Goal: Task Accomplishment & Management: Complete application form

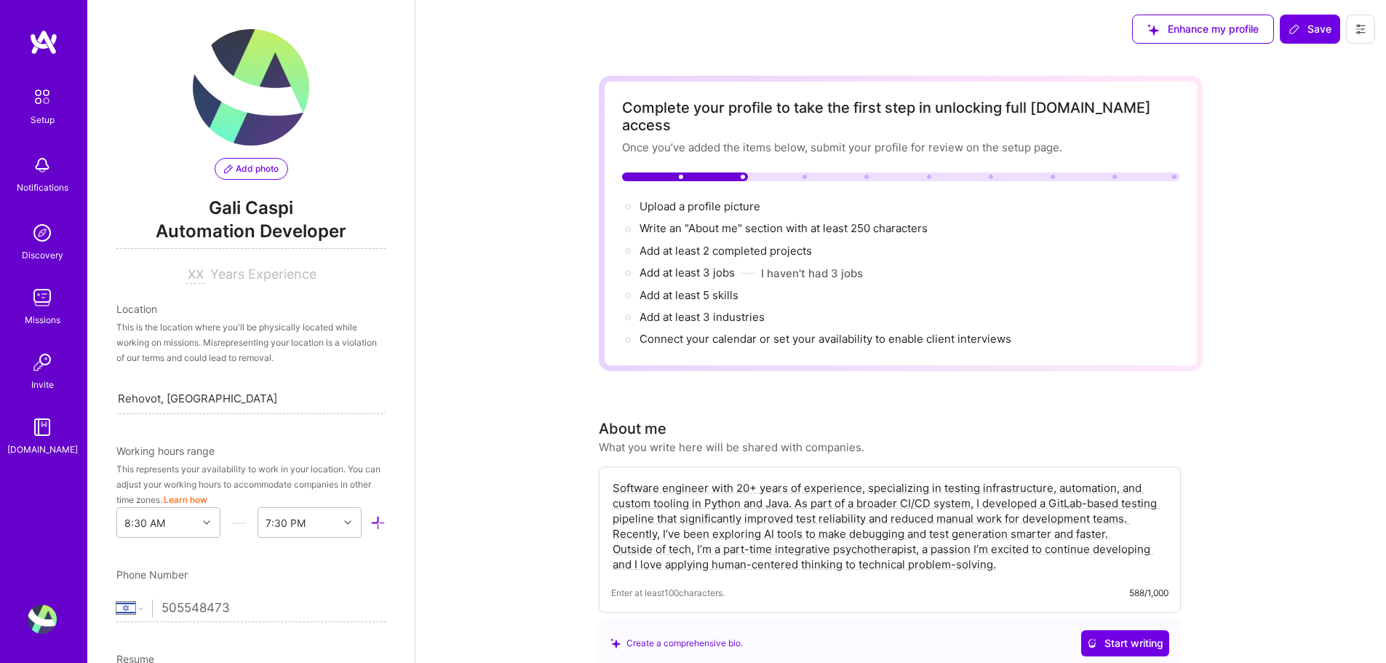
select select "IL"
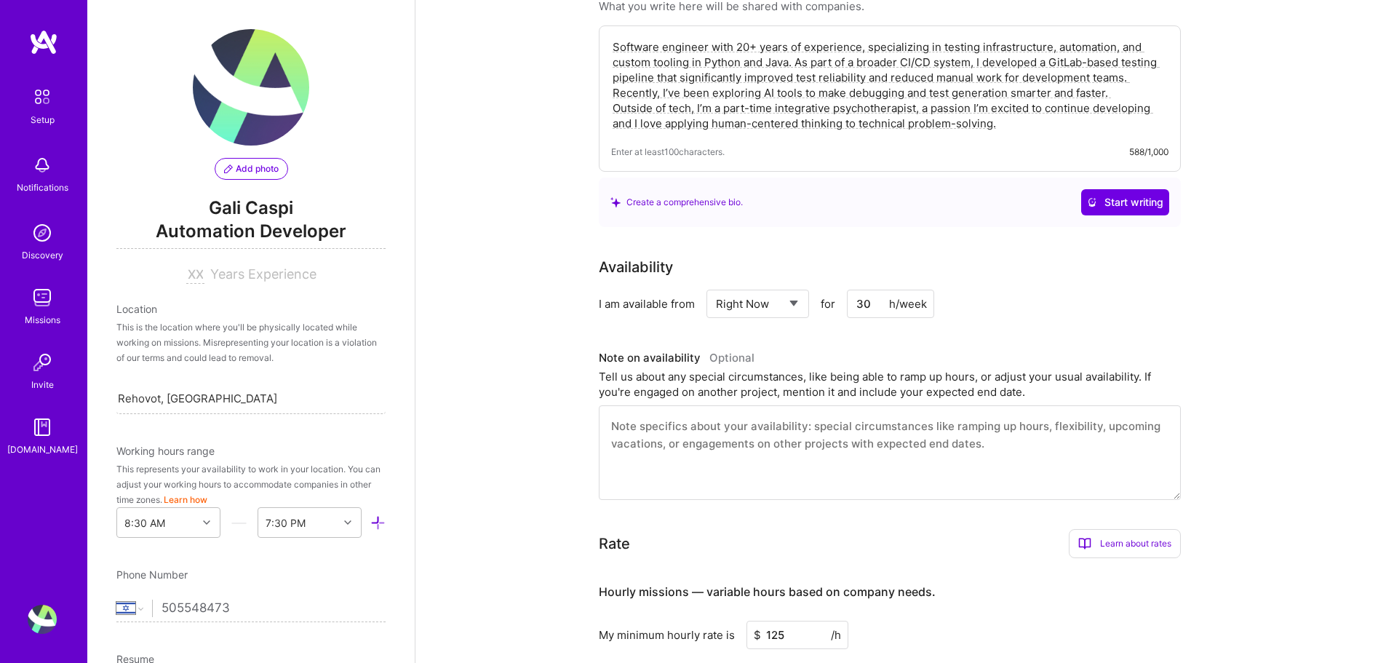
scroll to position [416, 0]
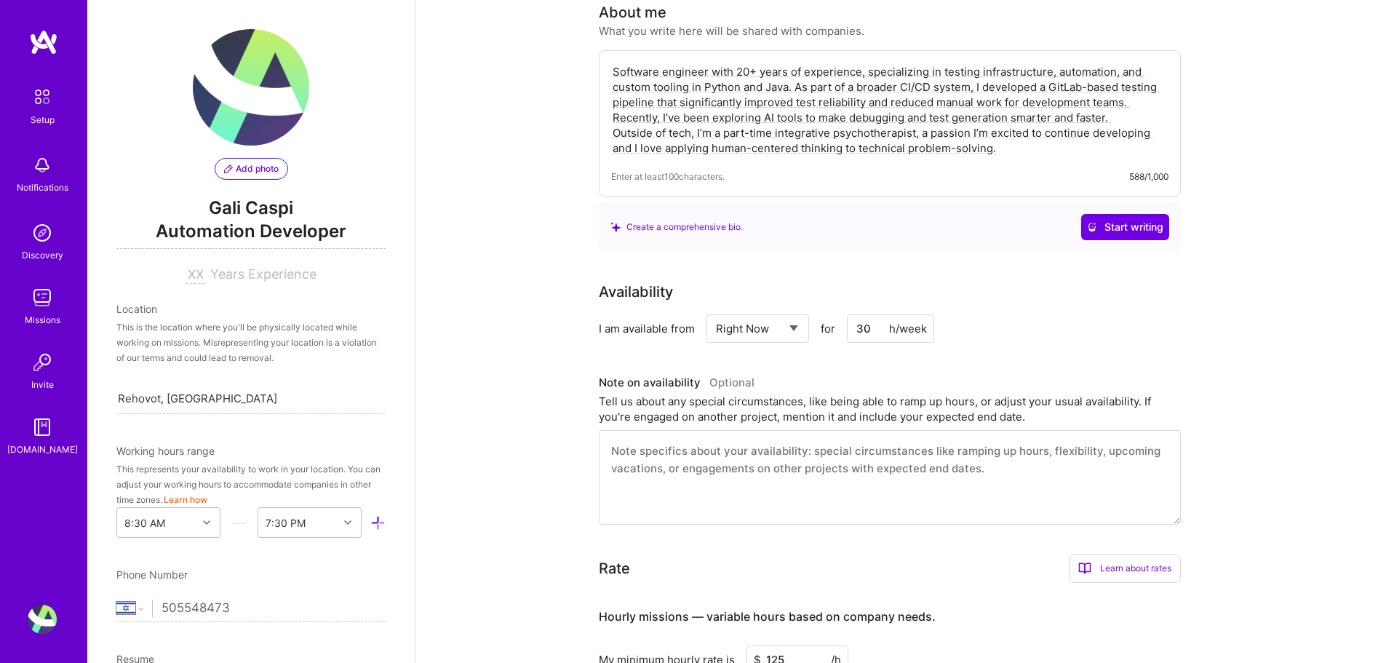
click at [793, 311] on select "Select... Right Now Future Date Not Available" at bounding box center [758, 328] width 84 height 37
select select "Future Date"
click at [716, 310] on select "Select... Right Now Future Date Not Available" at bounding box center [758, 328] width 84 height 37
click at [898, 314] on input "[DATE]" at bounding box center [883, 328] width 72 height 28
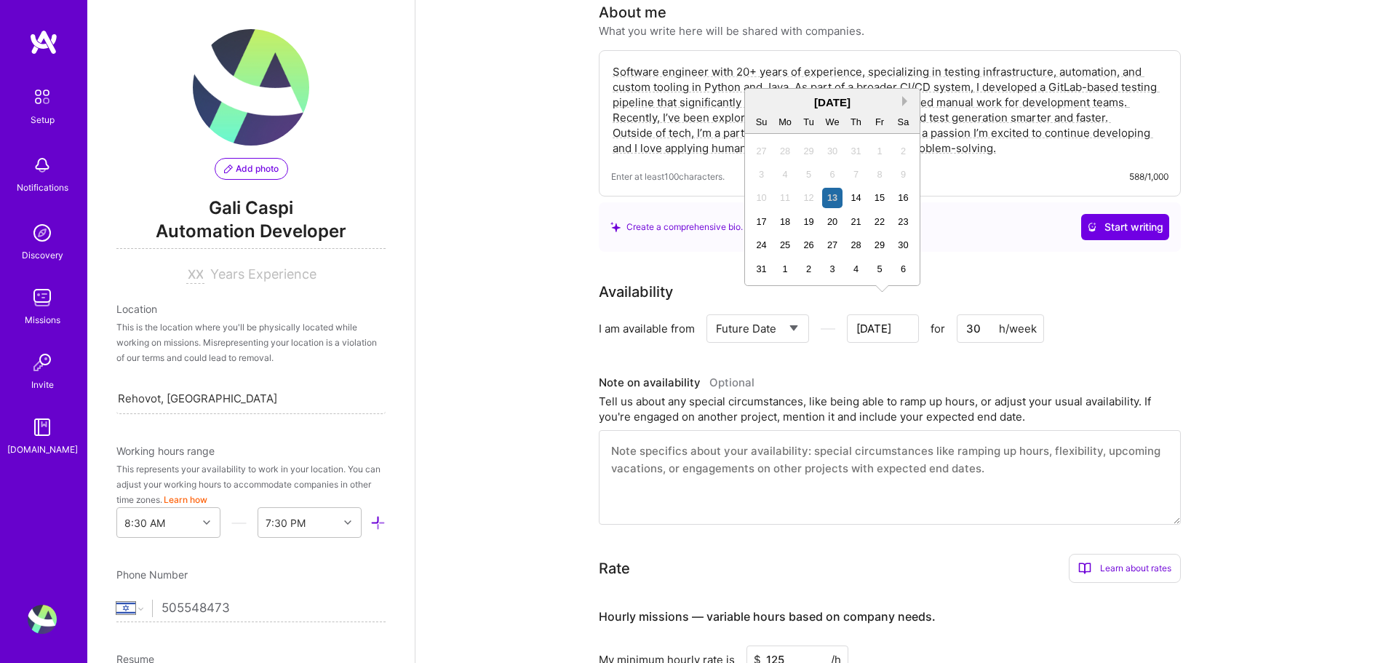
click at [906, 99] on button "Next Month" at bounding box center [907, 101] width 10 height 10
click at [761, 173] on div "7" at bounding box center [761, 174] width 20 height 20
click at [891, 314] on input "[DATE]" at bounding box center [883, 328] width 72 height 28
click at [756, 194] on div "7" at bounding box center [761, 198] width 20 height 20
type input "[DATE]"
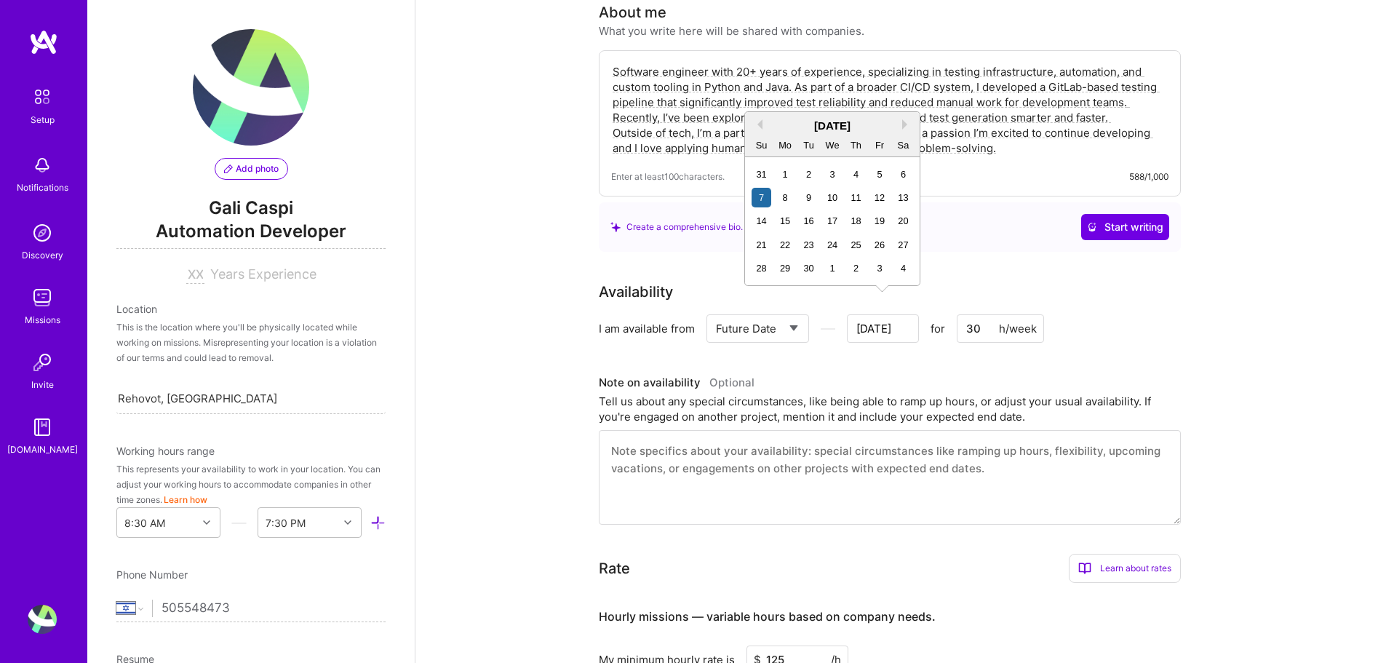
click at [892, 319] on input "[DATE]" at bounding box center [883, 328] width 72 height 28
click at [971, 235] on div "Complete your profile to take the first step in unlocking full [DOMAIN_NAME] ac…" at bounding box center [901, 339] width 604 height 1358
click at [1181, 295] on div "Availability I am available from Select... Right Now Future Date Not Available …" at bounding box center [901, 403] width 604 height 244
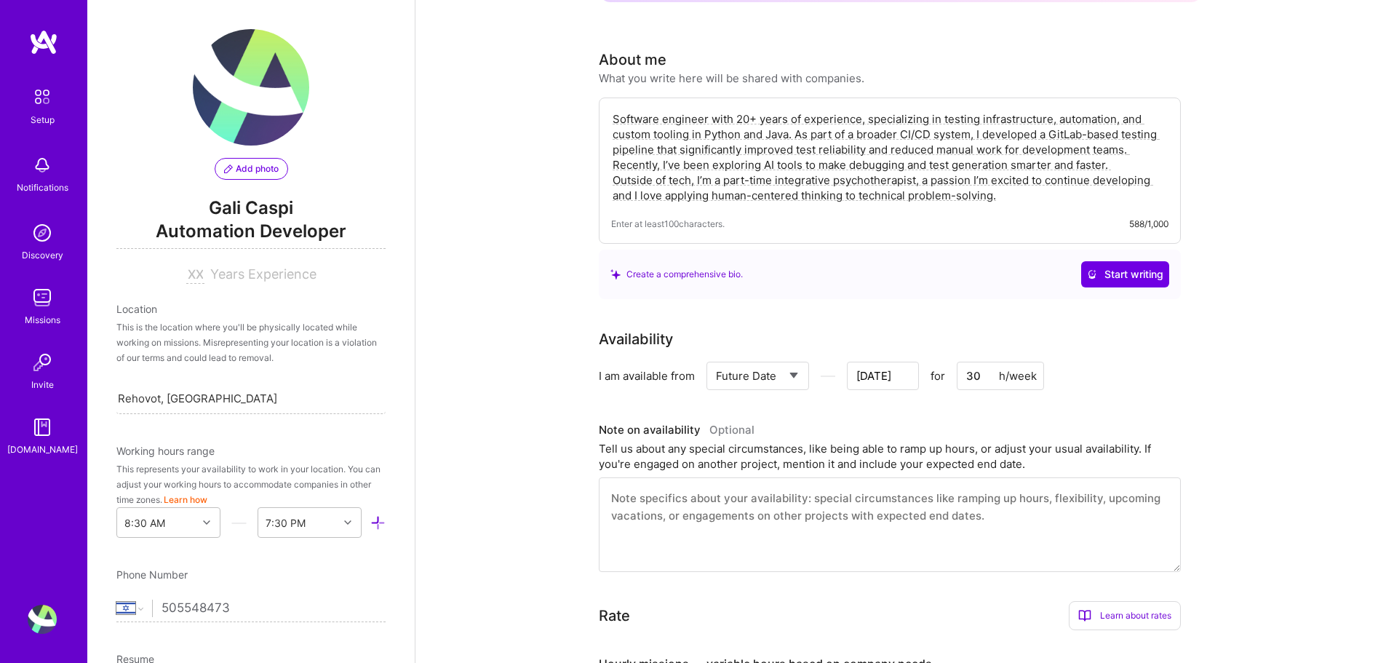
scroll to position [343, 0]
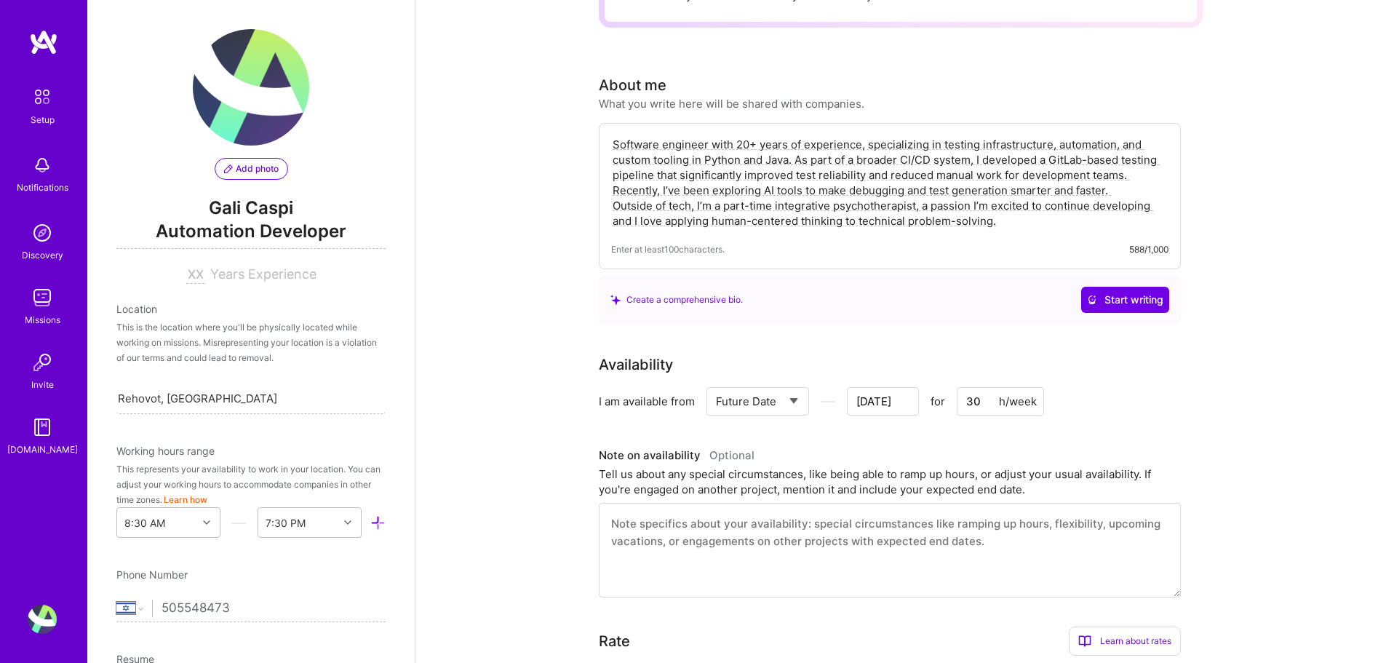
drag, startPoint x: 798, startPoint y: 127, endPoint x: 1027, endPoint y: 192, distance: 238.1
click at [1027, 192] on textarea "Software engineer with 20+ years of experience, specializing in testing infrast…" at bounding box center [889, 182] width 557 height 95
click at [1031, 196] on textarea "Software engineer with 20+ years of experience, specializing in testing infrast…" at bounding box center [889, 182] width 557 height 95
click at [1234, 284] on div "Complete your profile to take the first step in unlocking full [DOMAIN_NAME] ac…" at bounding box center [900, 420] width 970 height 1410
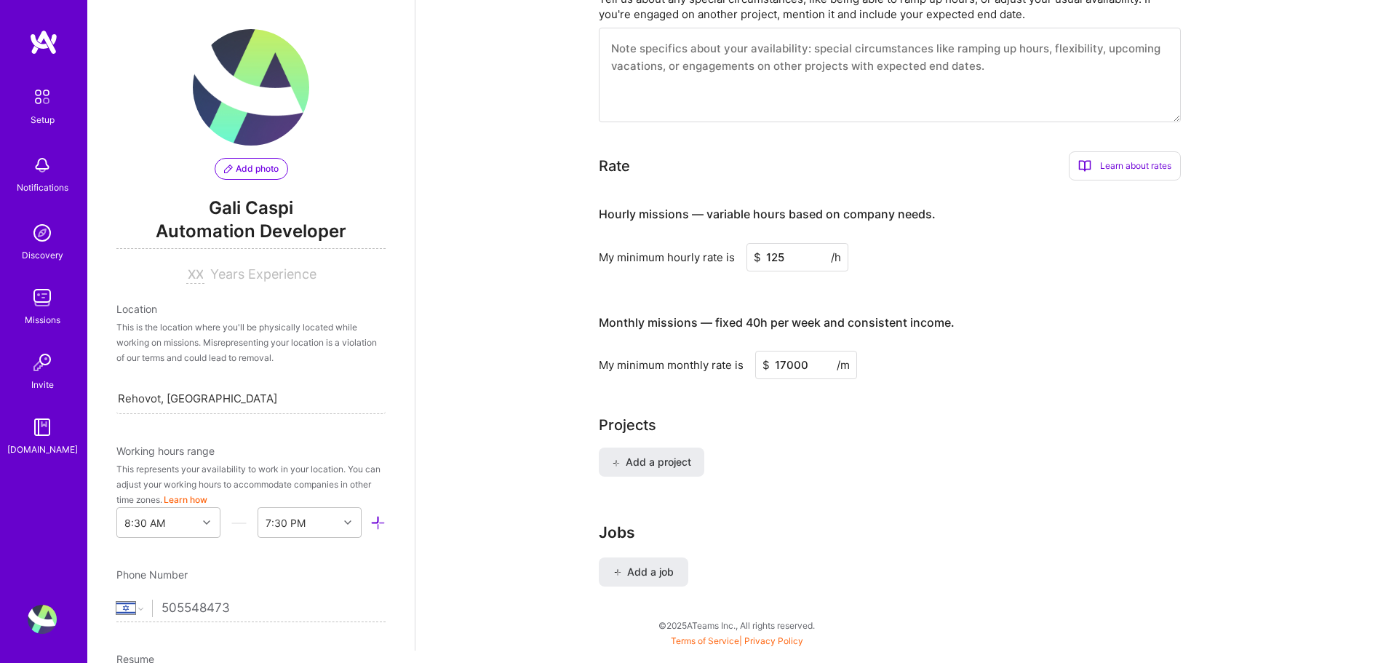
scroll to position [852, 0]
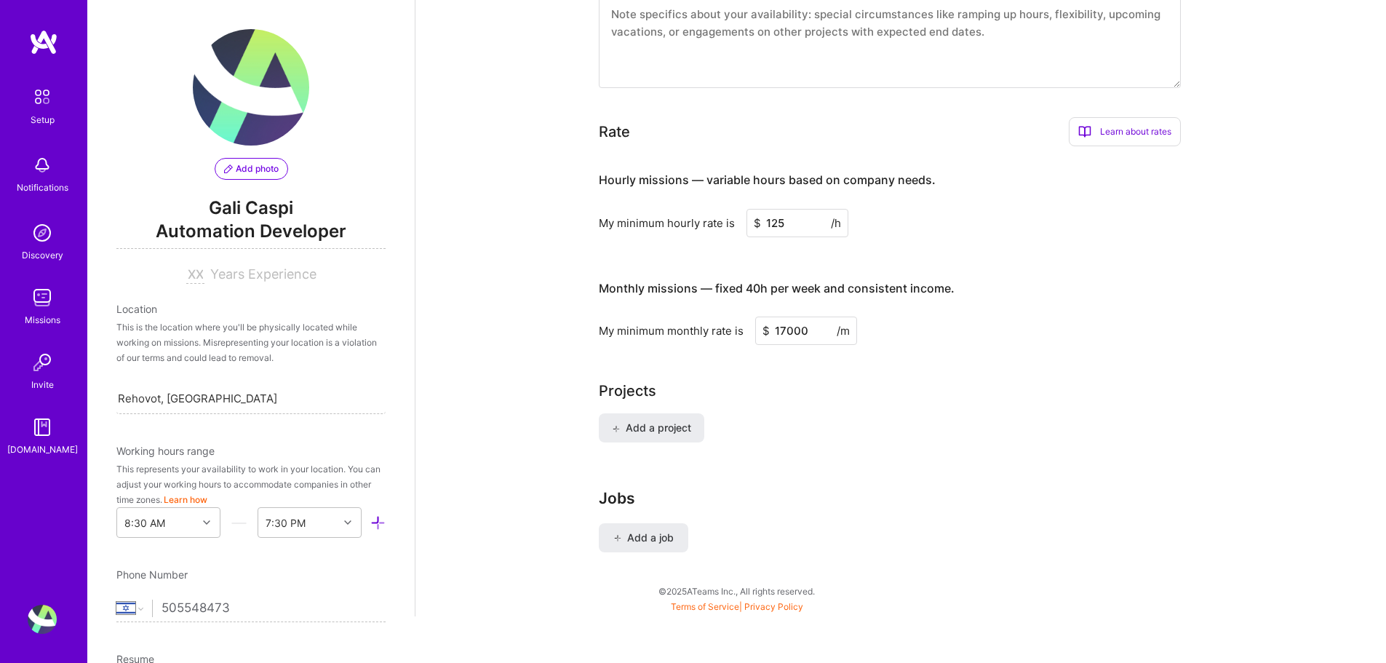
click at [44, 107] on img at bounding box center [42, 96] width 31 height 31
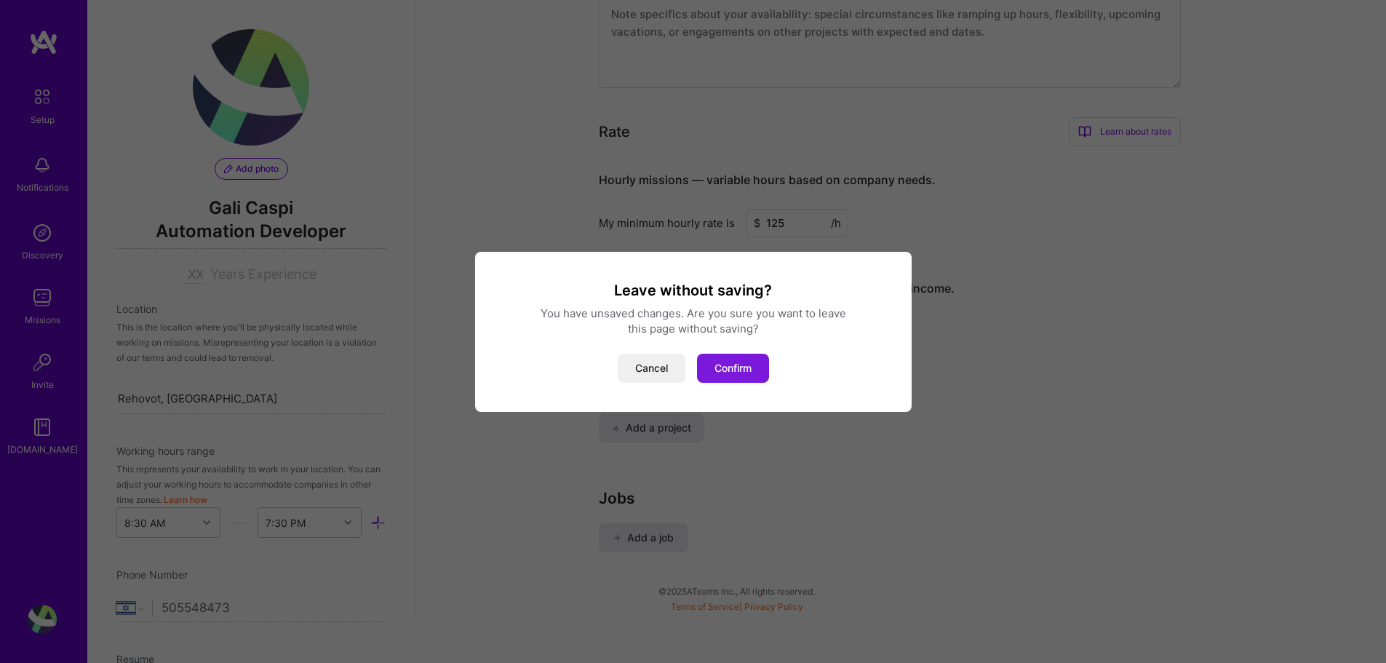
click at [732, 361] on button "Confirm" at bounding box center [733, 367] width 72 height 29
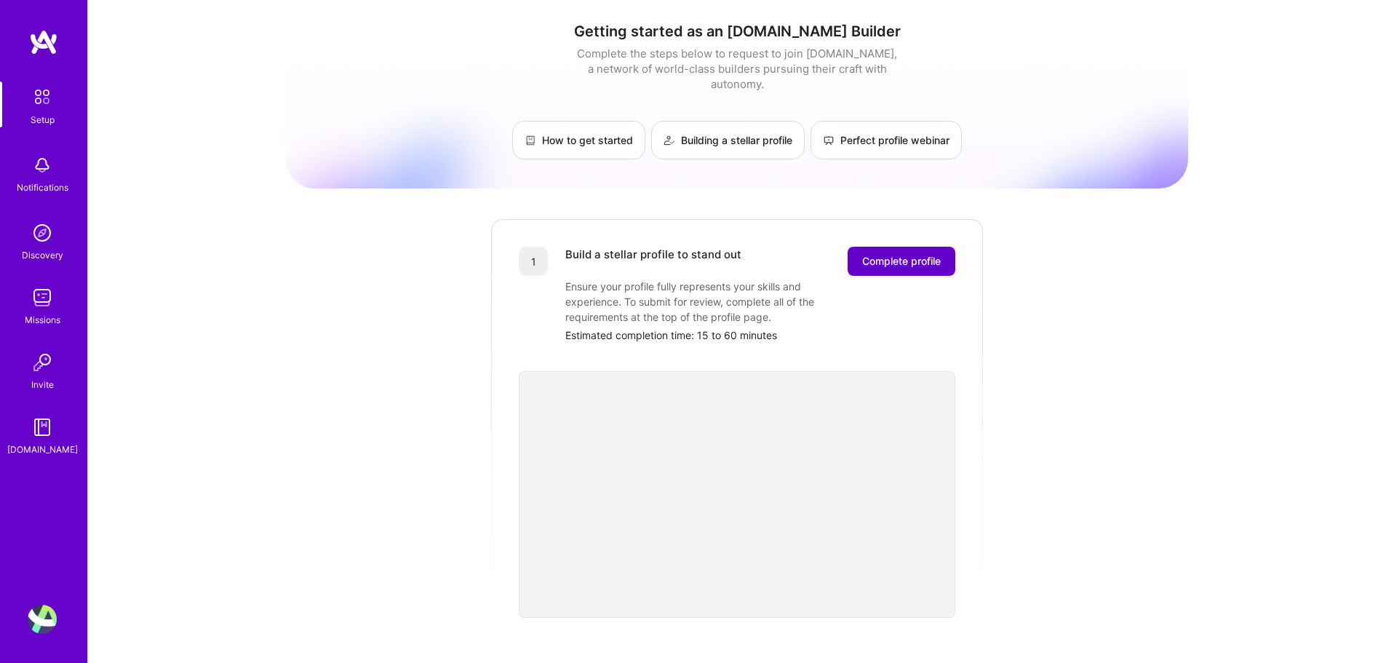
click at [903, 254] on span "Complete profile" at bounding box center [901, 261] width 79 height 15
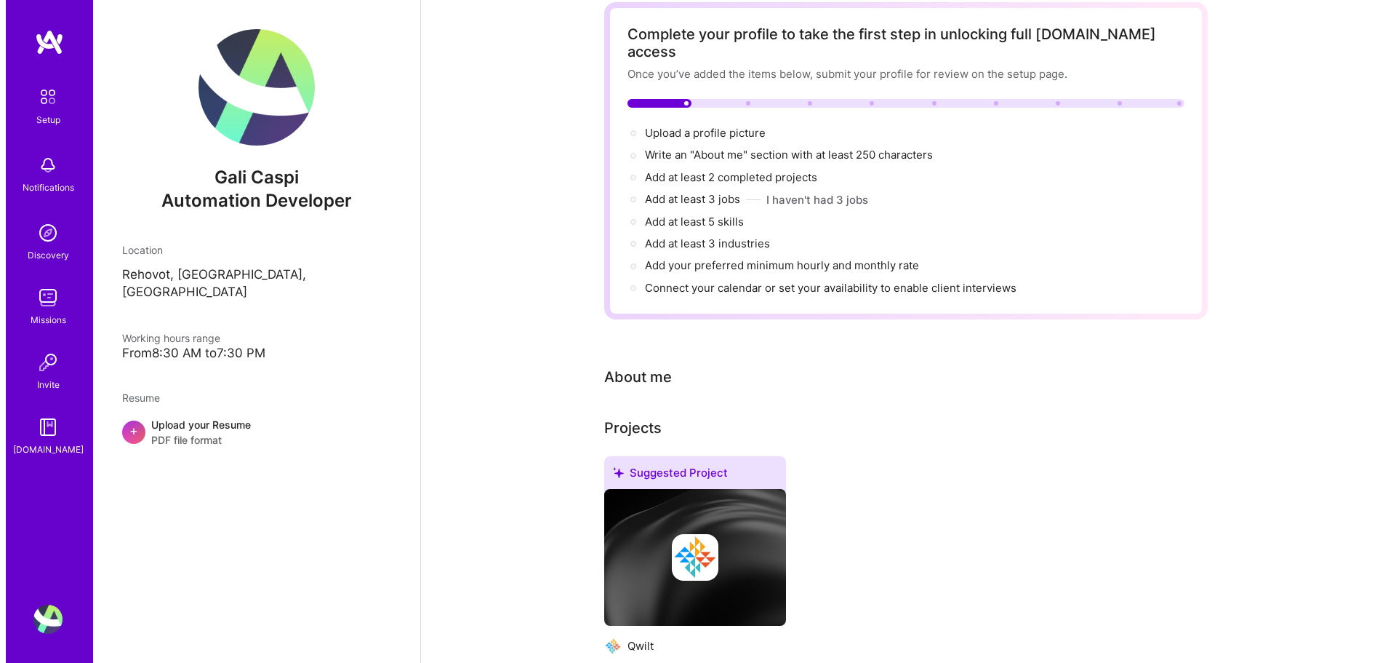
scroll to position [194, 0]
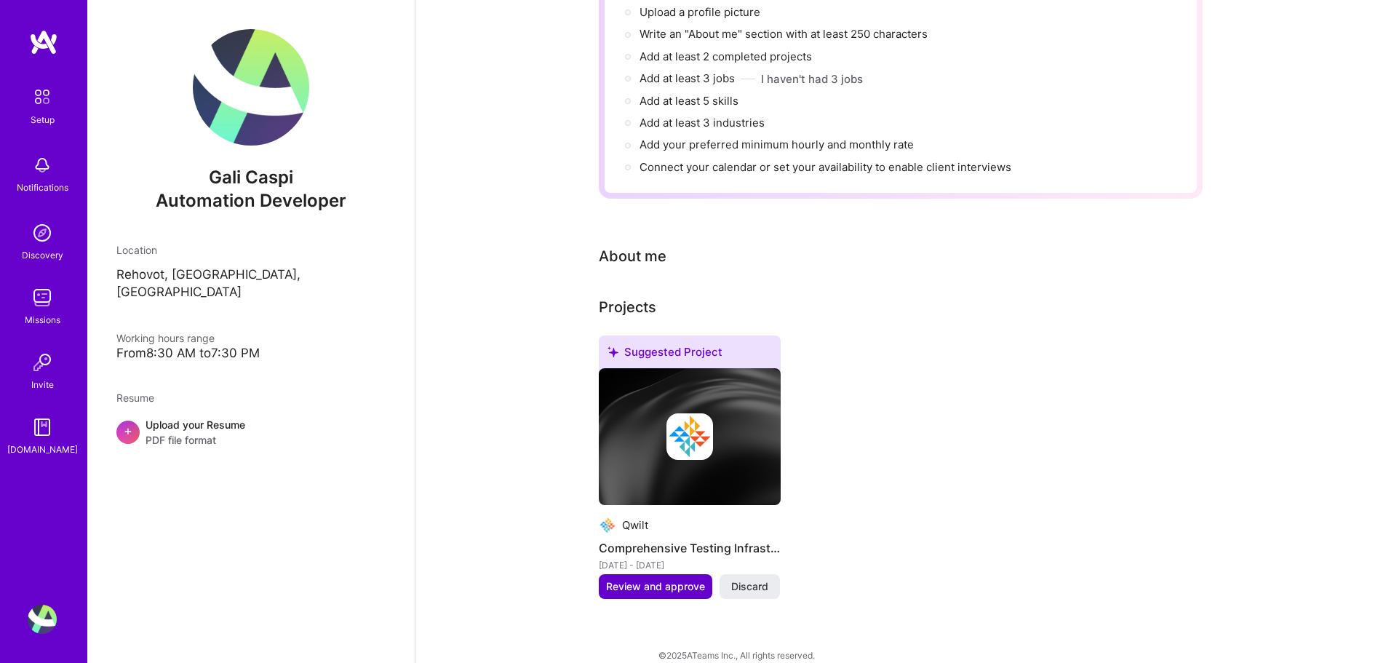
click at [655, 579] on span "Review and approve" at bounding box center [655, 586] width 99 height 15
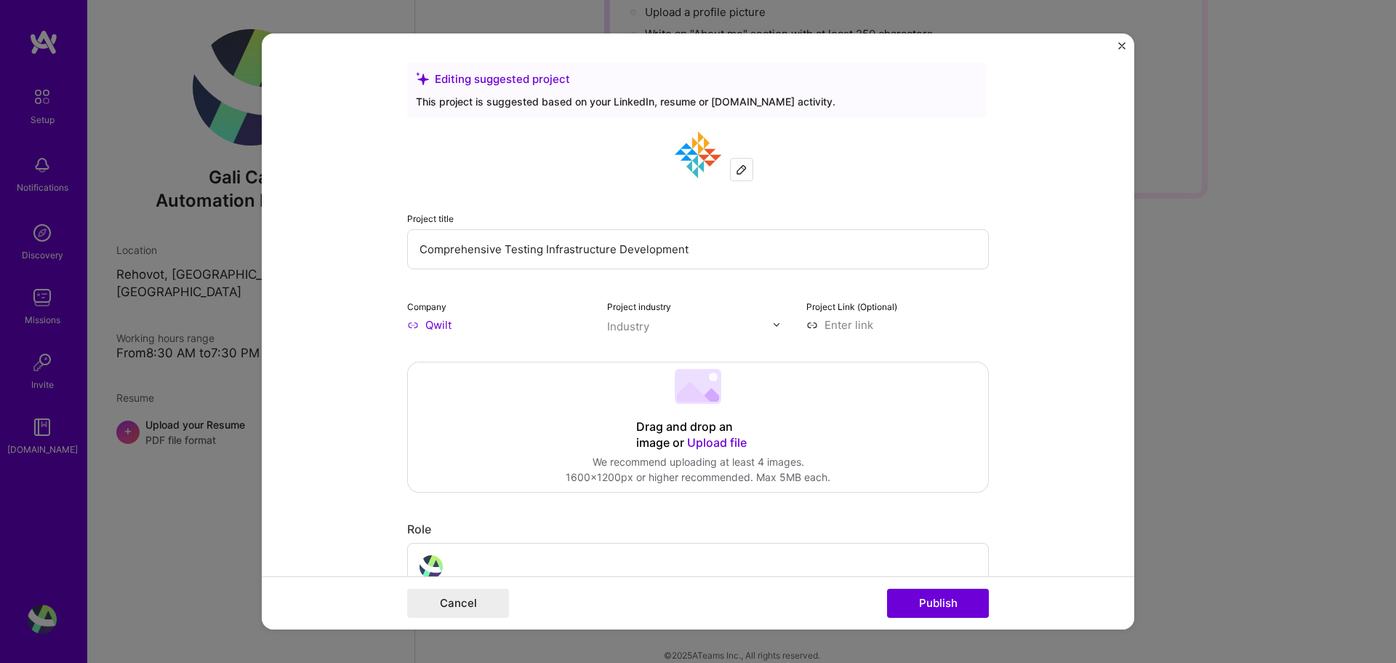
click at [467, 249] on input "Comprehensive Testing Infrastructure Development" at bounding box center [698, 249] width 582 height 40
click at [835, 255] on input "Comprehensive Testing Infrastructure Development" at bounding box center [698, 249] width 582 height 40
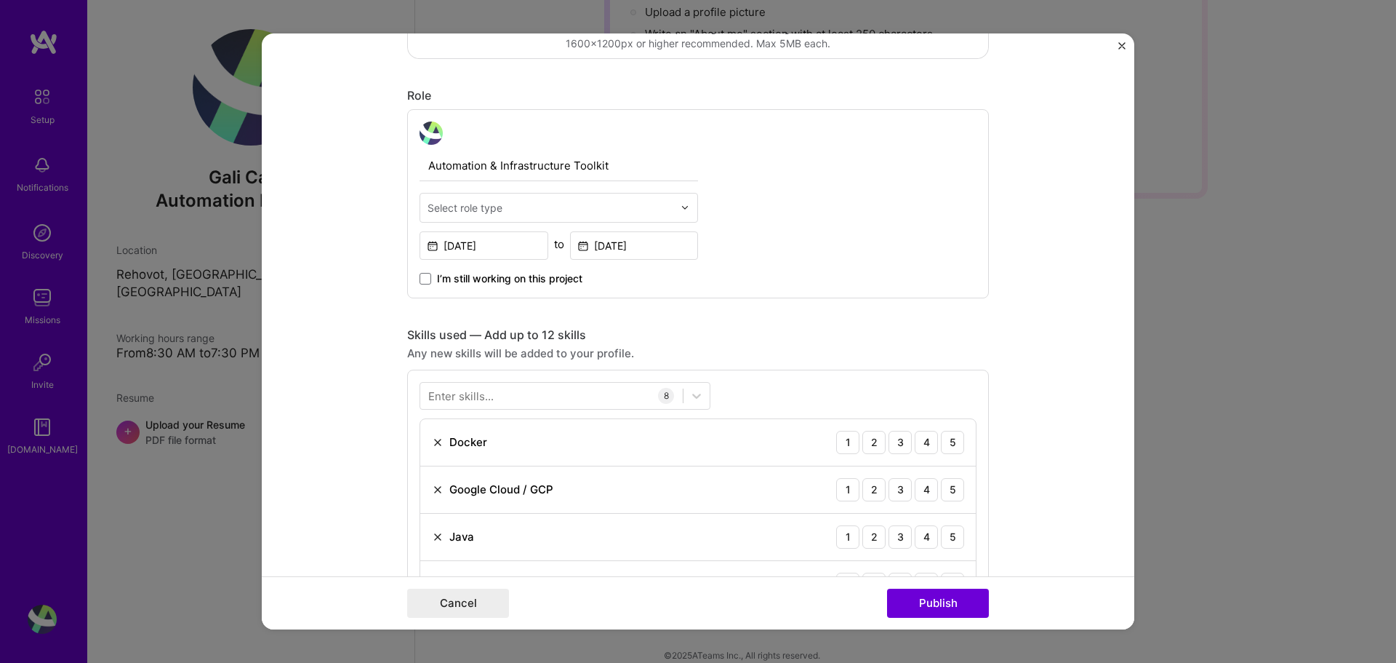
scroll to position [436, 0]
click at [571, 206] on input "text" at bounding box center [551, 204] width 246 height 15
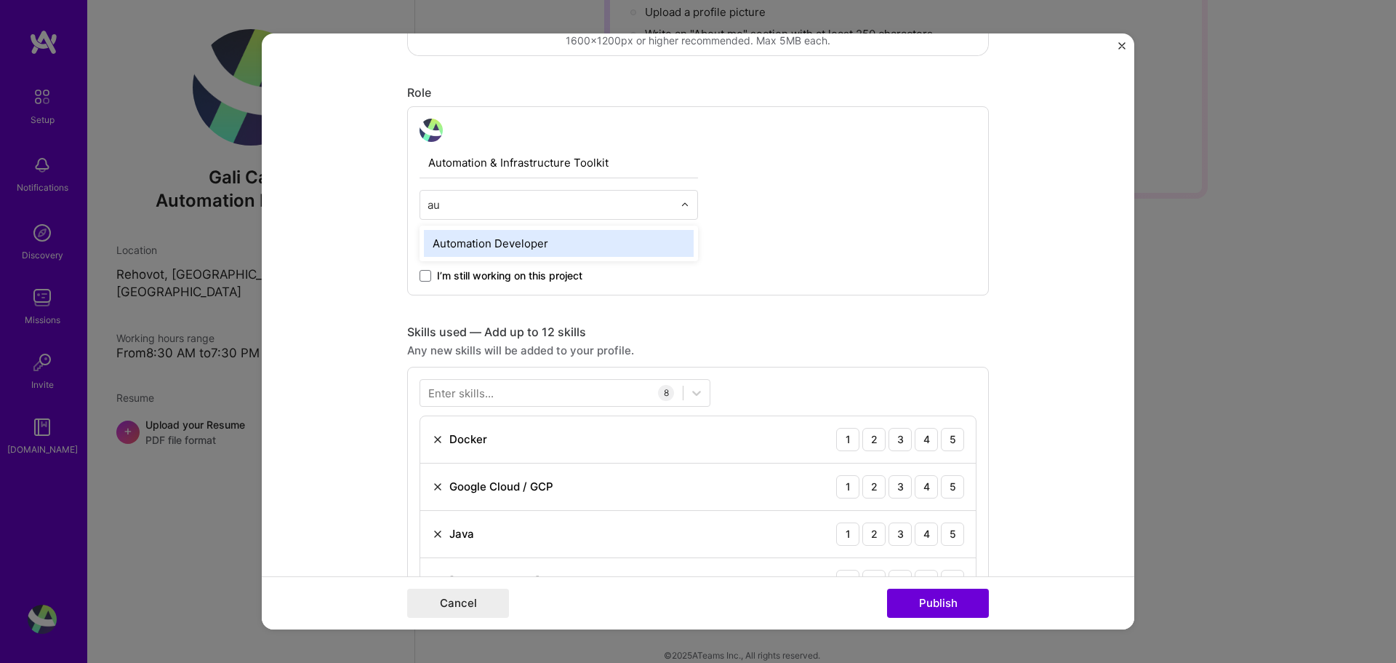
type input "aut"
click at [556, 241] on div "Automation Developer" at bounding box center [559, 243] width 270 height 27
click at [492, 276] on span "I’m still working on this project" at bounding box center [509, 275] width 145 height 15
click at [0, 0] on input "I’m still working on this project" at bounding box center [0, 0] width 0 height 0
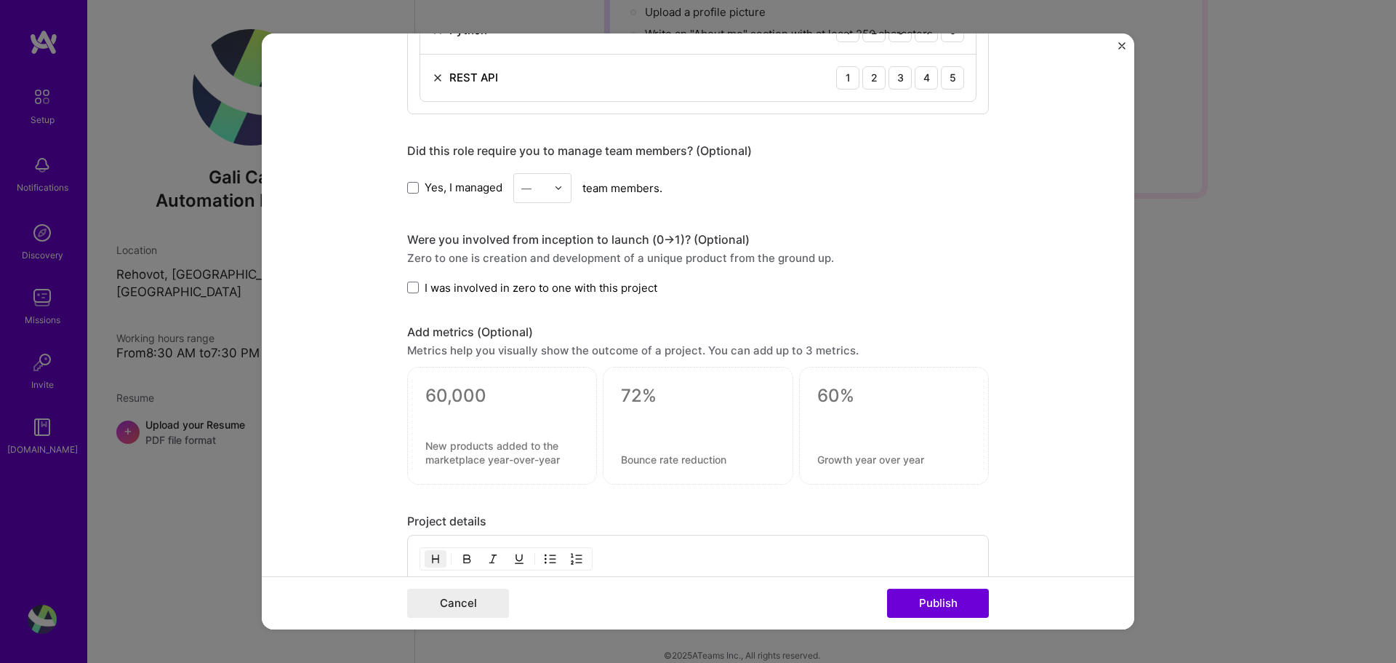
scroll to position [1164, 0]
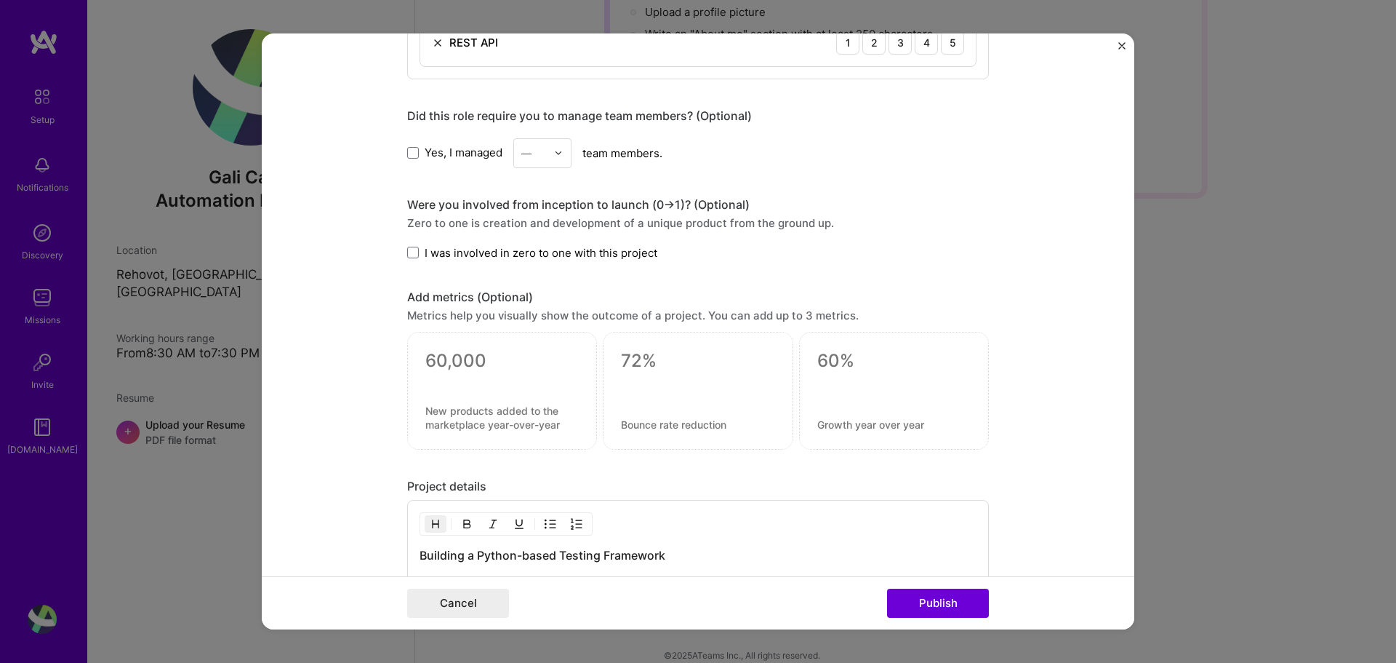
click at [596, 248] on span "I was involved in zero to one with this project" at bounding box center [541, 252] width 233 height 15
click at [0, 0] on input "I was involved in zero to one with this project" at bounding box center [0, 0] width 0 height 0
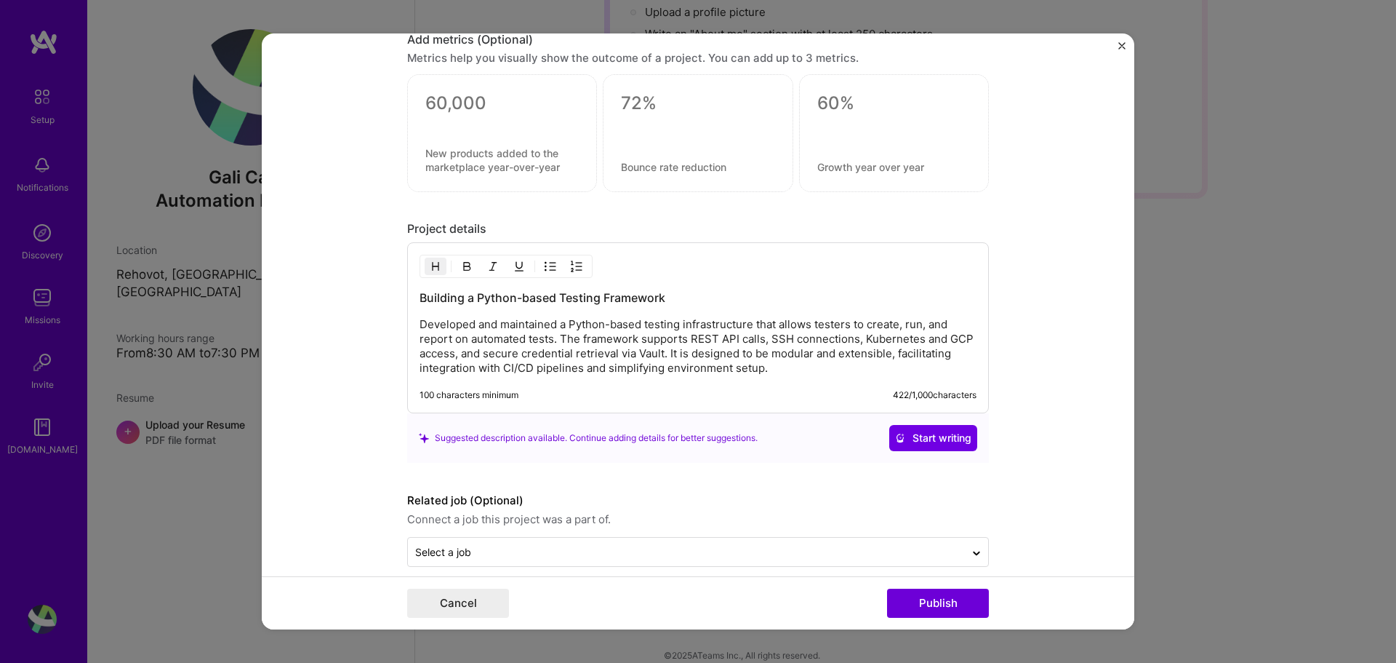
scroll to position [1438, 0]
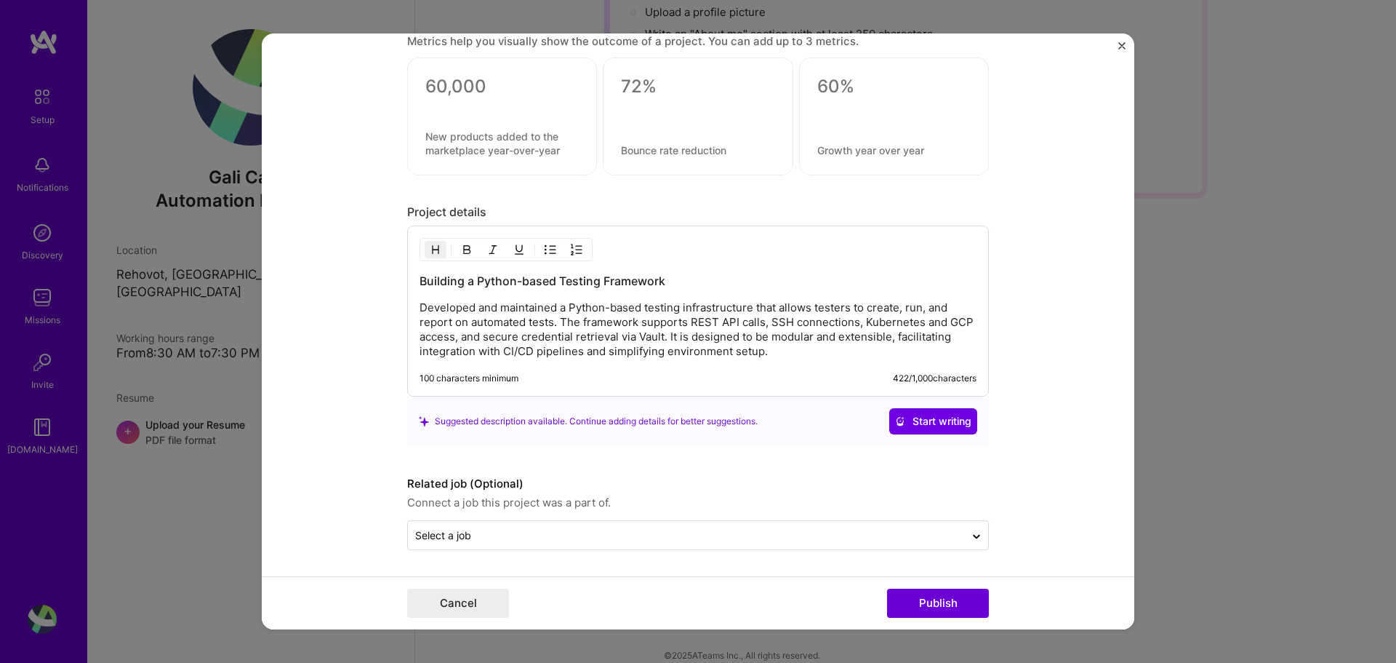
click at [673, 304] on p "Developed and maintained a Python-based testing infrastructure that allows test…" at bounding box center [698, 329] width 557 height 58
click at [802, 543] on input "text" at bounding box center [686, 534] width 543 height 15
click at [922, 602] on button "Publish" at bounding box center [938, 602] width 102 height 29
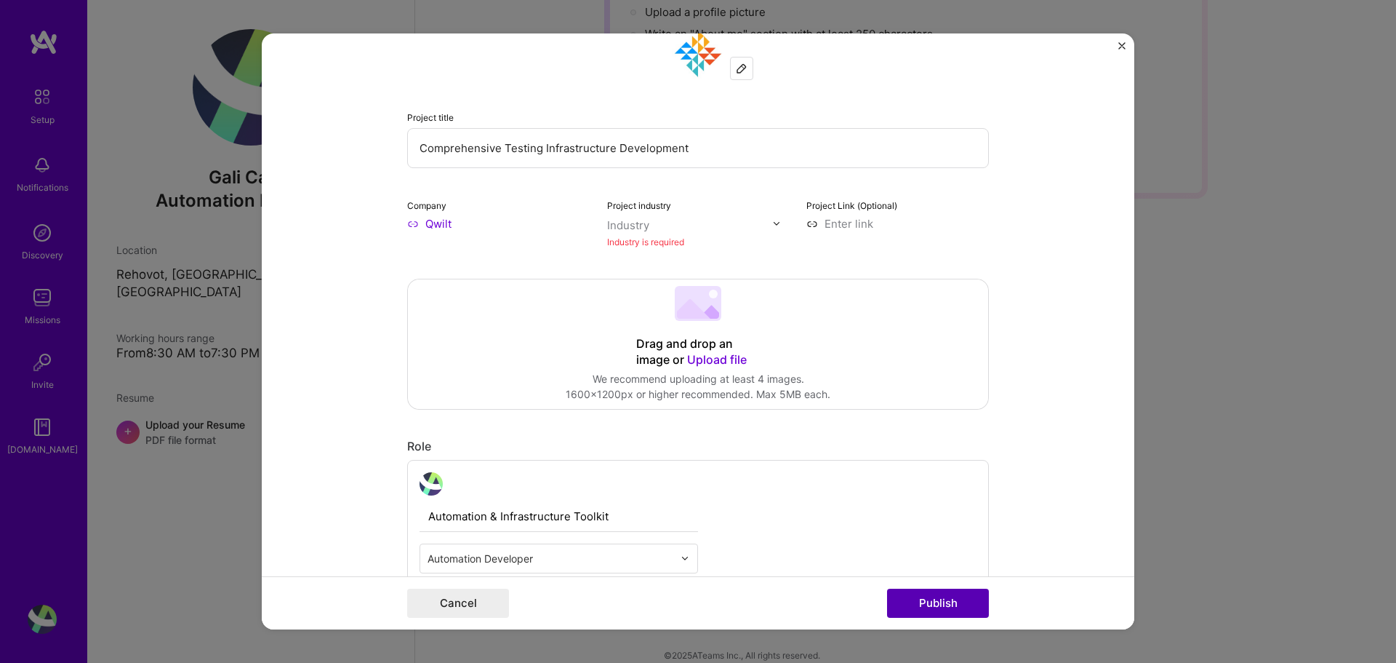
scroll to position [95, 0]
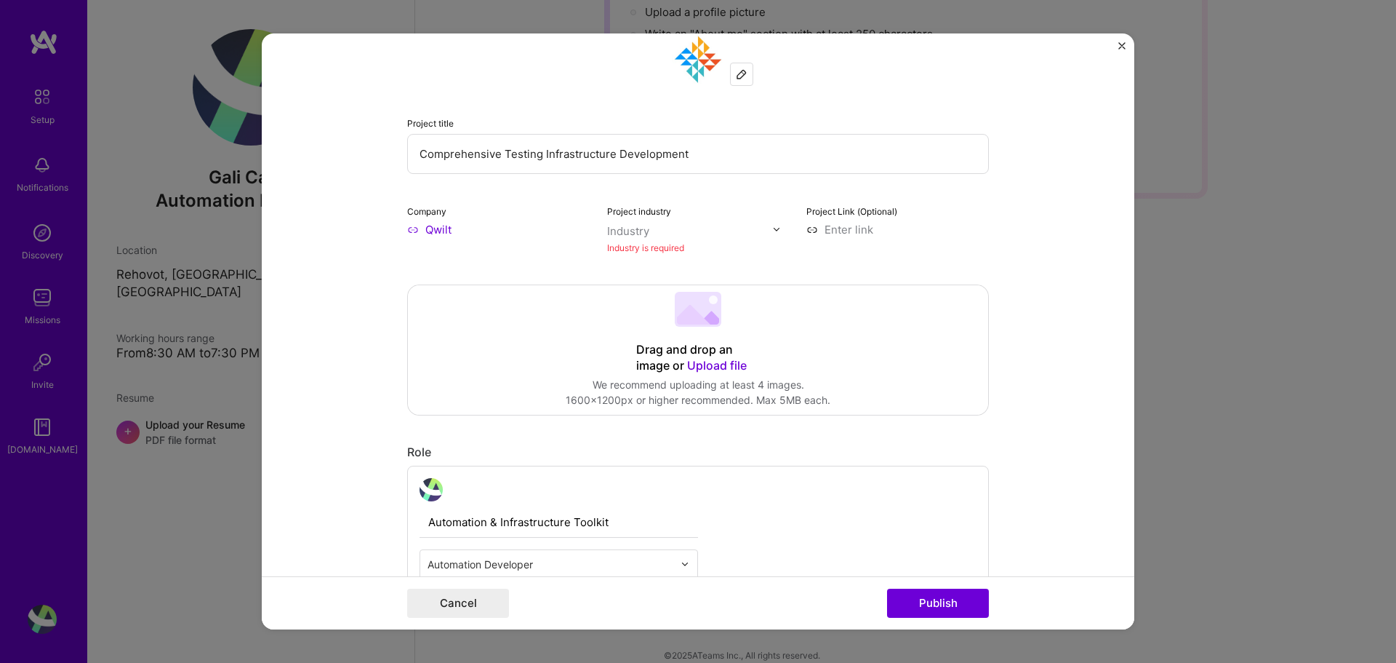
click at [657, 229] on input "text" at bounding box center [690, 230] width 166 height 15
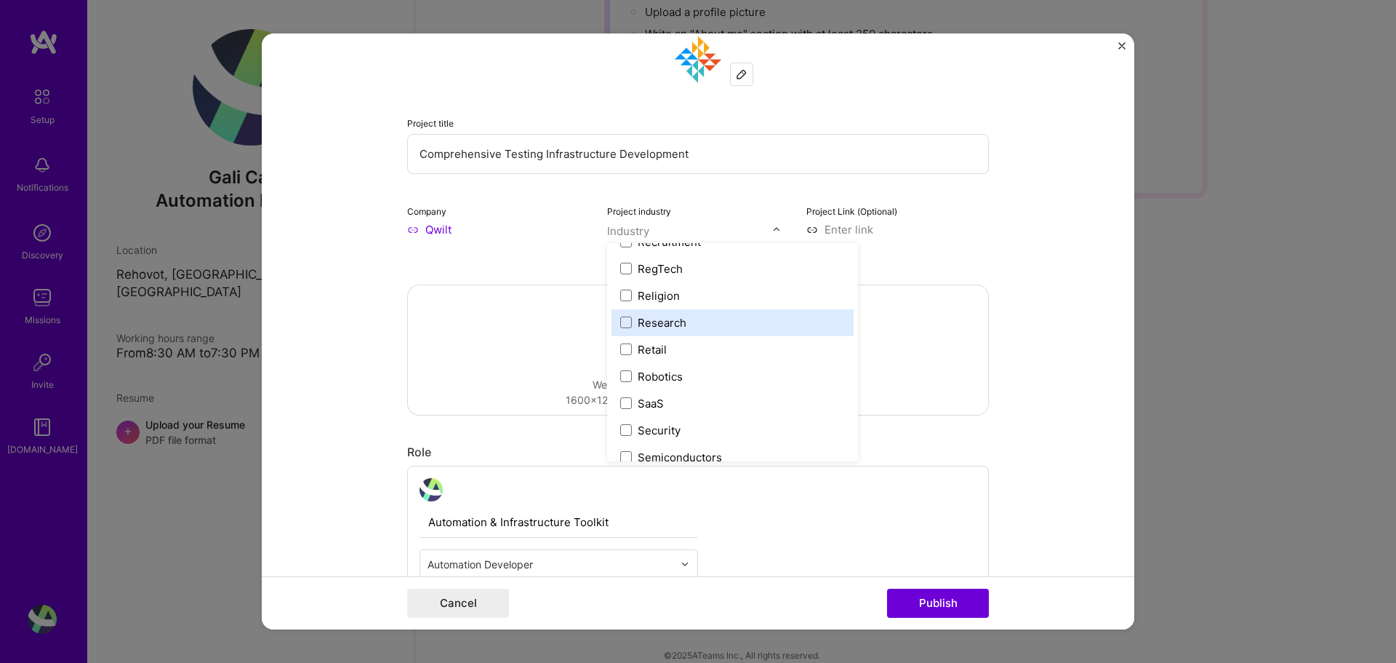
scroll to position [2837, 0]
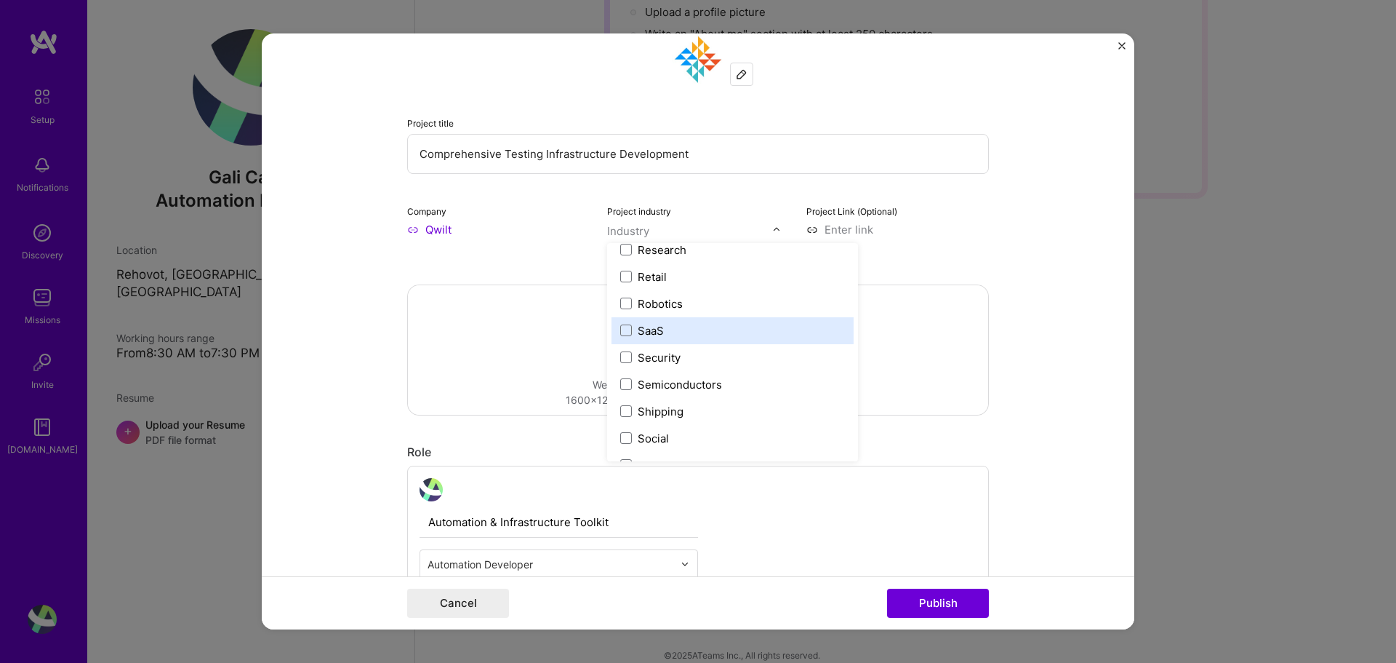
click at [677, 324] on label "SaaS" at bounding box center [732, 330] width 225 height 15
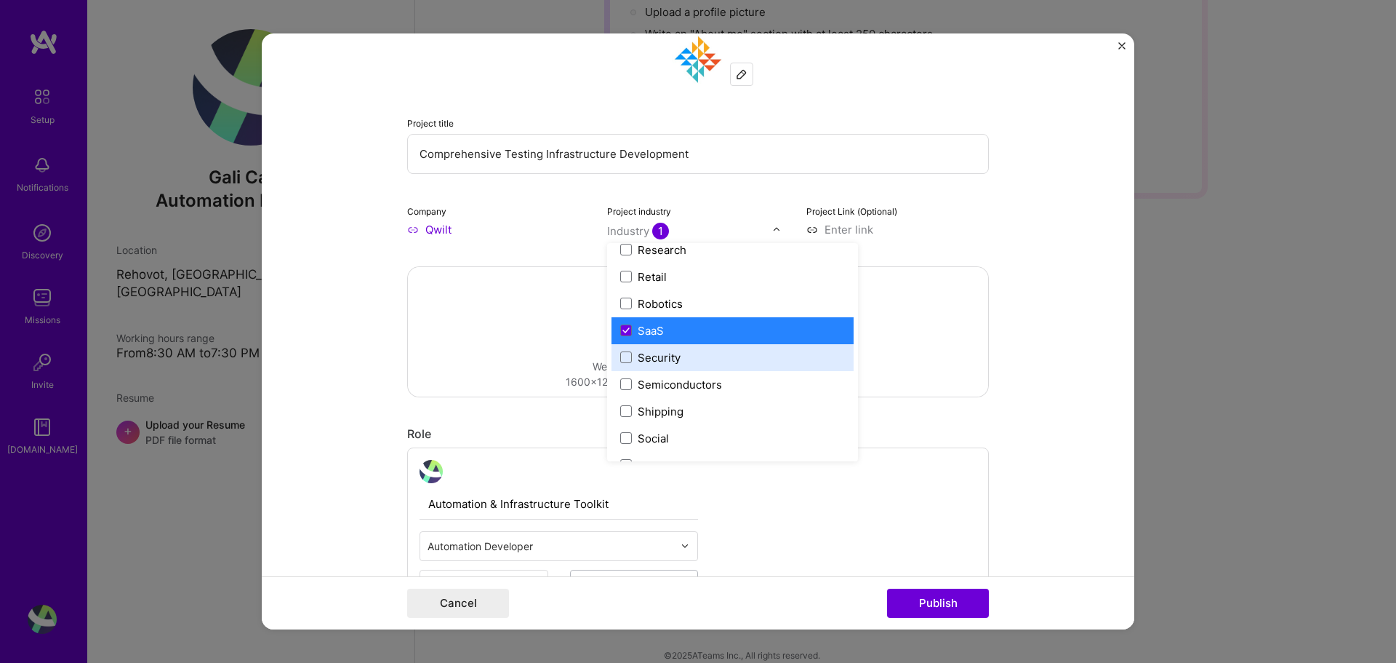
click at [1059, 334] on form "Editing suggested project This project is suggested based on your LinkedIn, res…" at bounding box center [698, 331] width 873 height 596
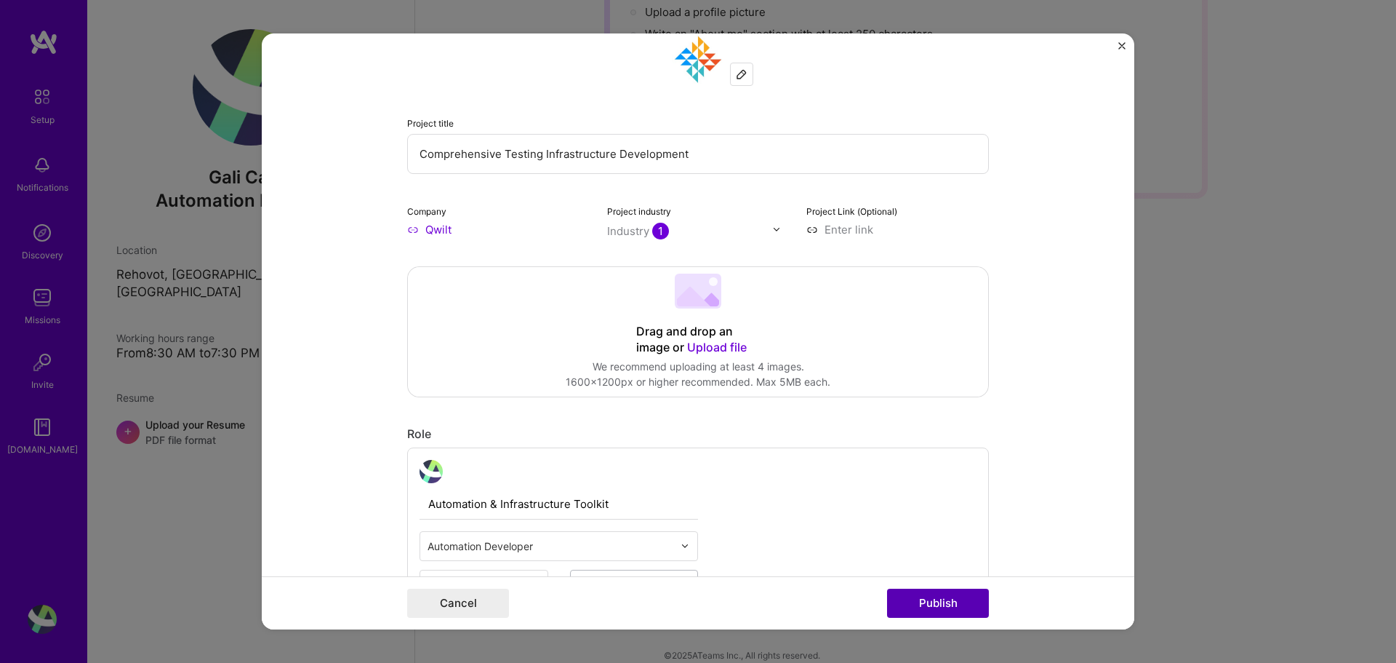
click at [948, 606] on button "Publish" at bounding box center [938, 602] width 102 height 29
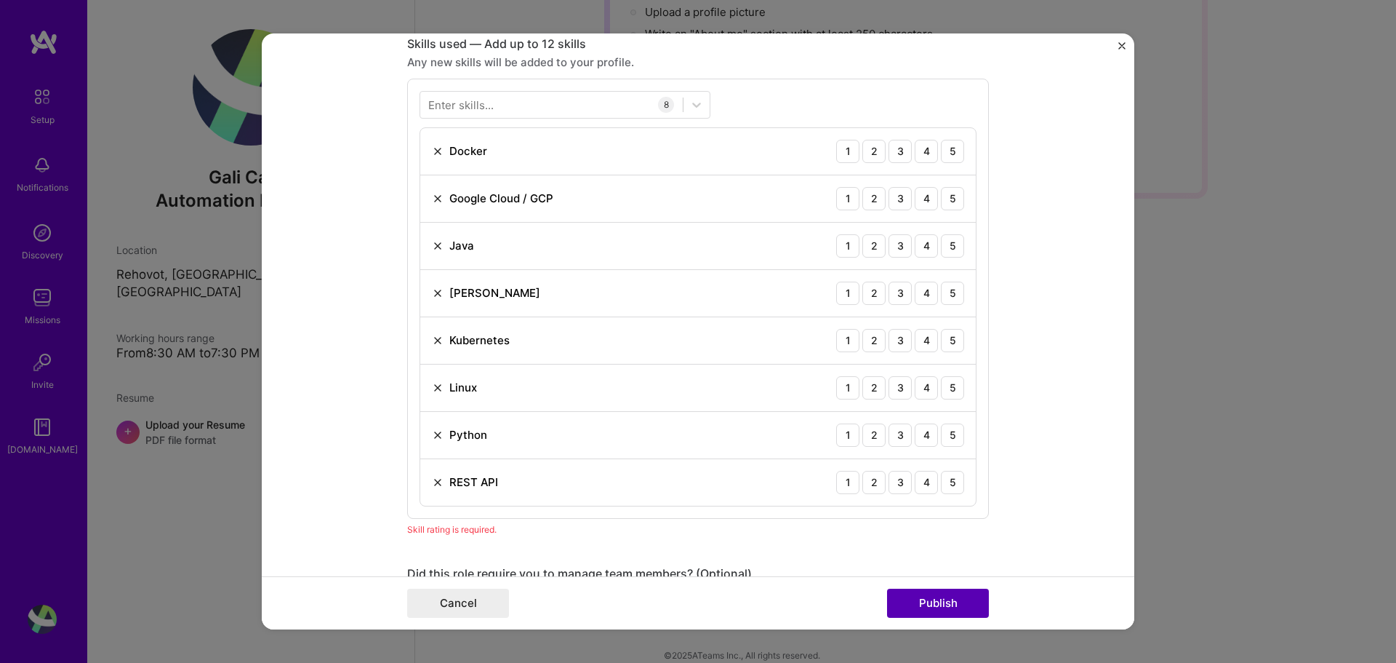
scroll to position [727, 0]
click at [922, 148] on div "4" at bounding box center [926, 148] width 23 height 23
click at [926, 196] on div "4" at bounding box center [926, 195] width 23 height 23
click at [923, 248] on div "4" at bounding box center [926, 242] width 23 height 23
click at [924, 286] on div "4" at bounding box center [926, 290] width 23 height 23
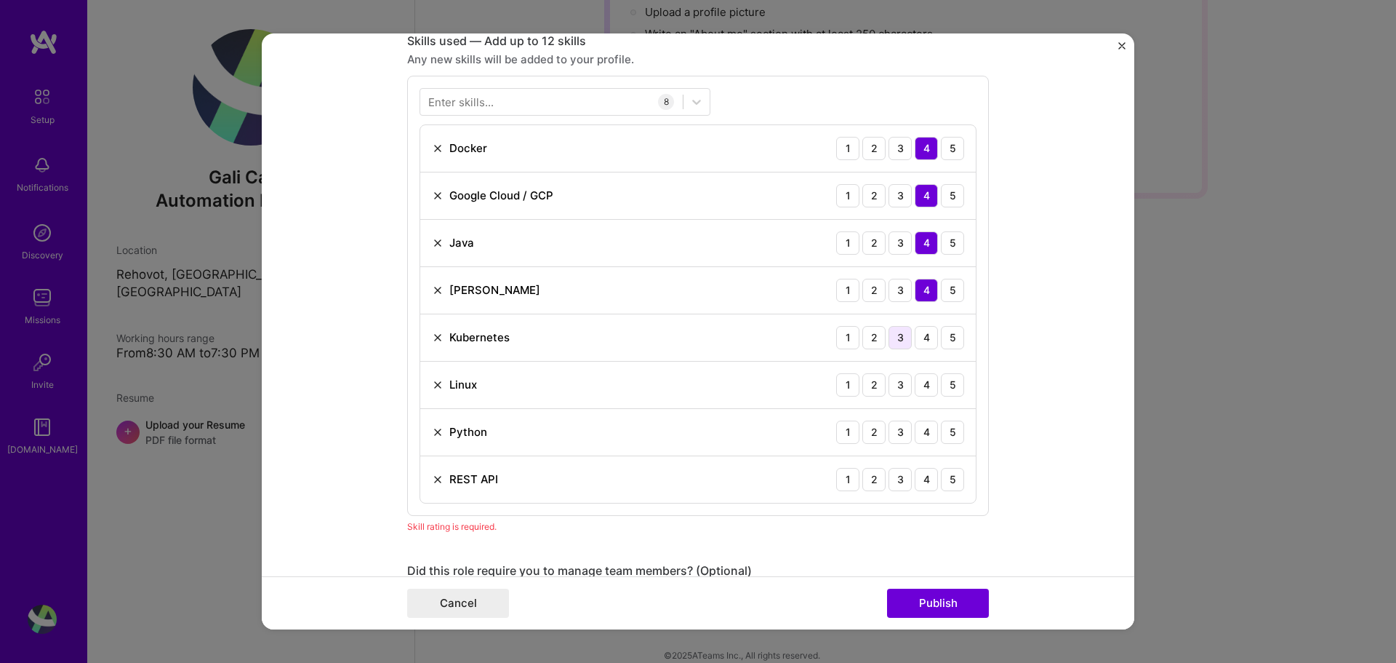
click at [893, 336] on div "3" at bounding box center [900, 337] width 23 height 23
click at [919, 384] on div "4" at bounding box center [926, 384] width 23 height 23
click at [926, 435] on div "4" at bounding box center [926, 431] width 23 height 23
click at [919, 484] on div "4" at bounding box center [926, 479] width 23 height 23
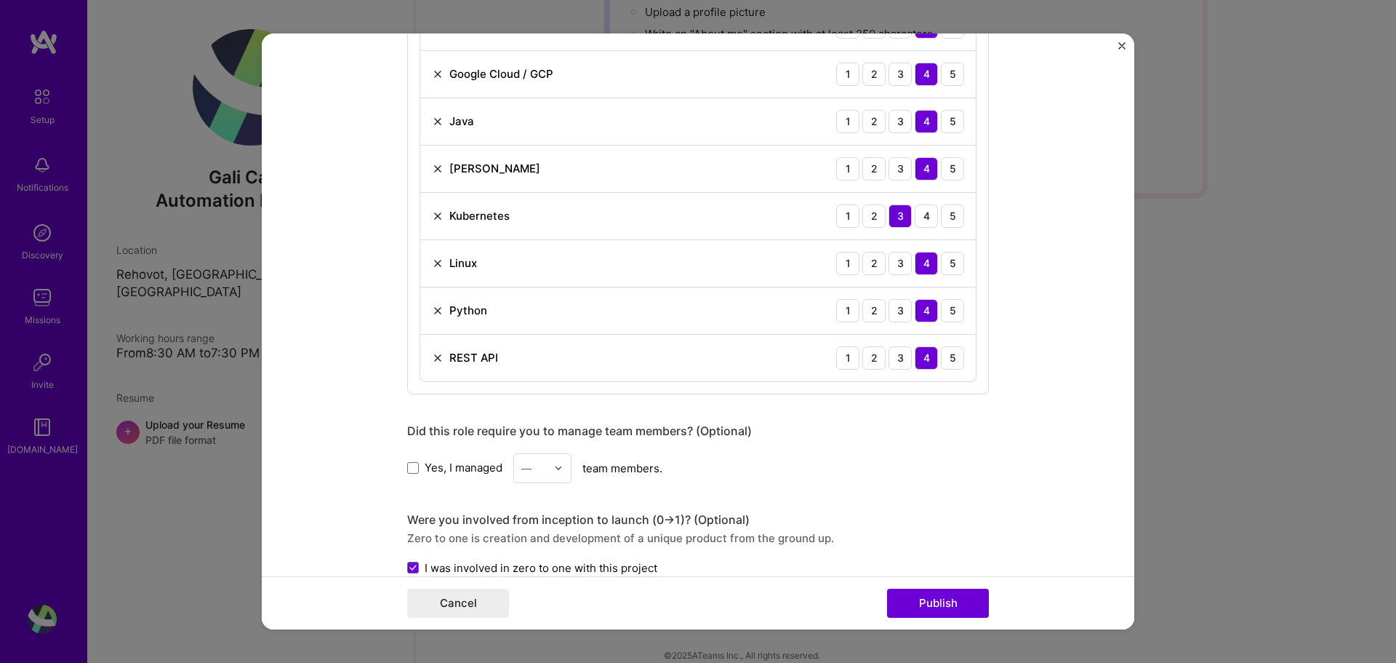
scroll to position [873, 0]
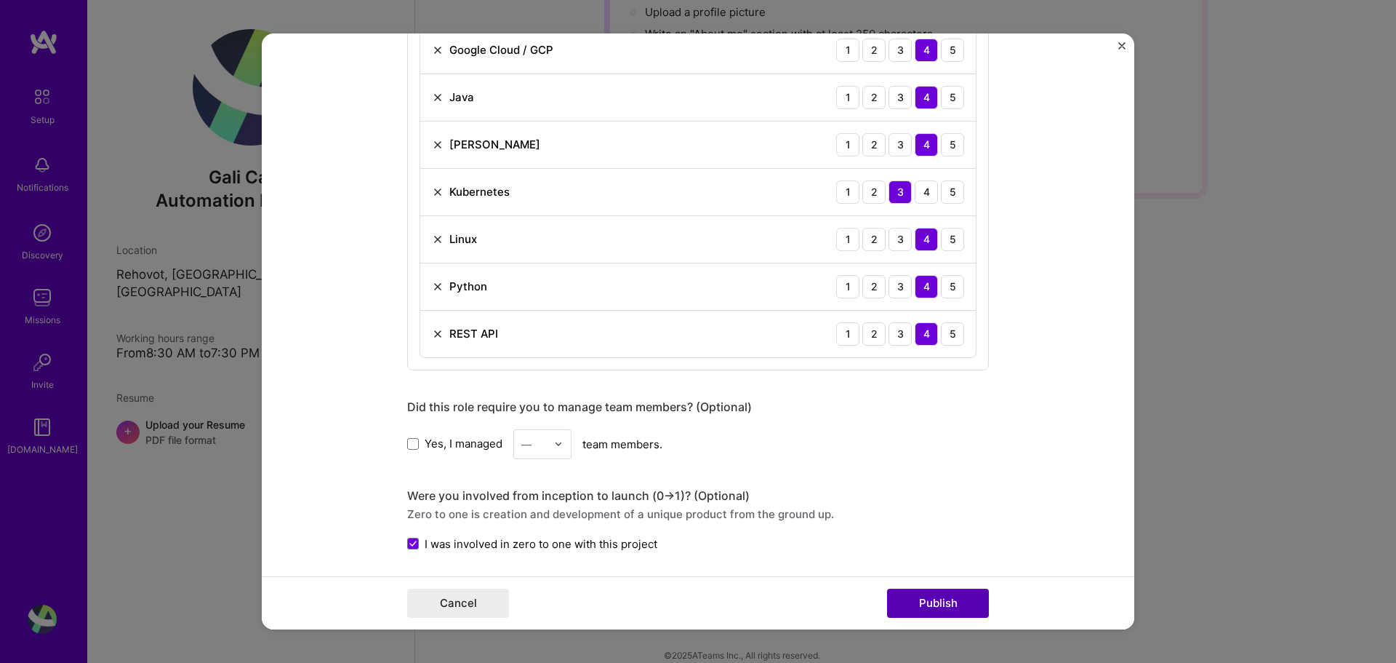
click at [959, 596] on button "Publish" at bounding box center [938, 602] width 102 height 29
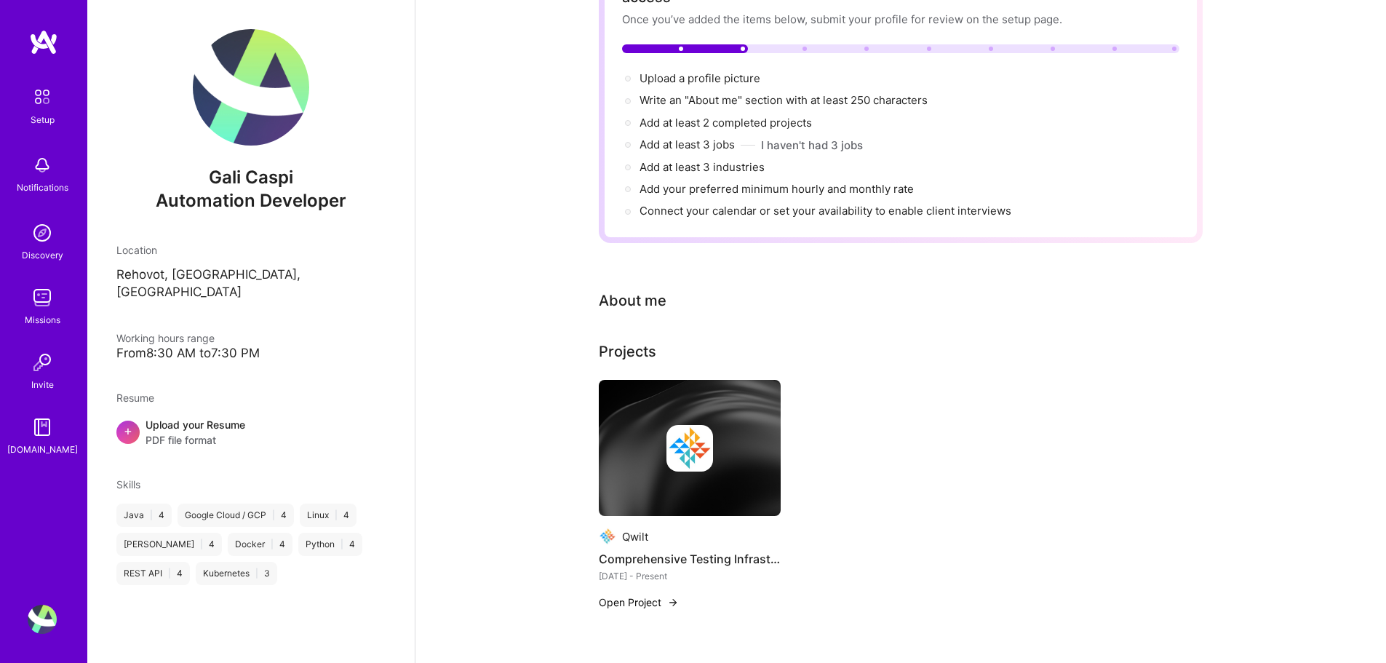
scroll to position [0, 0]
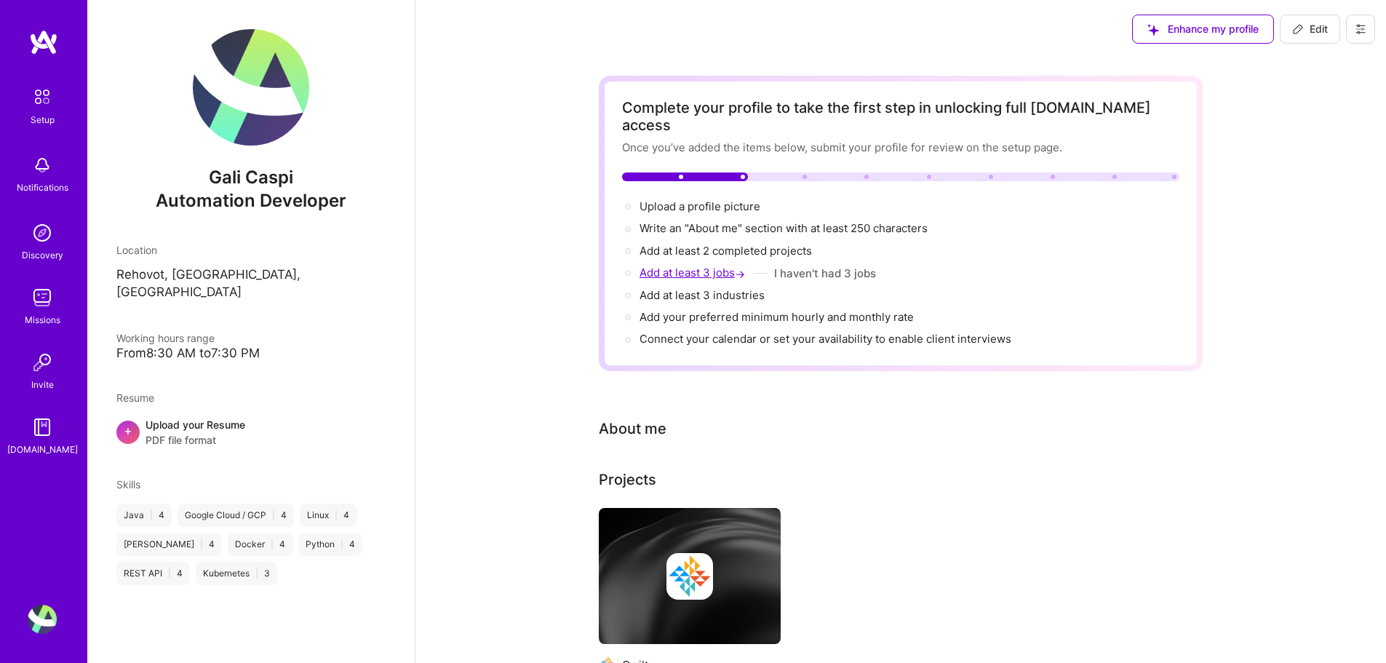
click at [689, 265] on span "Add at least 3 jobs →" at bounding box center [693, 272] width 108 height 14
select select "US"
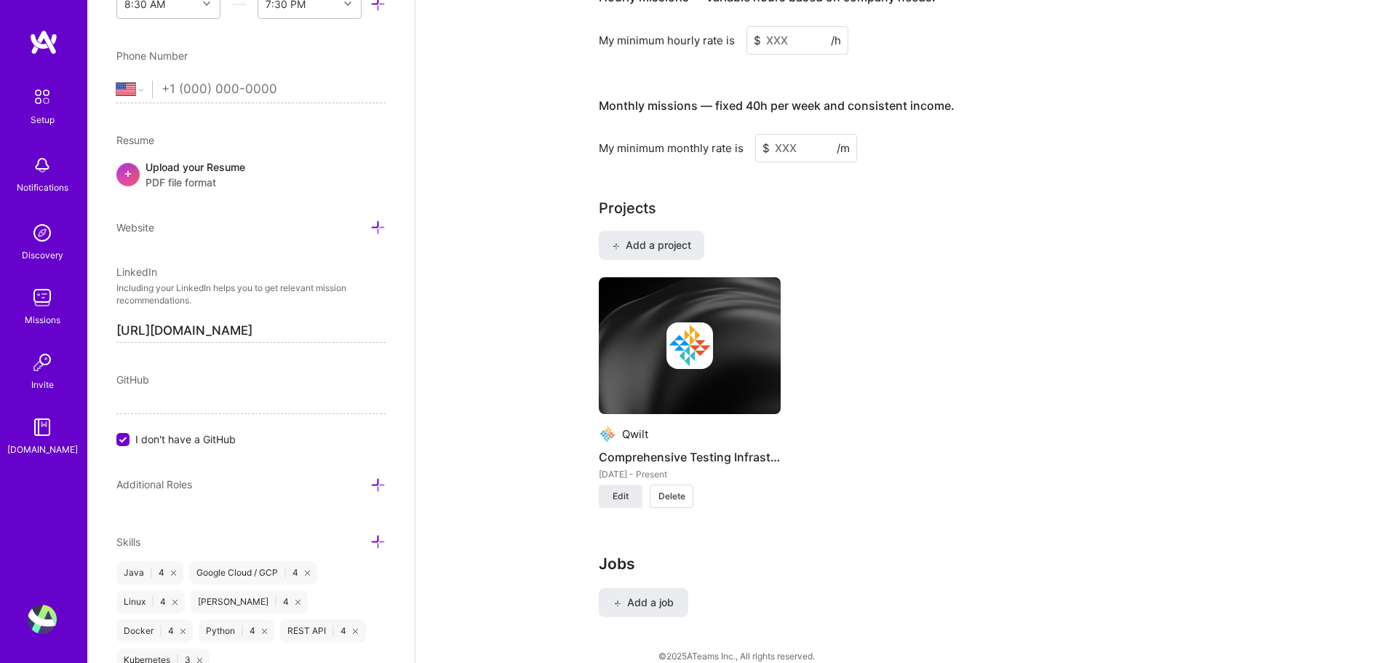
scroll to position [975, 0]
click at [907, 381] on div "Qwilt Comprehensive Testing Infrastructure Development [DATE] - Present Edit De…" at bounding box center [901, 400] width 604 height 248
click at [668, 237] on span "Add a project" at bounding box center [651, 244] width 79 height 15
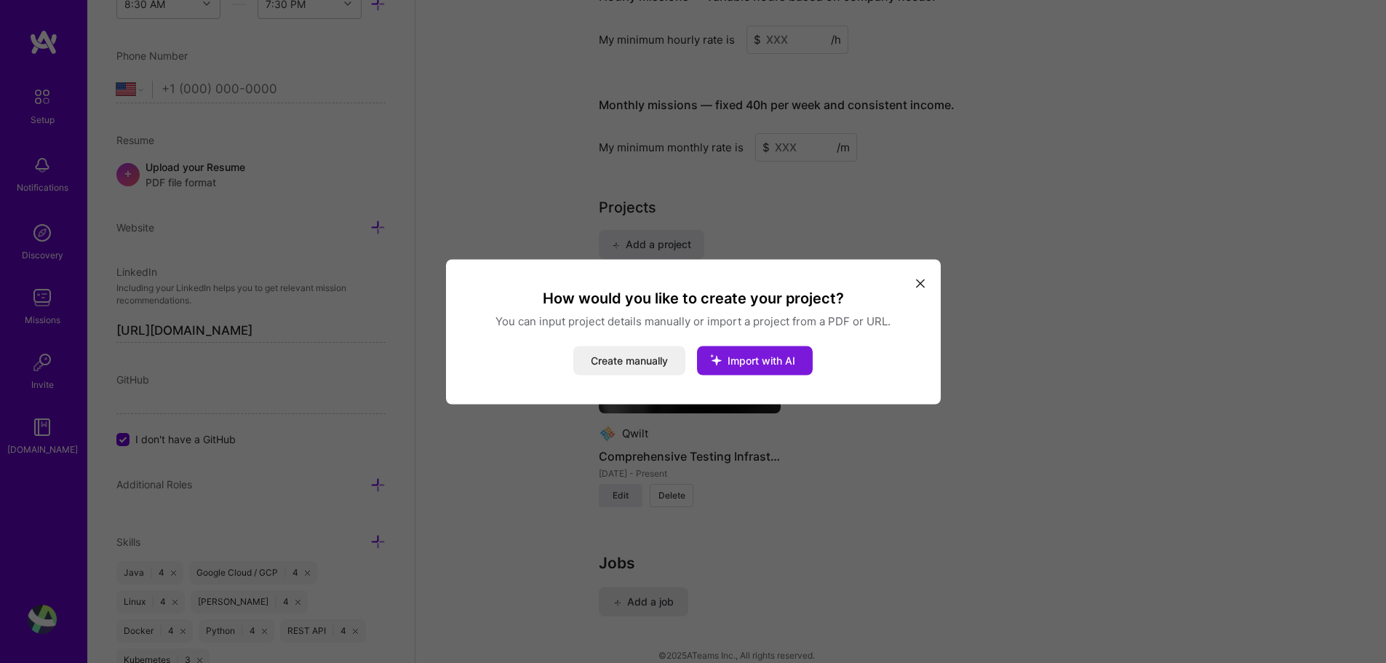
click at [775, 362] on span "Import with AI" at bounding box center [761, 359] width 68 height 12
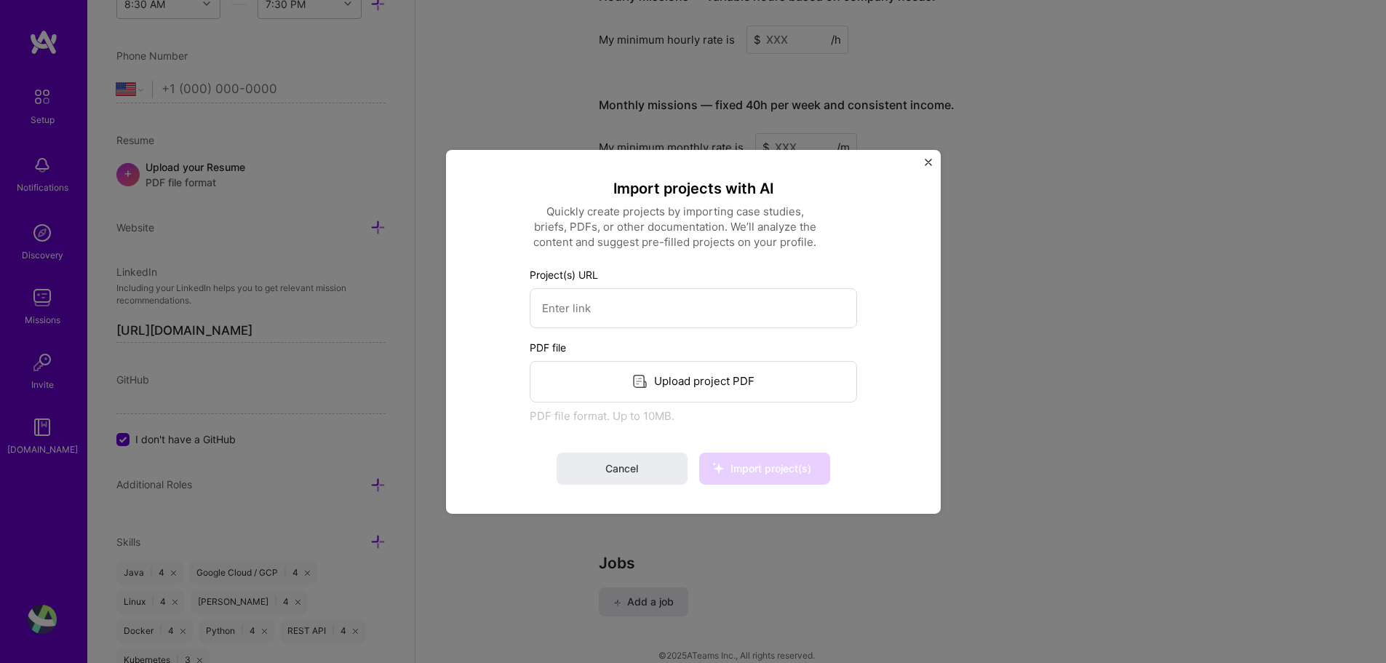
click at [690, 384] on div "Upload project PDF" at bounding box center [692, 380] width 327 height 41
click at [772, 465] on span "Import project(s)" at bounding box center [770, 468] width 81 height 12
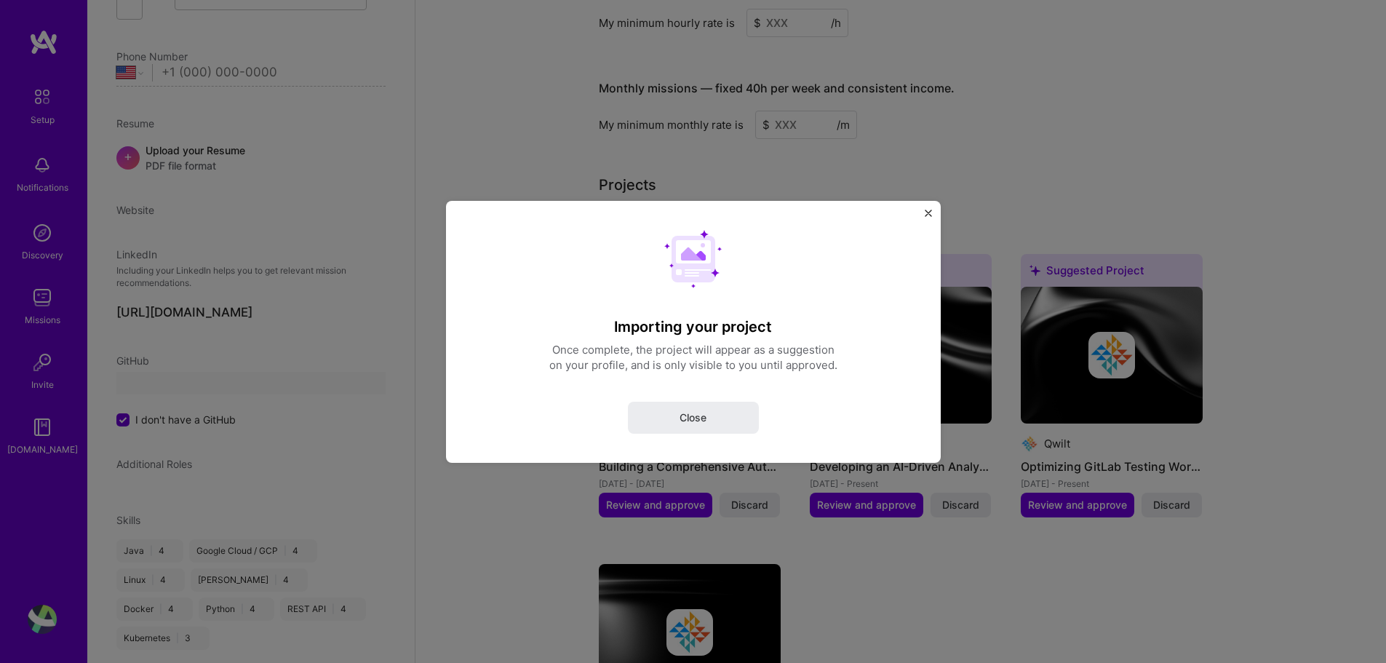
select select "US"
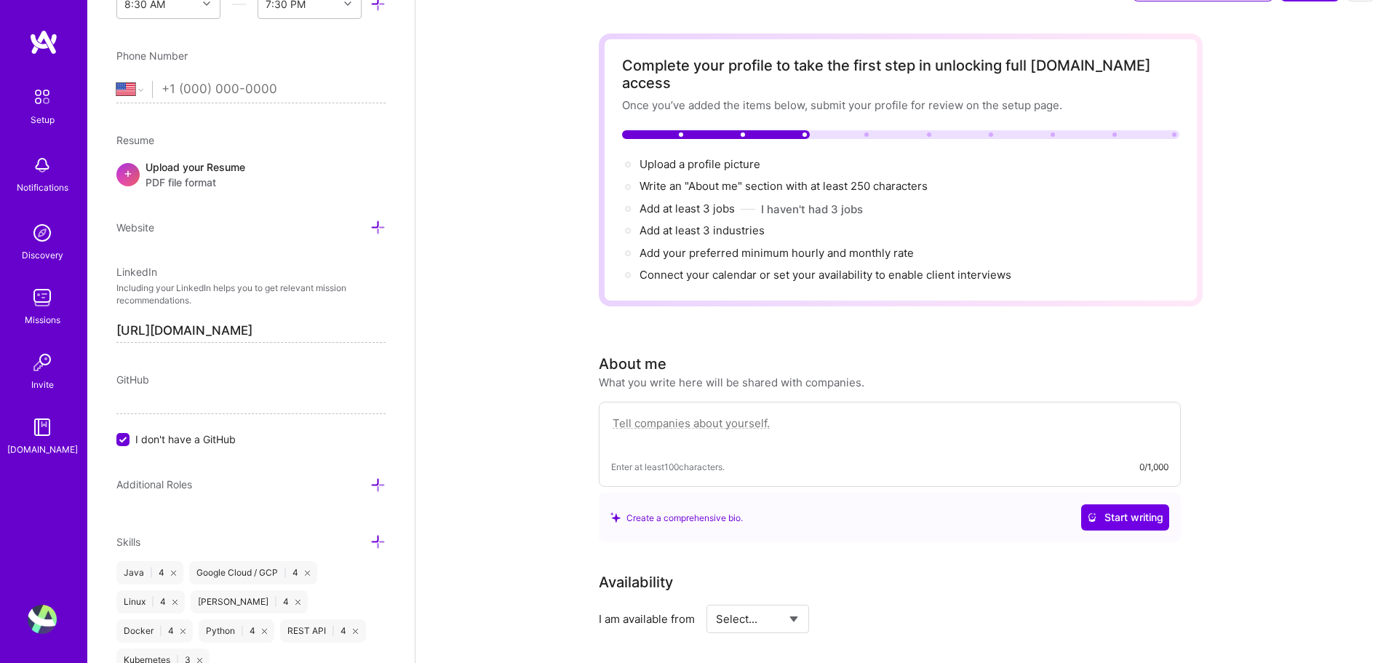
scroll to position [0, 0]
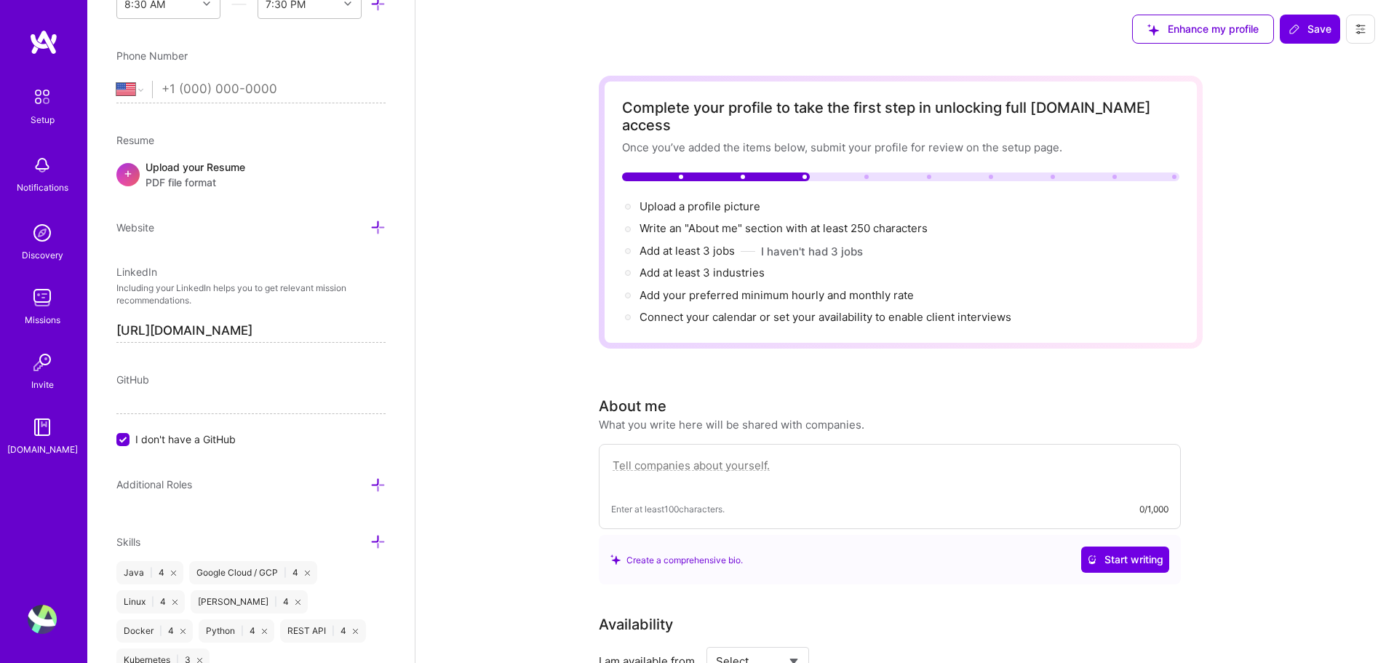
click at [766, 456] on textarea at bounding box center [889, 472] width 557 height 33
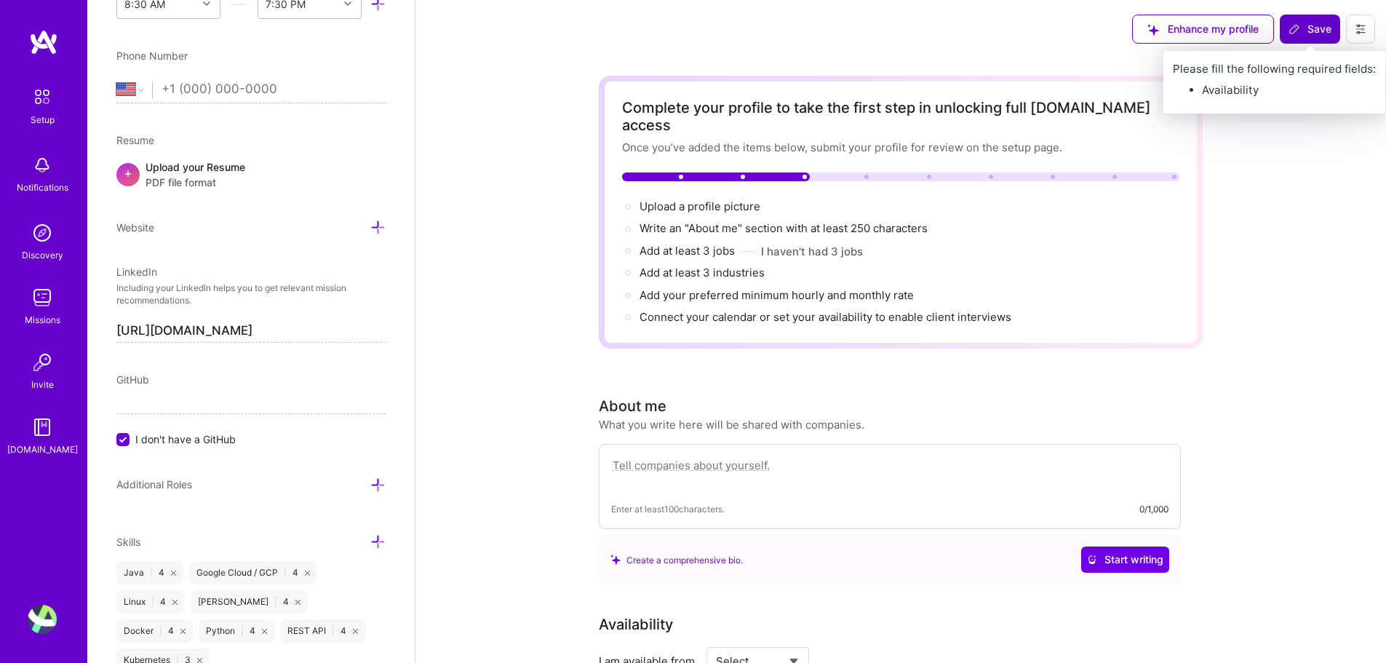
click at [1304, 25] on span "Save" at bounding box center [1309, 29] width 43 height 15
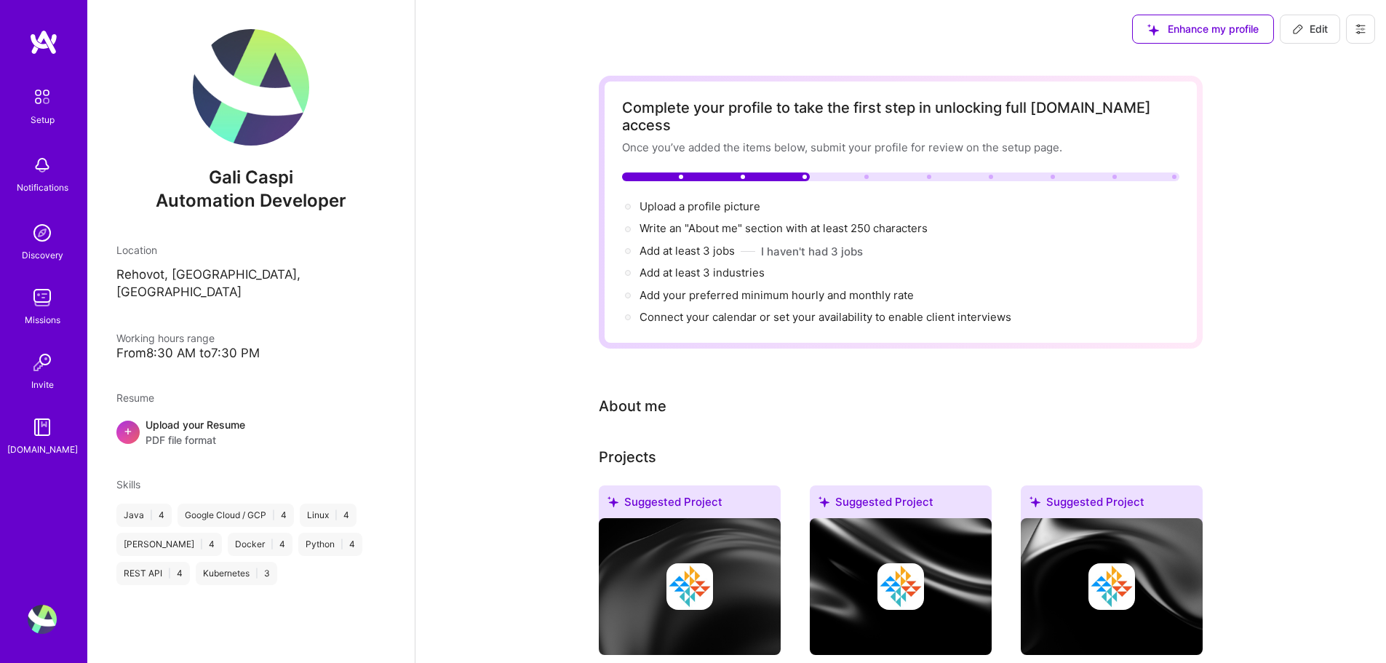
click at [641, 395] on div "About me" at bounding box center [633, 406] width 68 height 22
click at [1314, 29] on span "Edit" at bounding box center [1310, 29] width 36 height 15
select select "US"
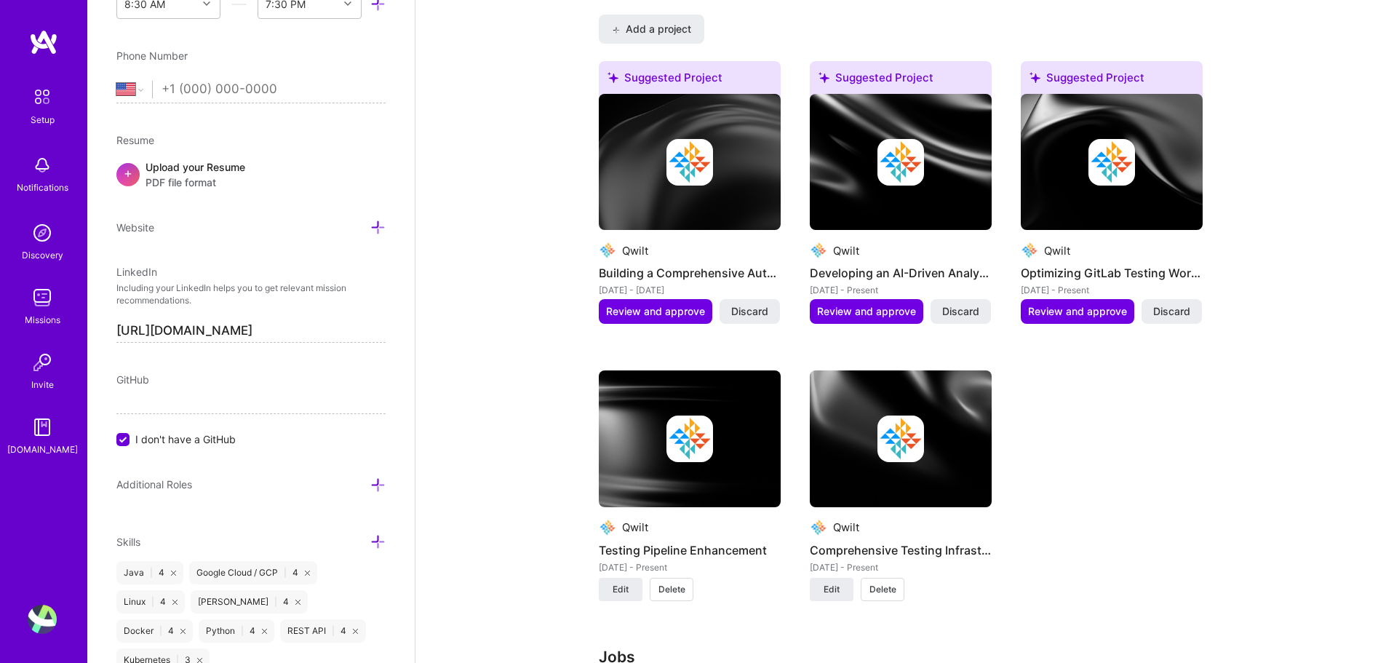
scroll to position [1236, 0]
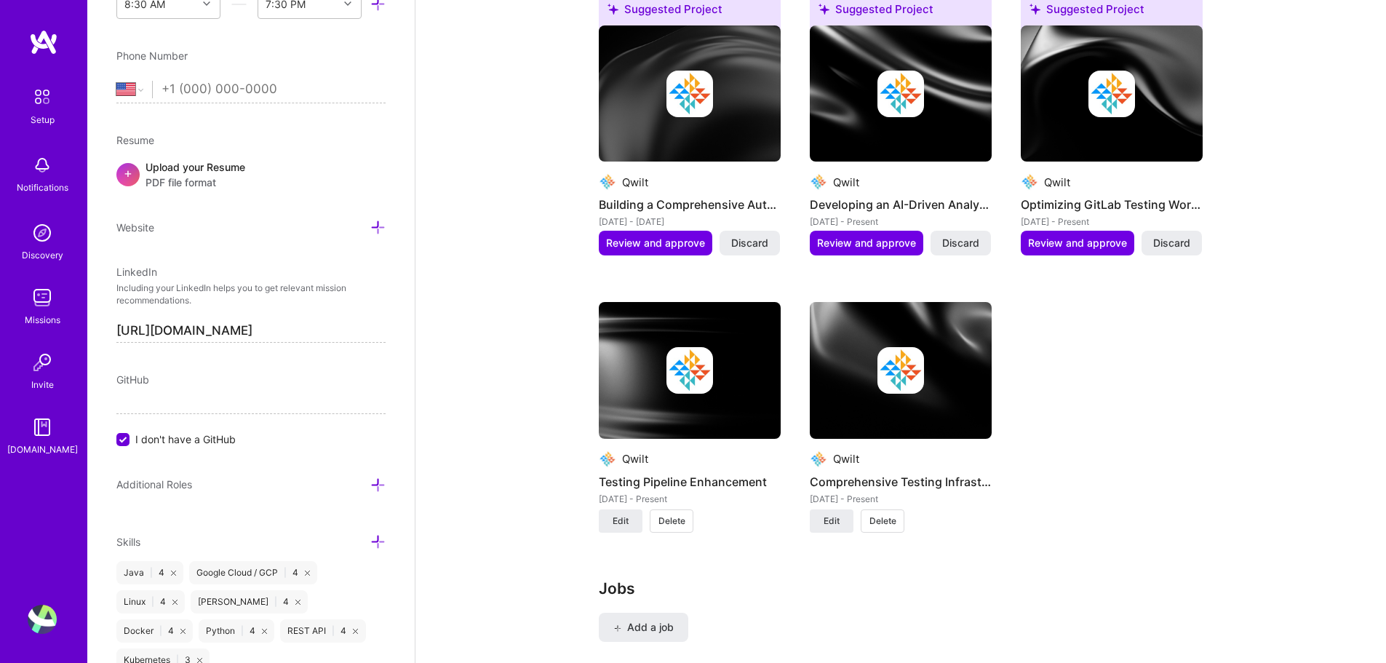
click at [673, 514] on span "Delete" at bounding box center [671, 520] width 27 height 13
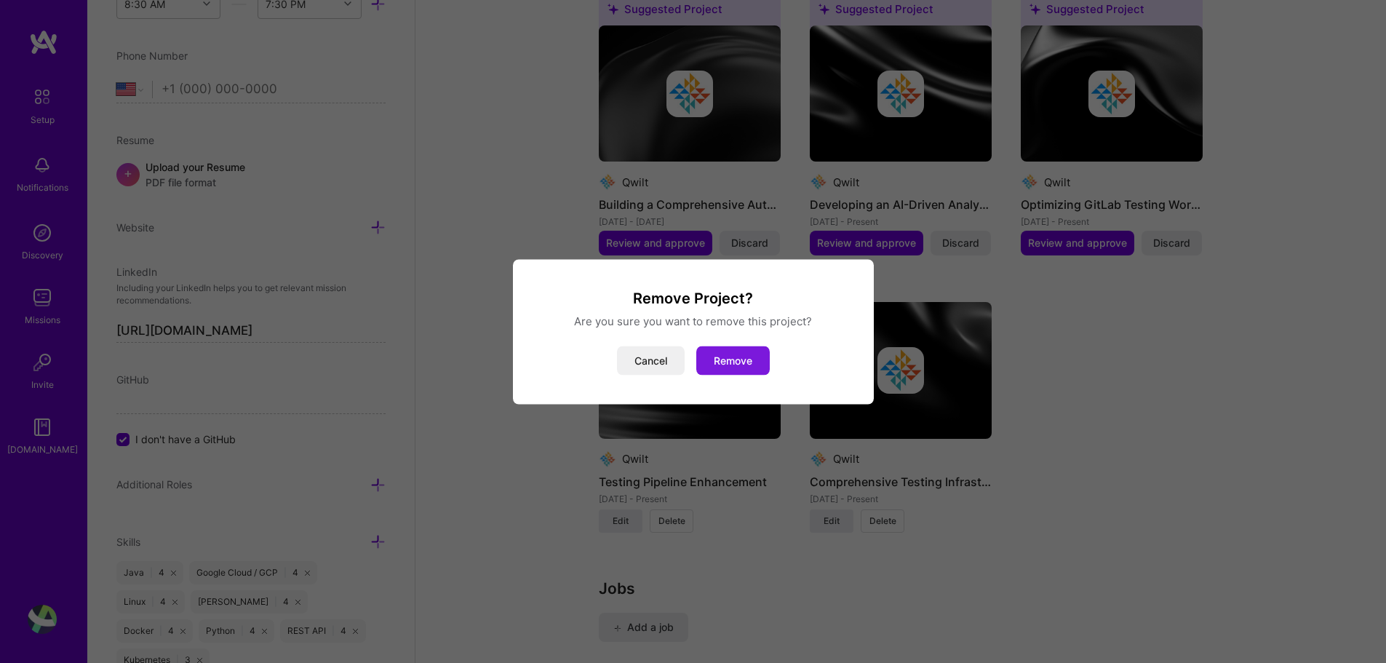
click at [753, 364] on button "Remove" at bounding box center [732, 359] width 73 height 29
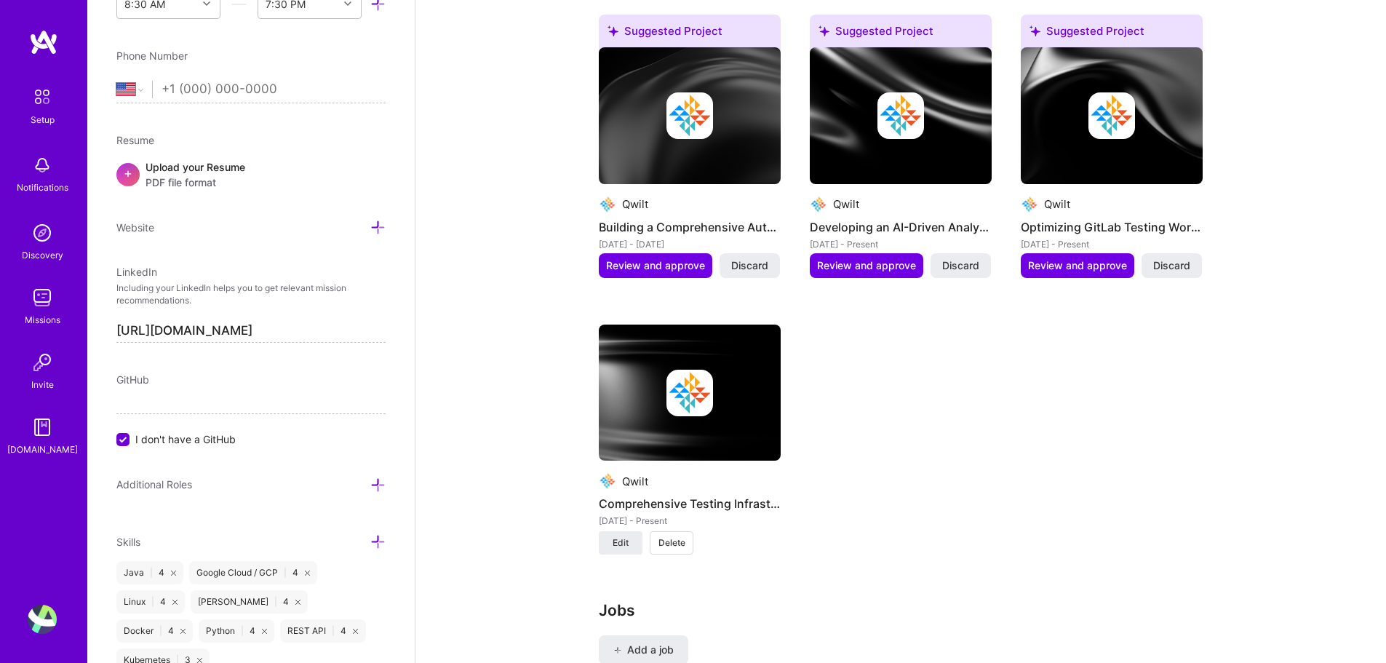
click at [674, 536] on span "Delete" at bounding box center [671, 542] width 27 height 13
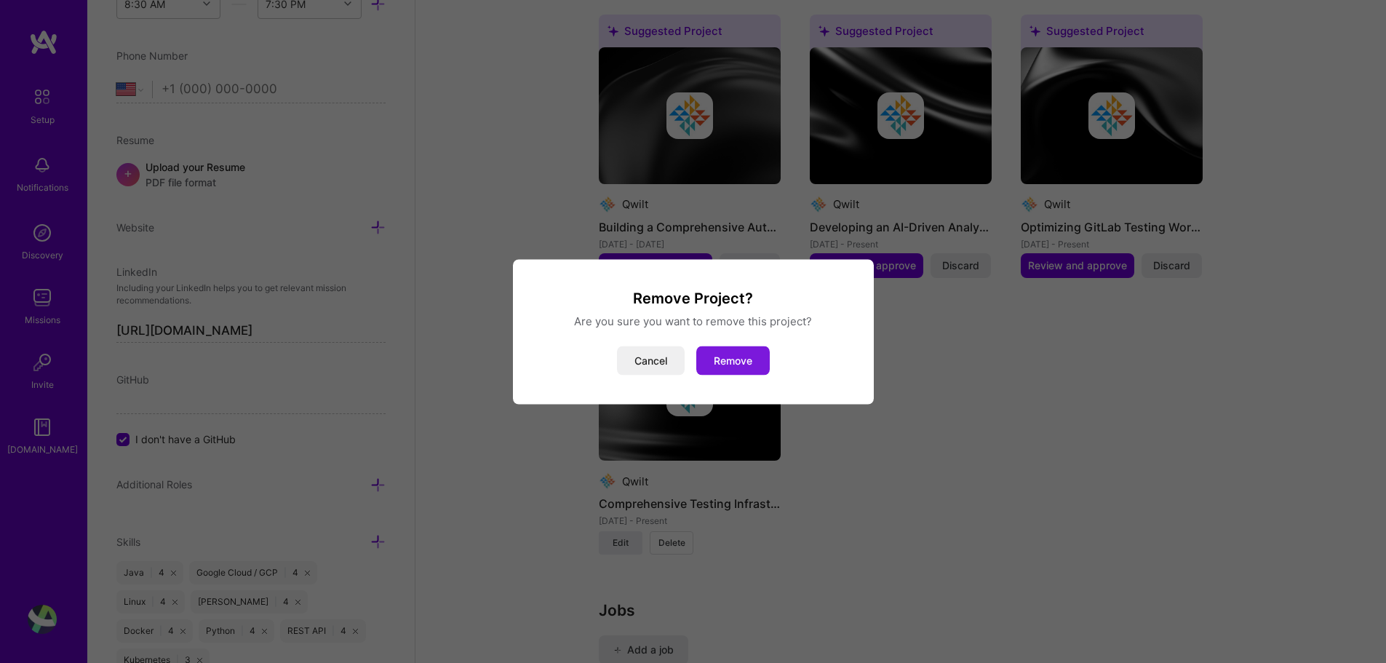
click at [747, 362] on button "Remove" at bounding box center [732, 359] width 73 height 29
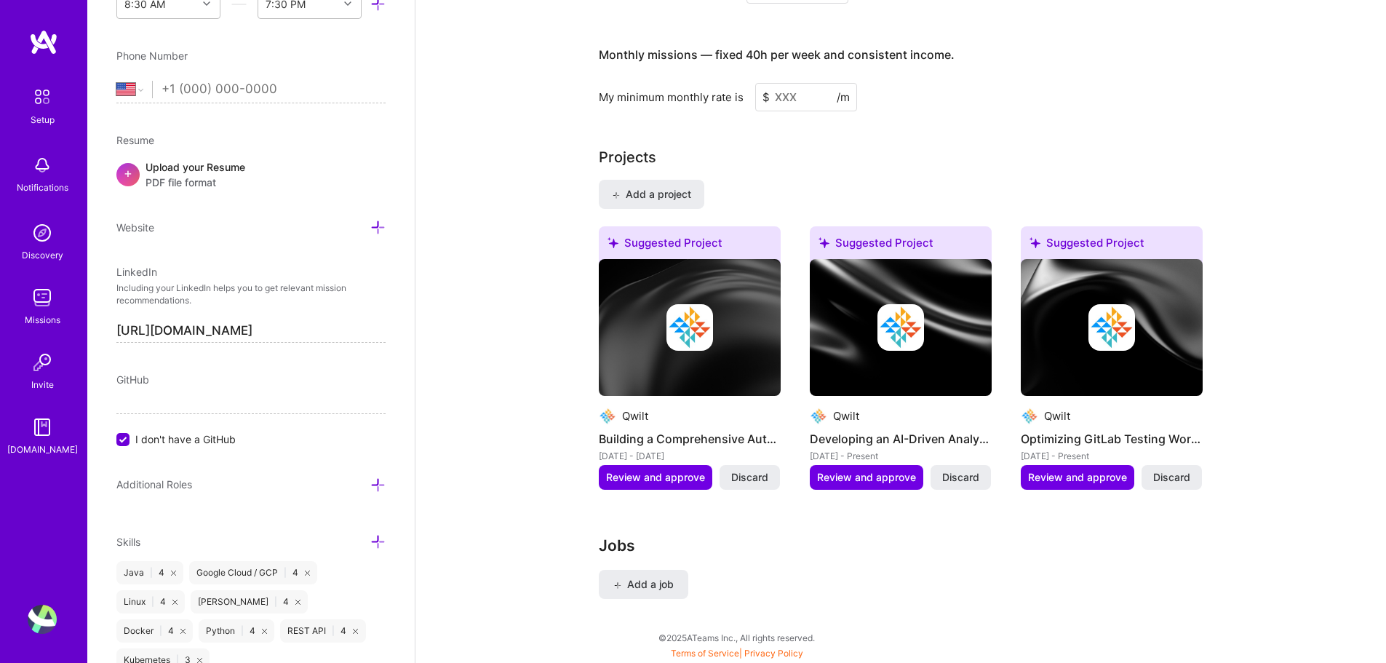
scroll to position [1007, 0]
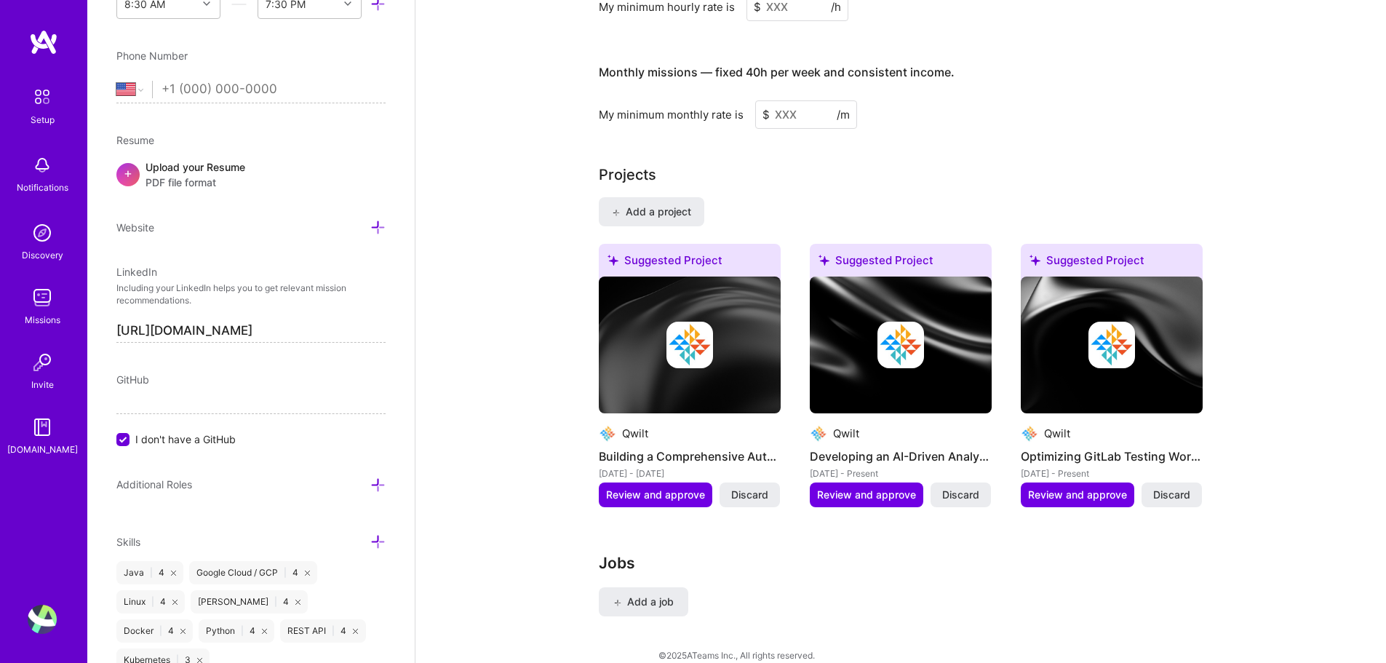
click at [935, 581] on div "Jobs Add a job" at bounding box center [901, 599] width 604 height 92
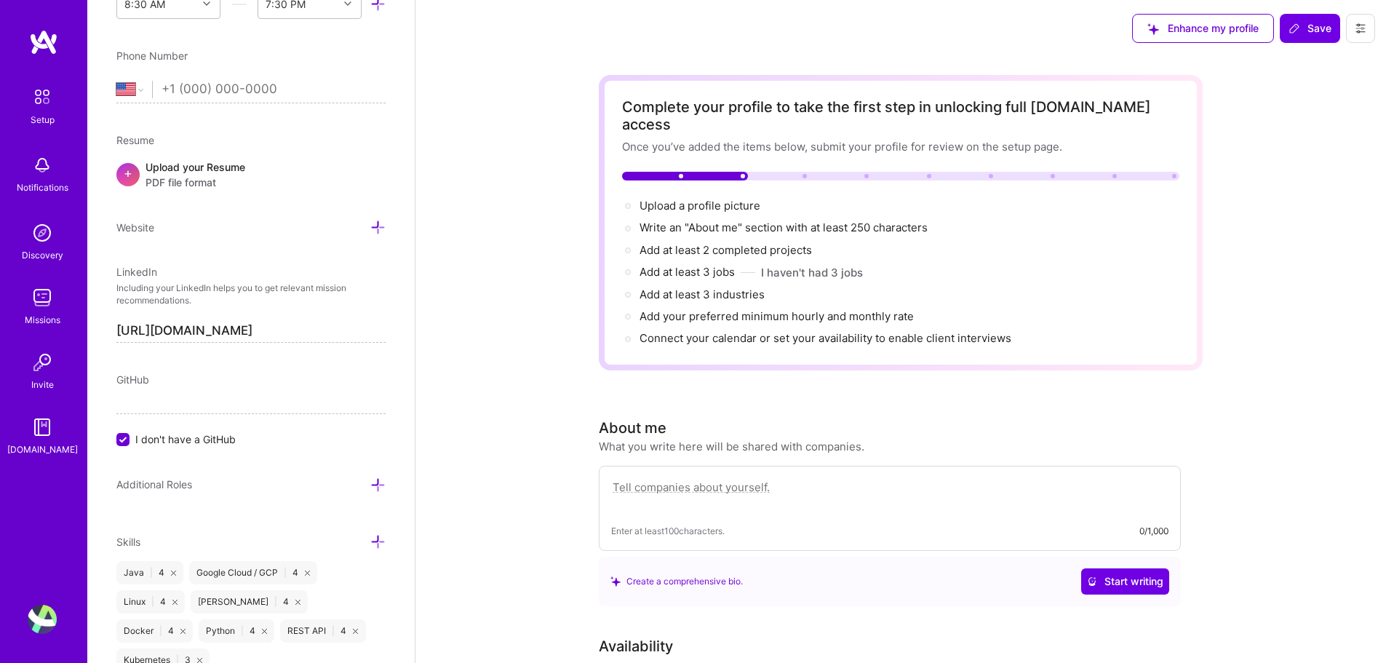
scroll to position [0, 0]
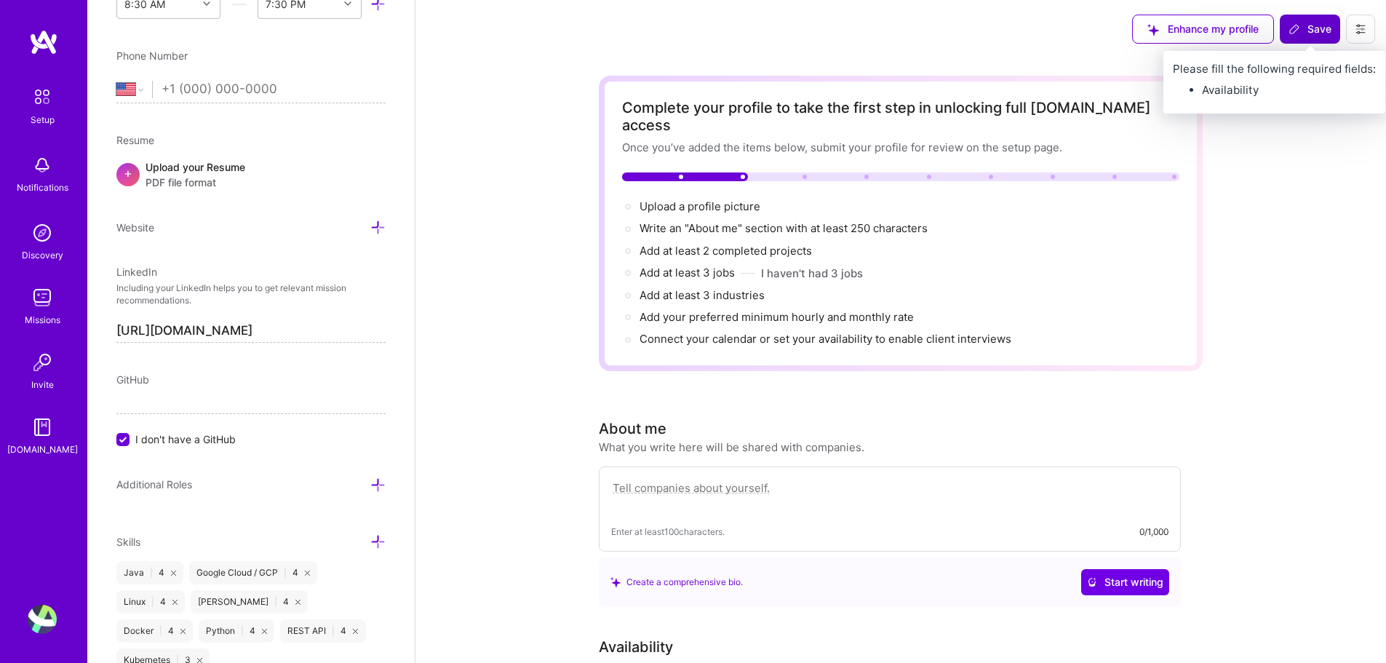
click at [1320, 32] on span "Save" at bounding box center [1309, 29] width 43 height 15
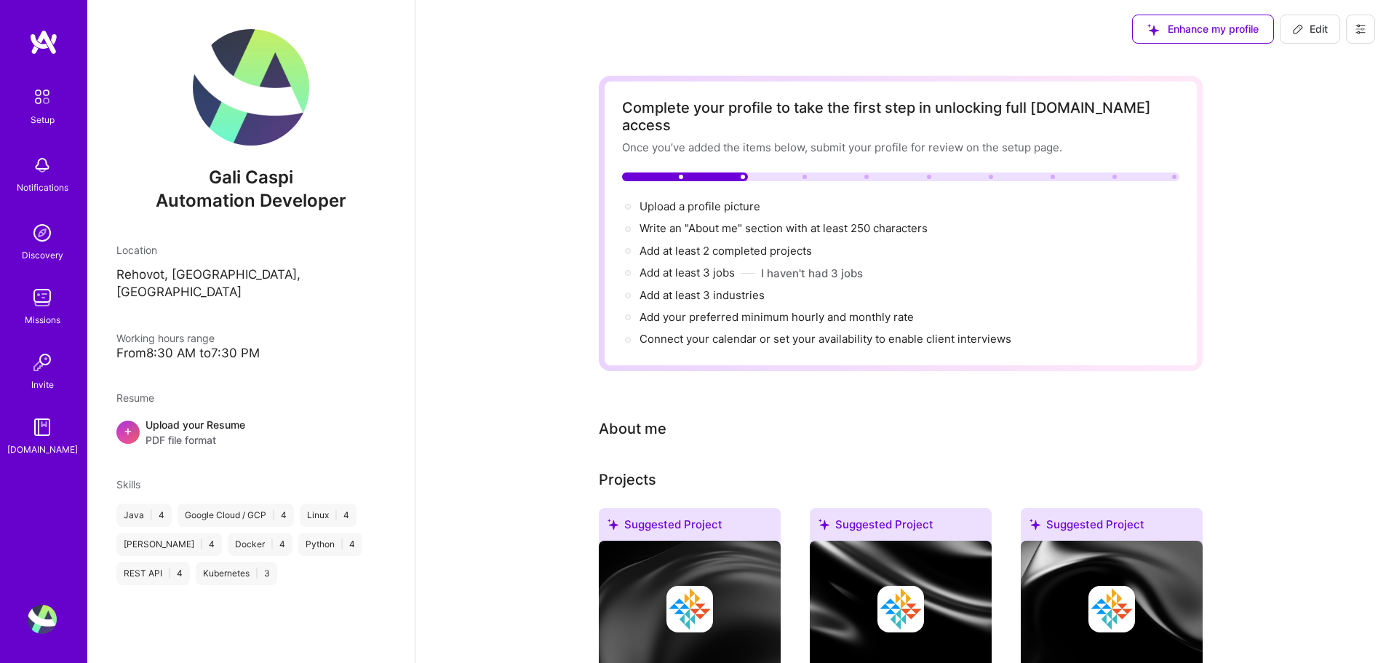
click at [633, 417] on div "About me" at bounding box center [633, 428] width 68 height 22
click at [1308, 31] on span "Edit" at bounding box center [1310, 29] width 36 height 15
select select "US"
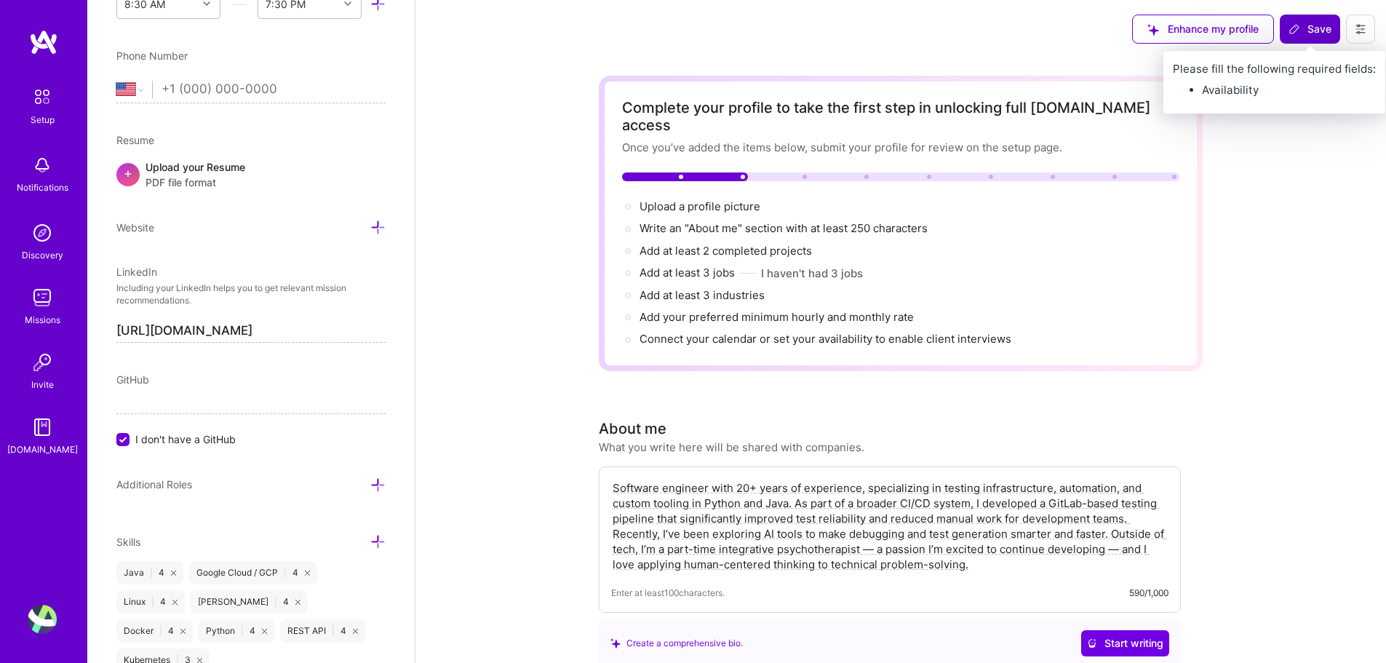
type textarea "Software engineer with 20+ years of experience, specializing in testing infrast…"
click at [1311, 33] on span "Save" at bounding box center [1309, 29] width 43 height 15
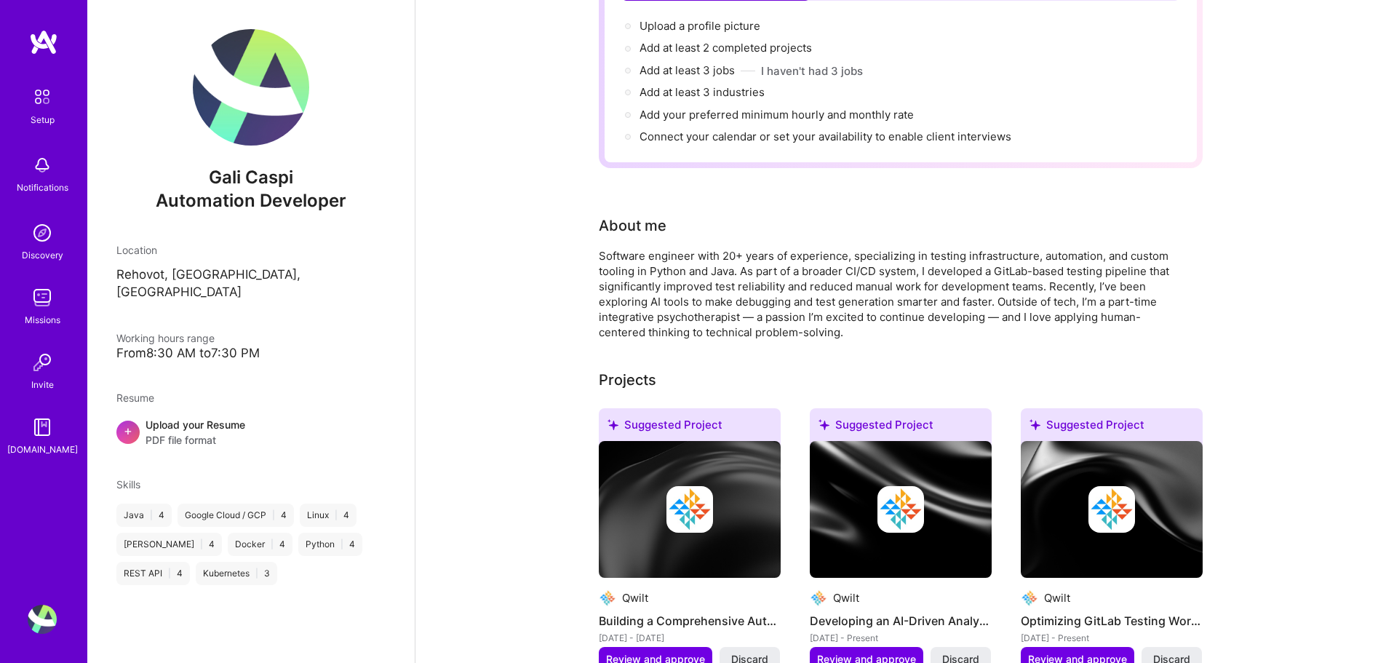
scroll to position [253, 0]
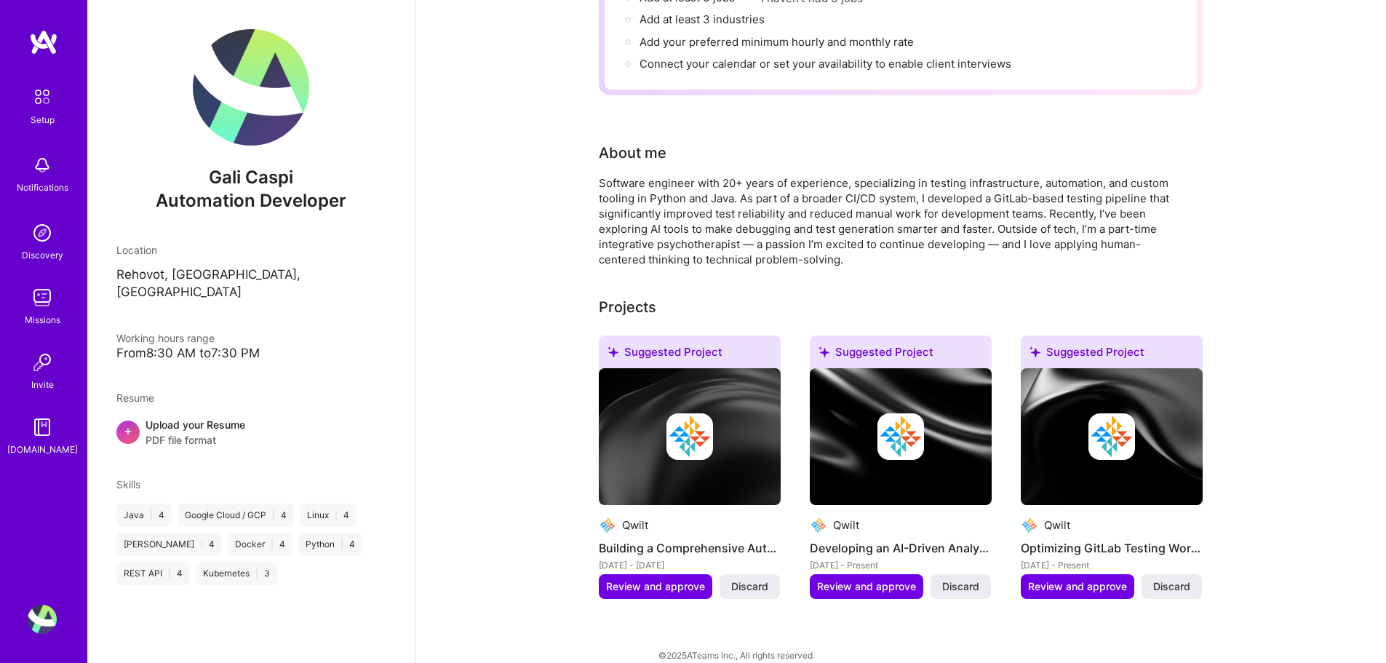
click at [479, 295] on div "Complete your profile to take the first step in unlocking full [DOMAIN_NAME] ac…" at bounding box center [900, 242] width 970 height 875
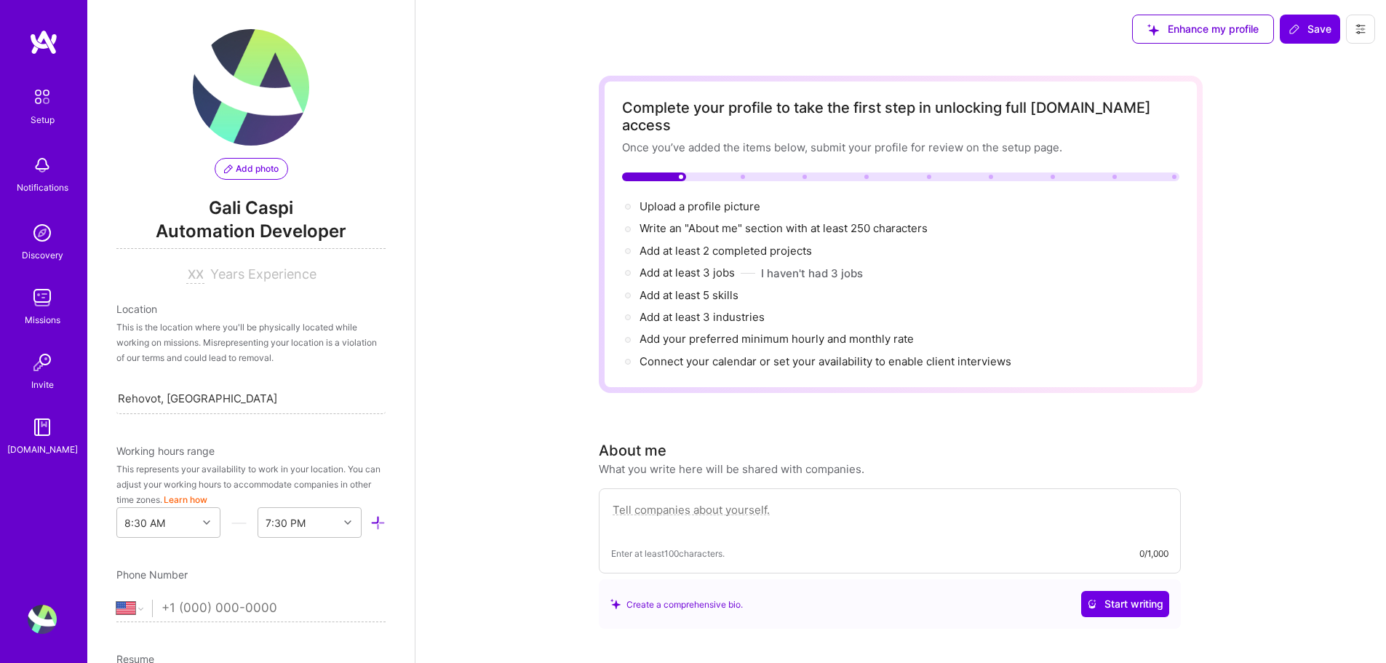
select select "US"
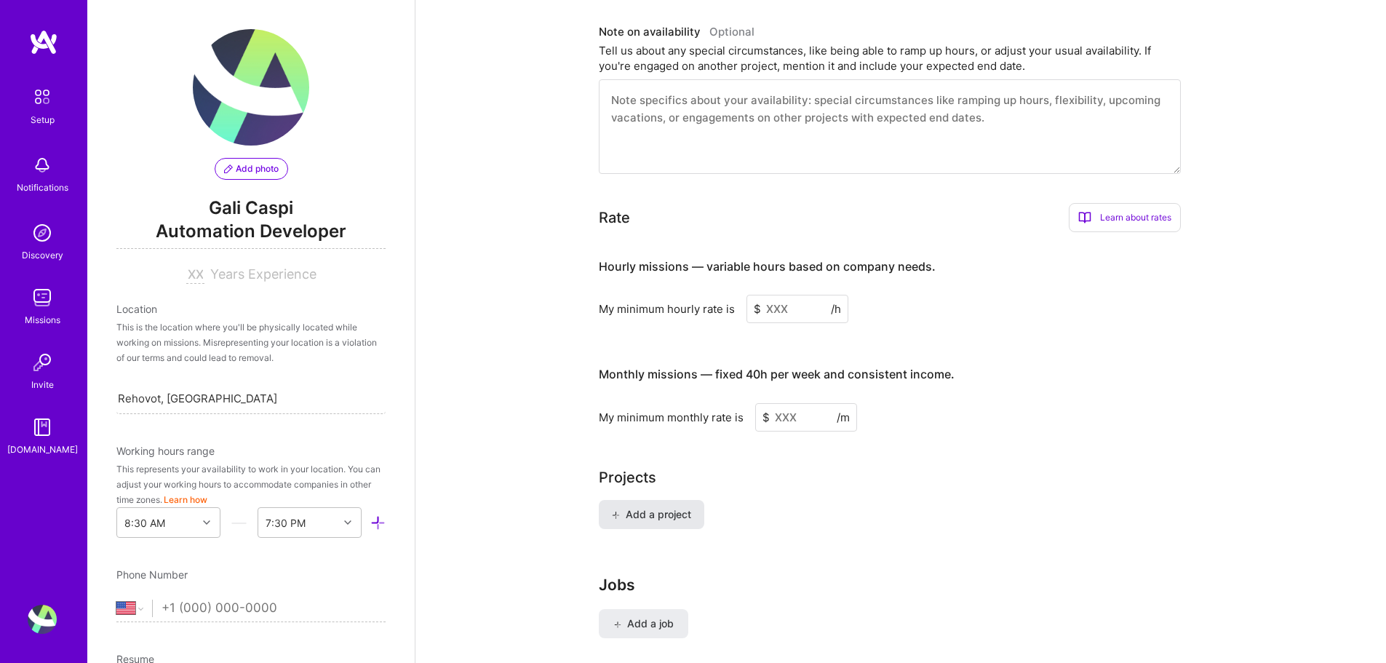
scroll to position [9, 0]
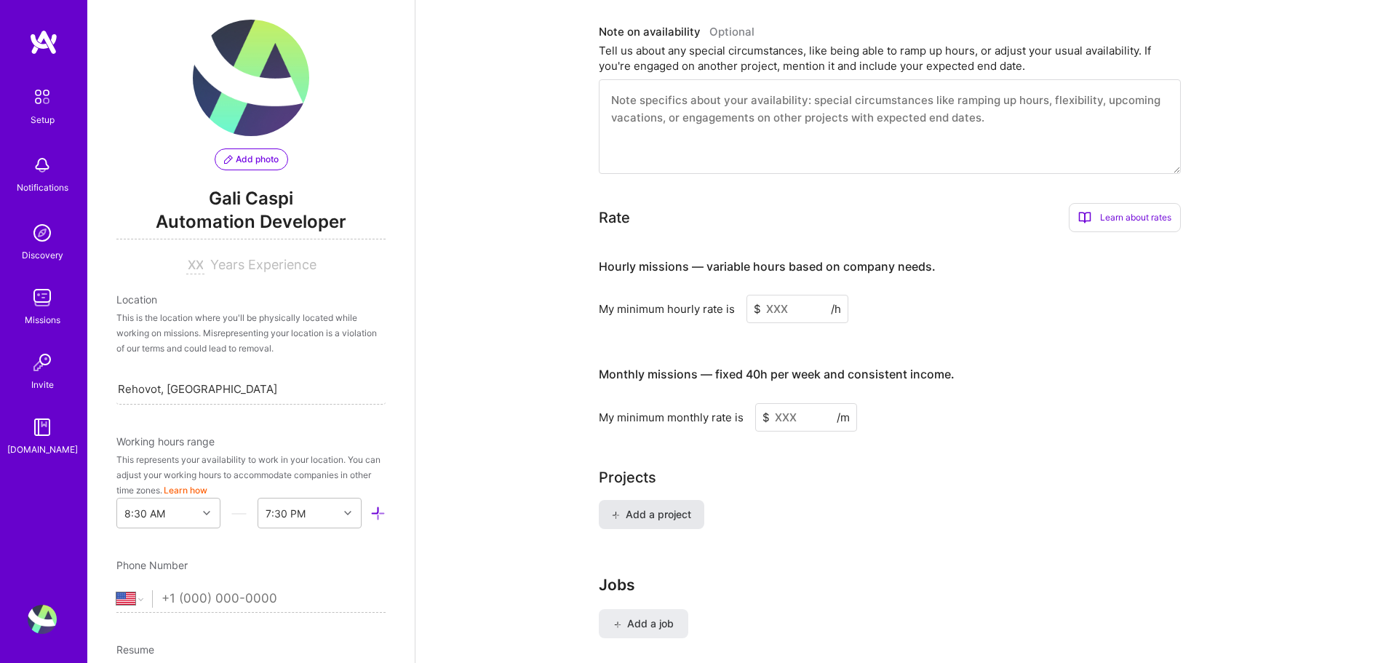
click at [674, 507] on span "Add a project" at bounding box center [651, 514] width 79 height 15
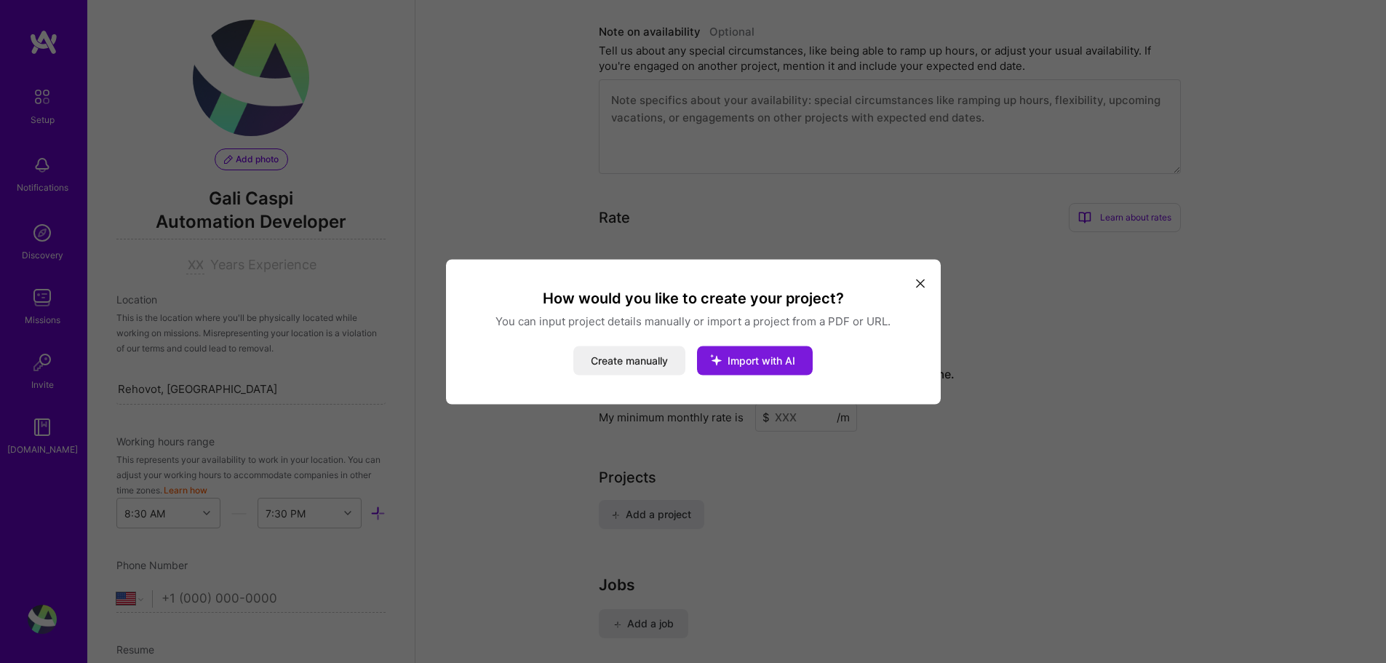
click at [773, 362] on span "Import with AI" at bounding box center [761, 359] width 68 height 12
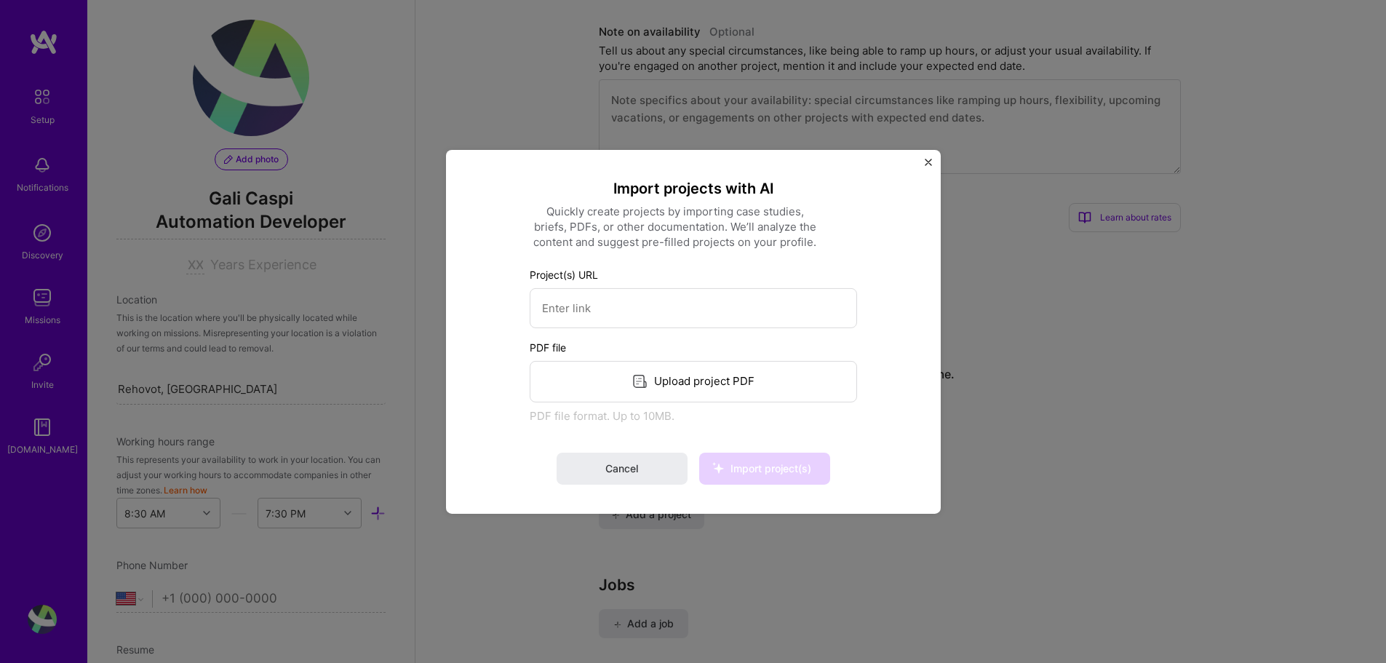
click at [665, 383] on div "Upload project PDF" at bounding box center [692, 380] width 327 height 41
click at [779, 470] on span "Import project(s)" at bounding box center [770, 468] width 81 height 12
click at [779, 470] on div "Cancel Import project(s)" at bounding box center [692, 468] width 327 height 32
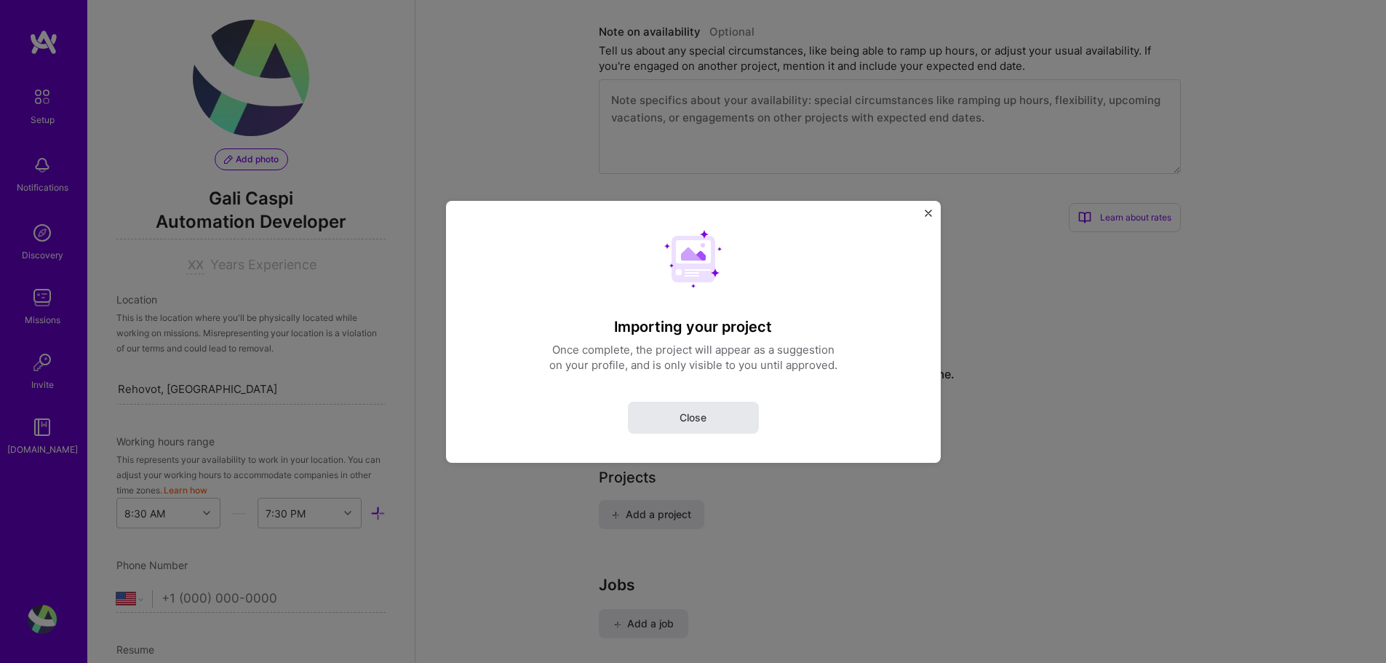
click at [703, 412] on span "Close" at bounding box center [692, 416] width 27 height 15
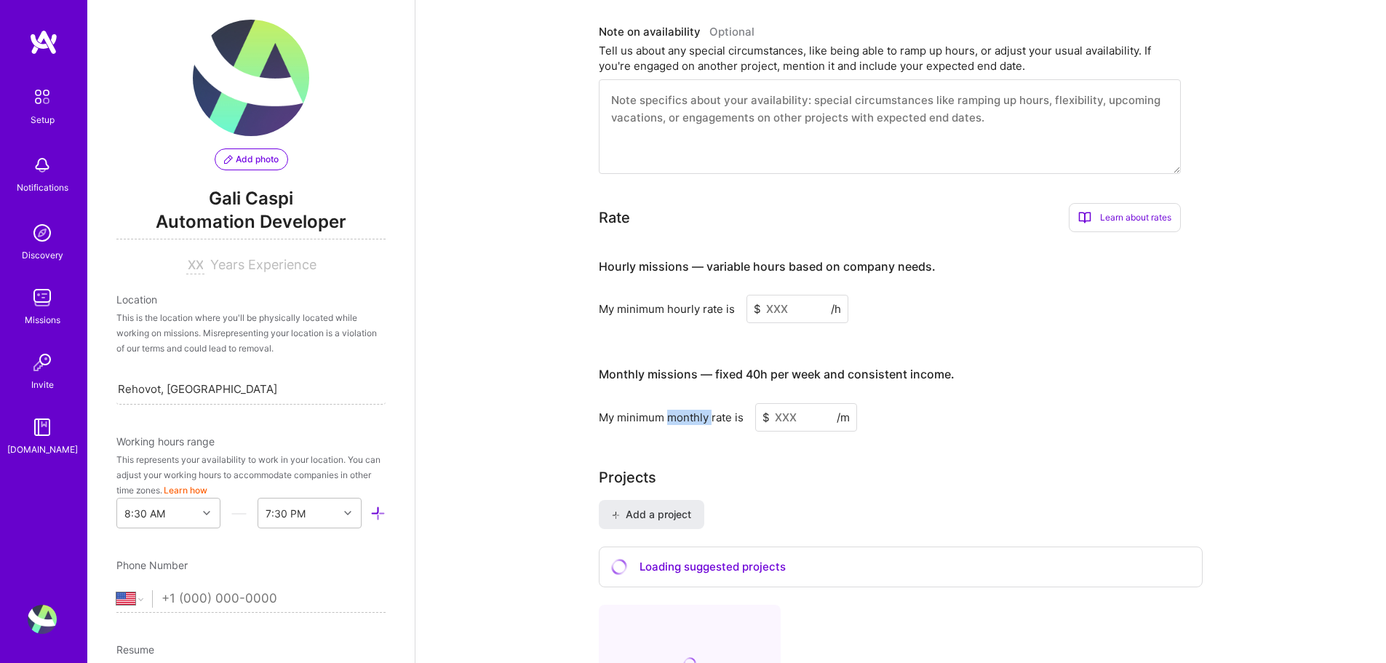
click at [703, 412] on div "My minimum monthly rate is $ /m" at bounding box center [890, 417] width 582 height 28
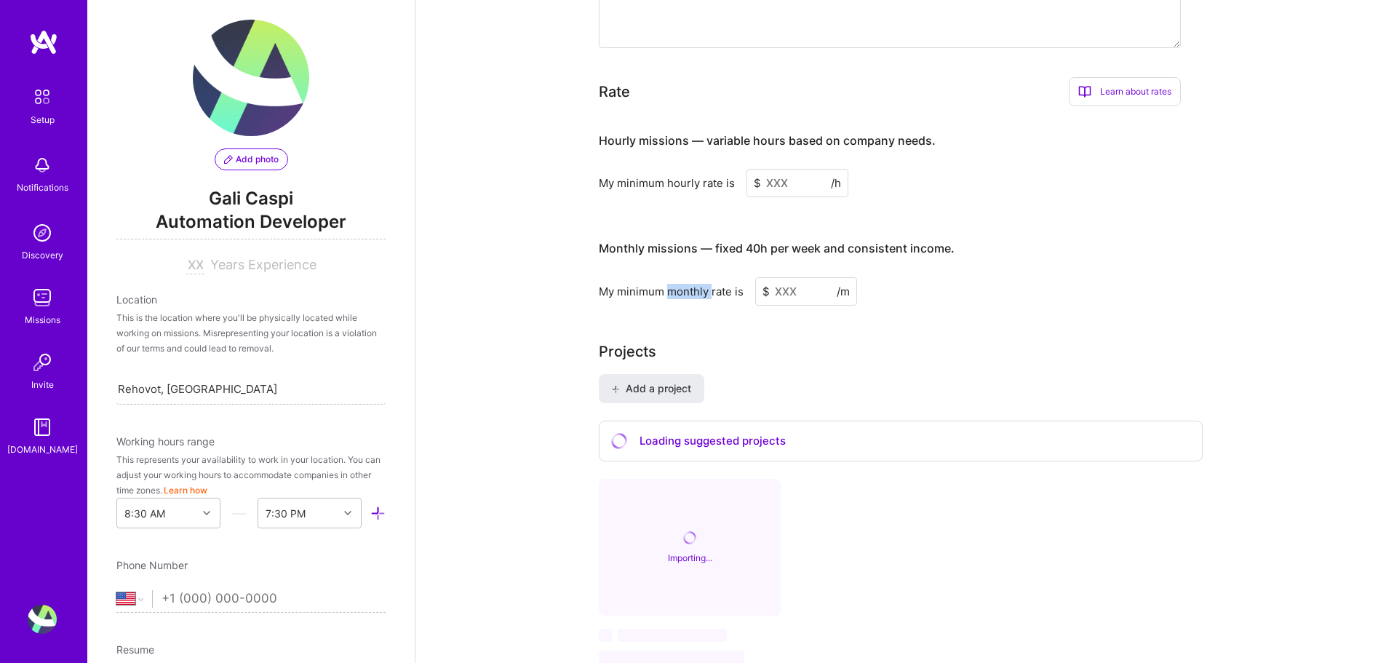
scroll to position [873, 0]
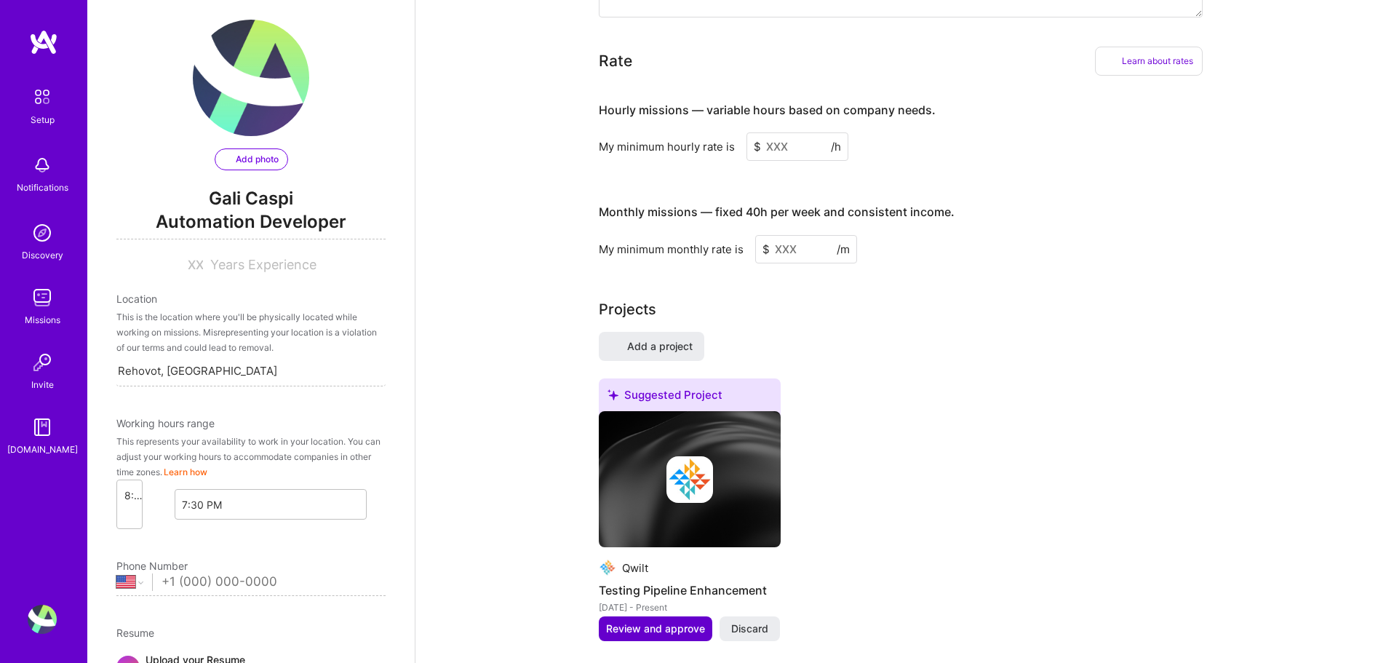
select select "US"
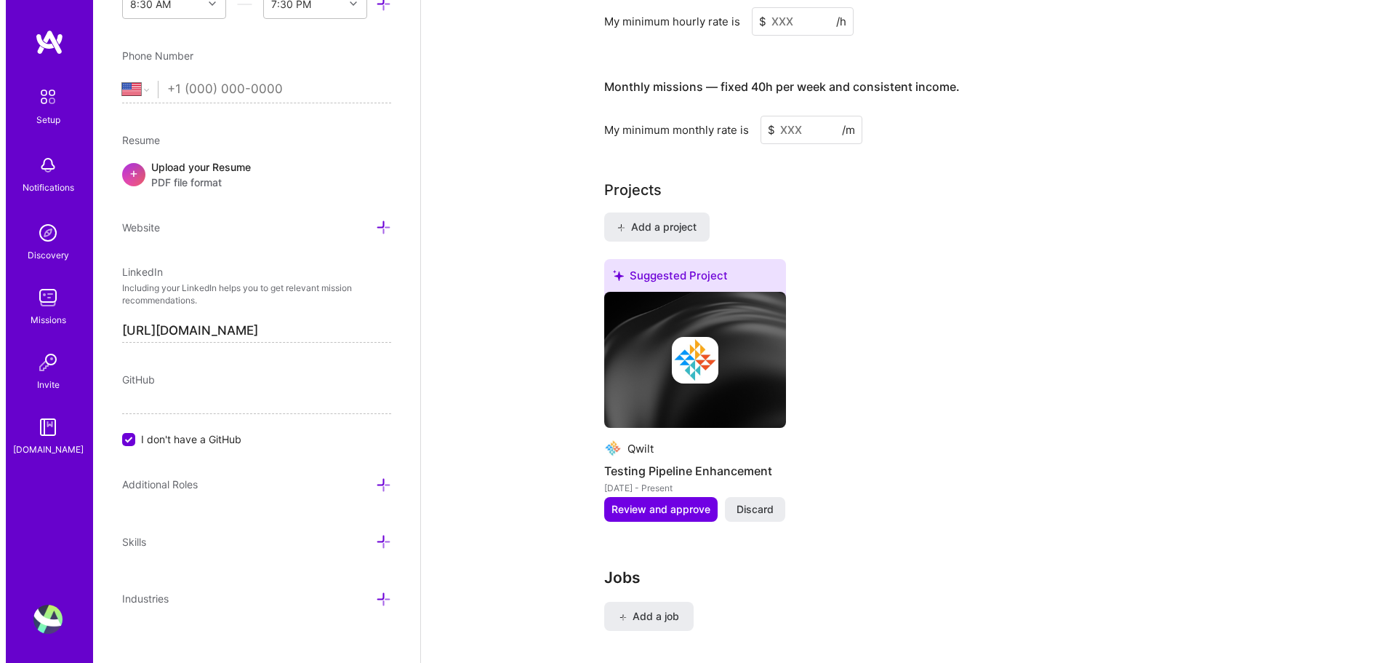
scroll to position [1029, 0]
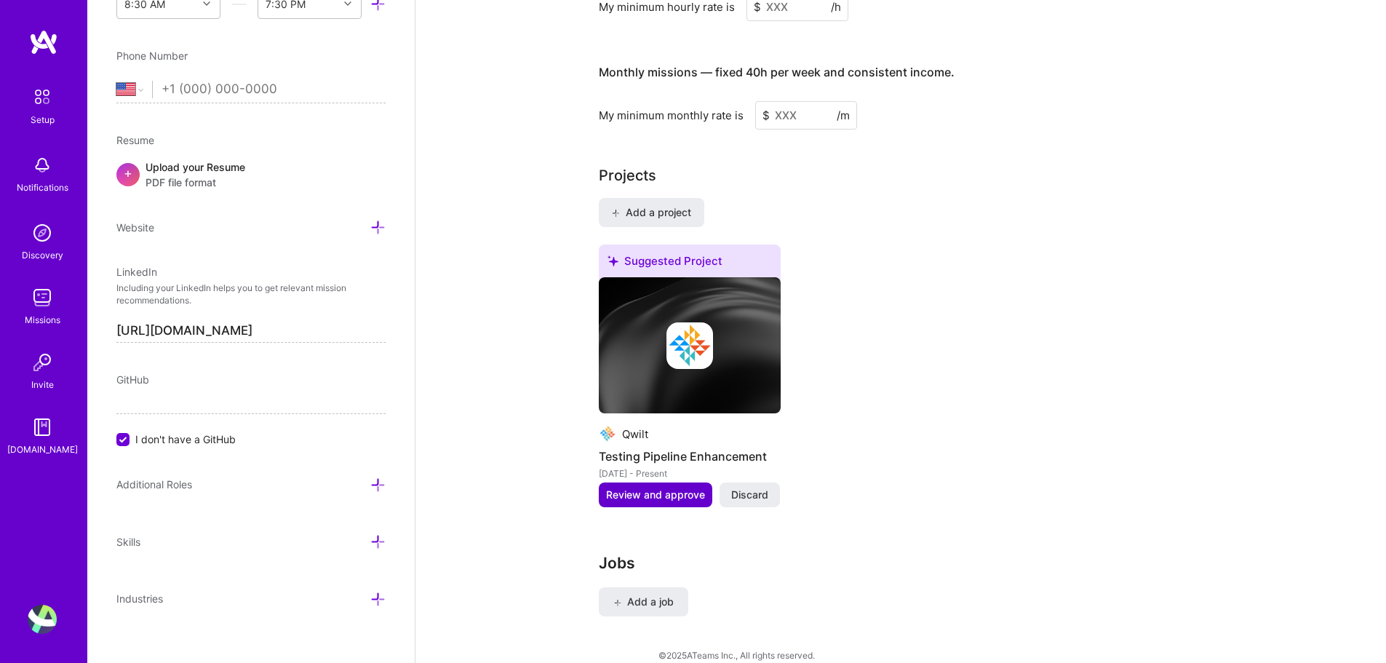
click at [666, 487] on span "Review and approve" at bounding box center [655, 494] width 99 height 15
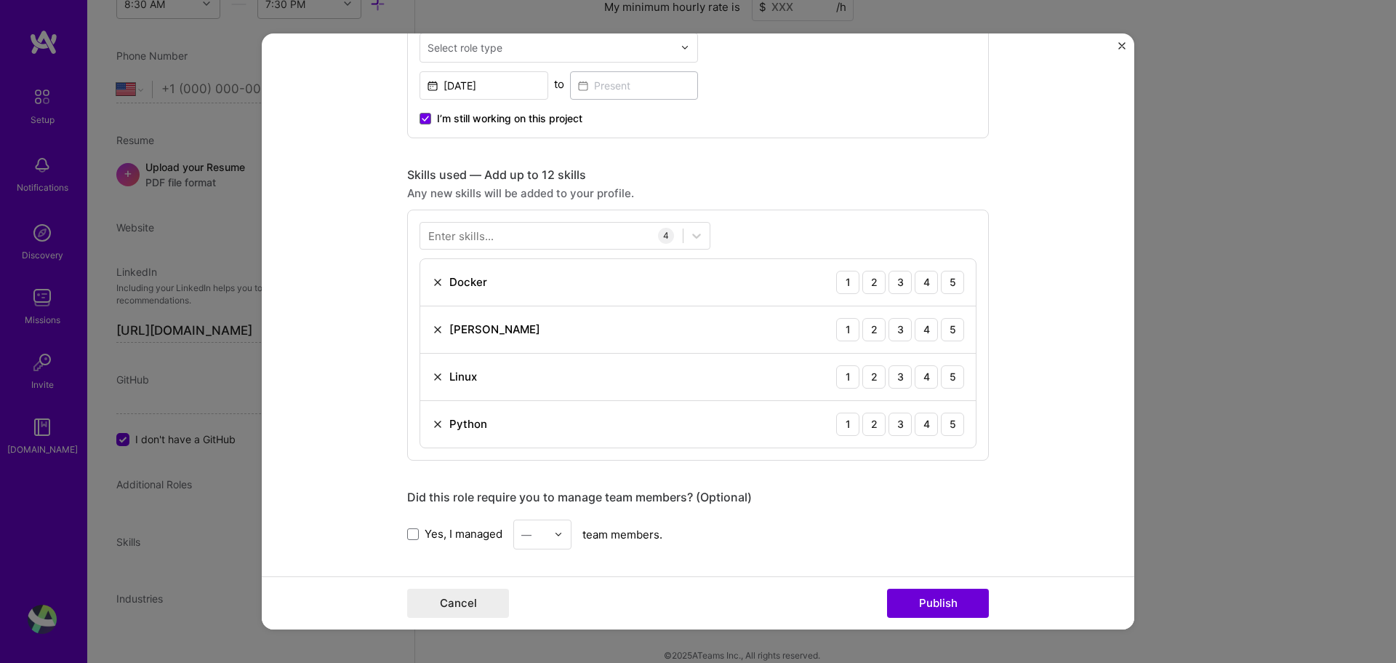
scroll to position [582, 0]
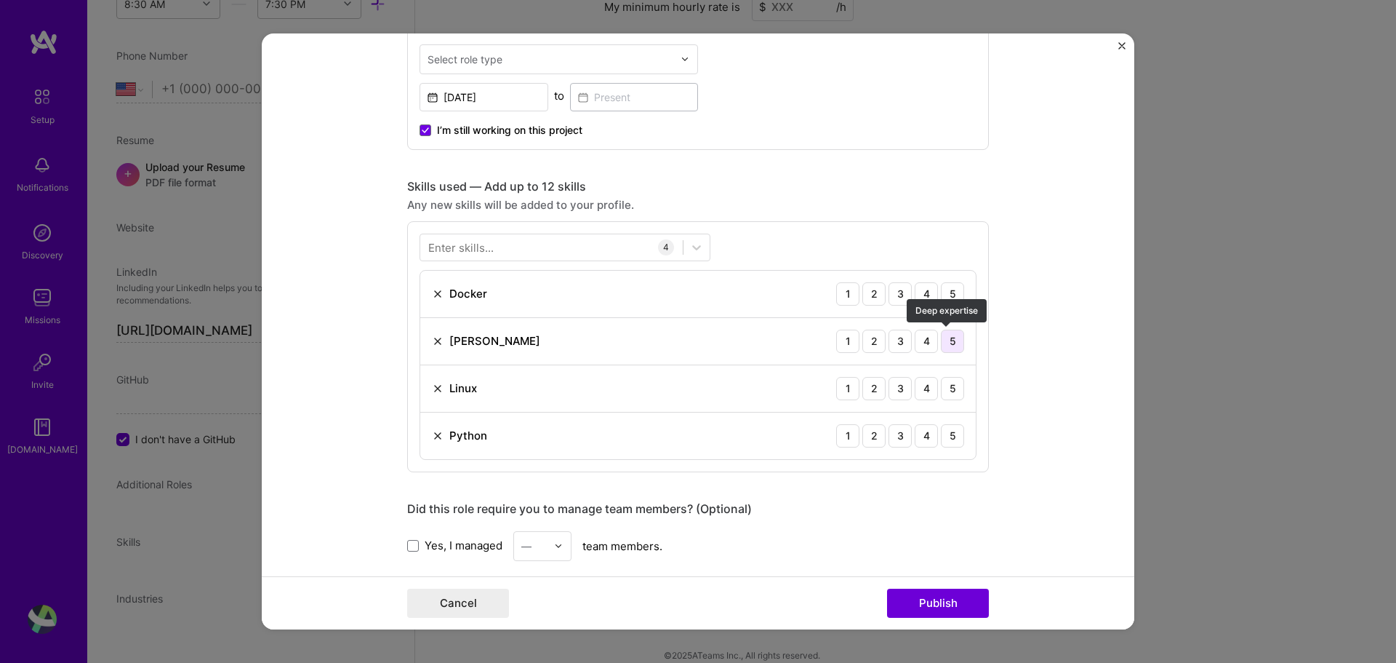
click at [941, 343] on div "5" at bounding box center [952, 340] width 23 height 23
click at [920, 341] on div "4" at bounding box center [926, 340] width 23 height 23
click at [921, 393] on div "4" at bounding box center [926, 388] width 23 height 23
click at [921, 436] on div "4" at bounding box center [926, 435] width 23 height 23
click at [891, 295] on div "3" at bounding box center [900, 293] width 23 height 23
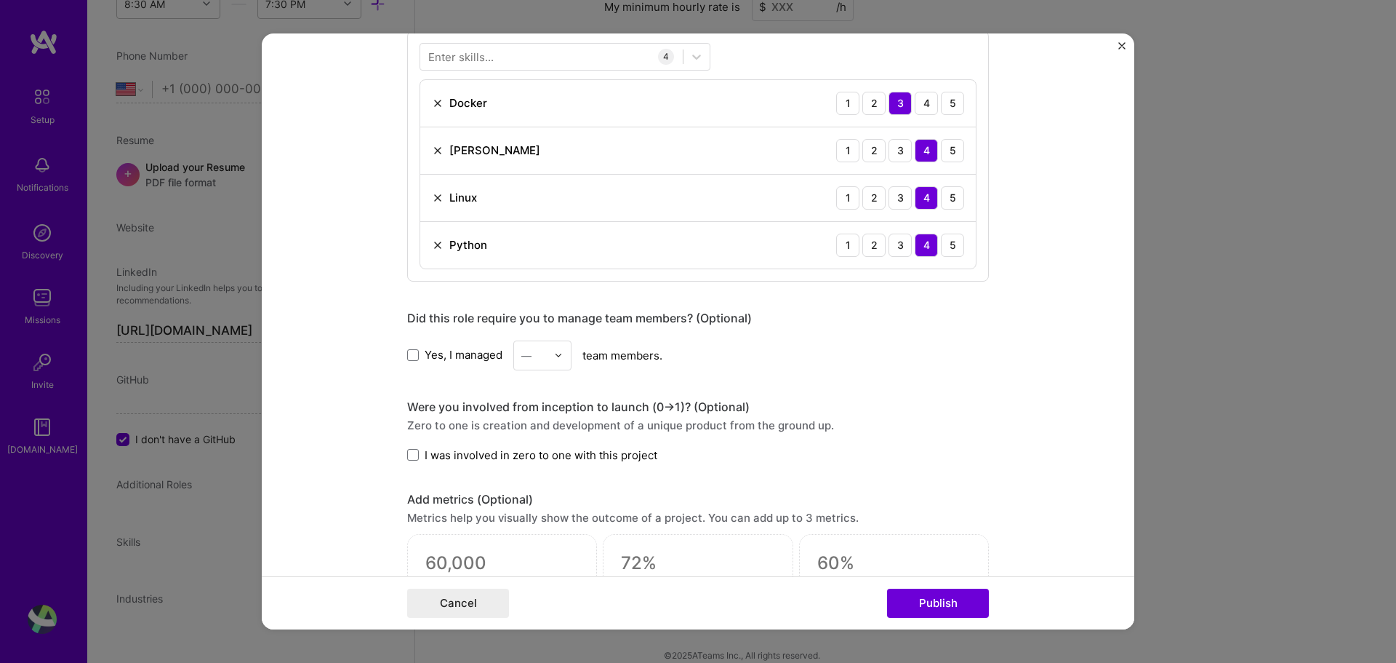
scroll to position [873, 0]
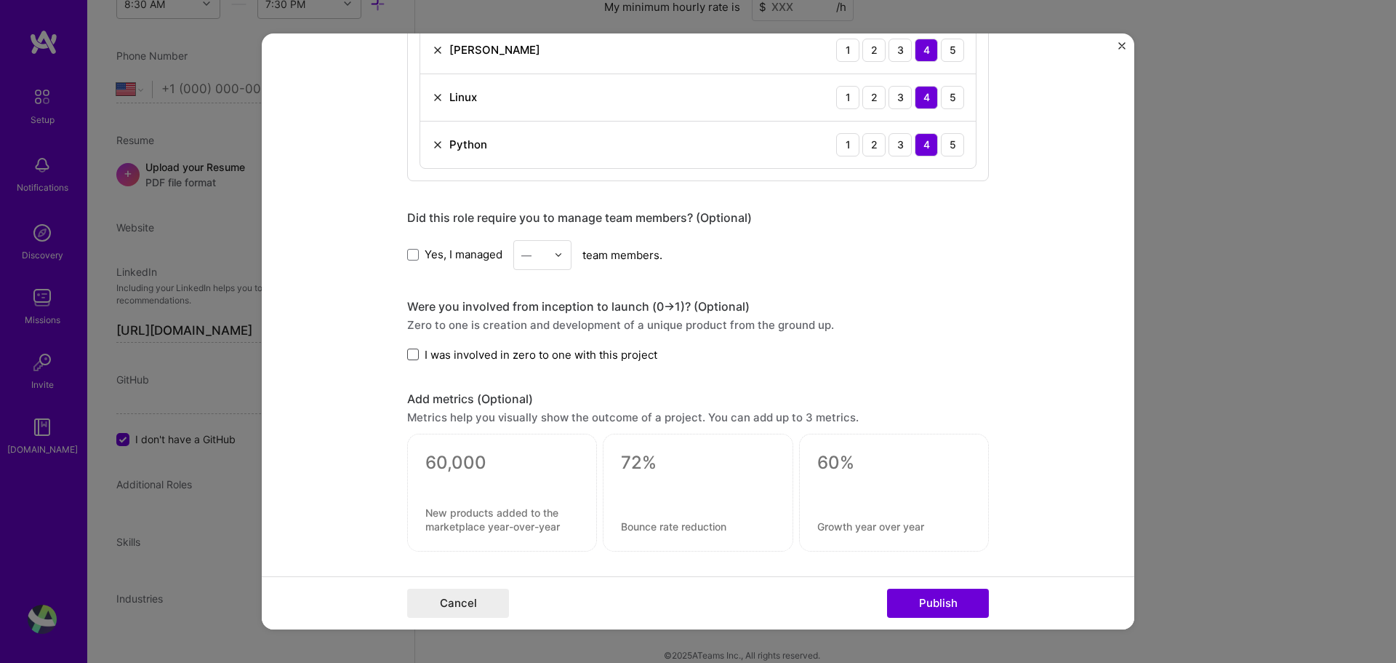
click at [407, 355] on span at bounding box center [413, 354] width 12 height 12
click at [0, 0] on input "I was involved in zero to one with this project" at bounding box center [0, 0] width 0 height 0
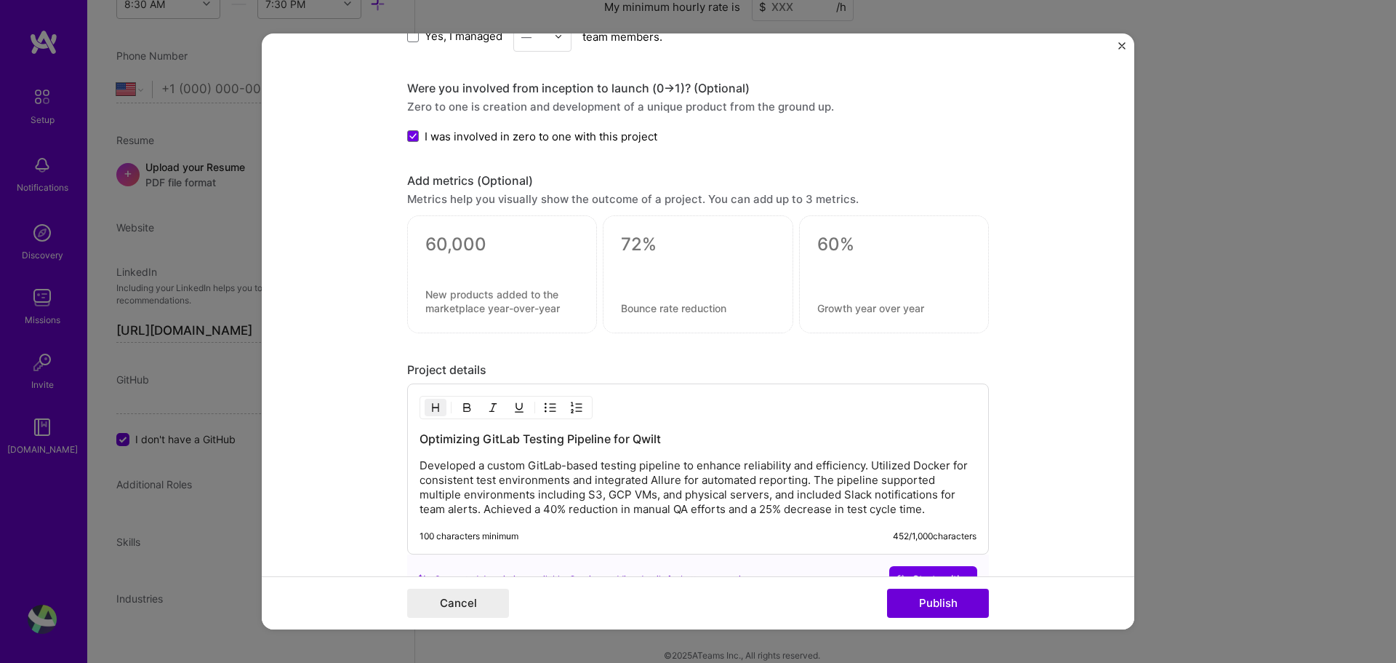
scroll to position [1130, 0]
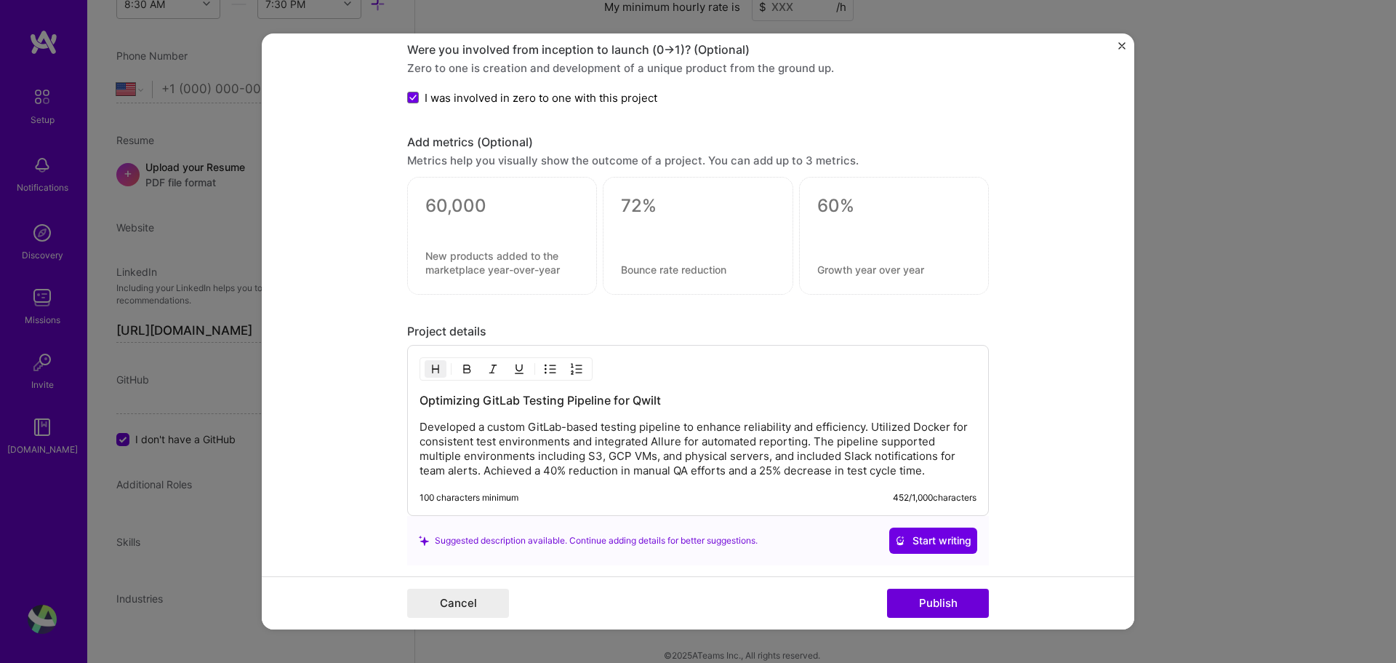
click at [777, 436] on p "Developed a custom GitLab-based testing pipeline to enhance reliability and eff…" at bounding box center [698, 449] width 557 height 58
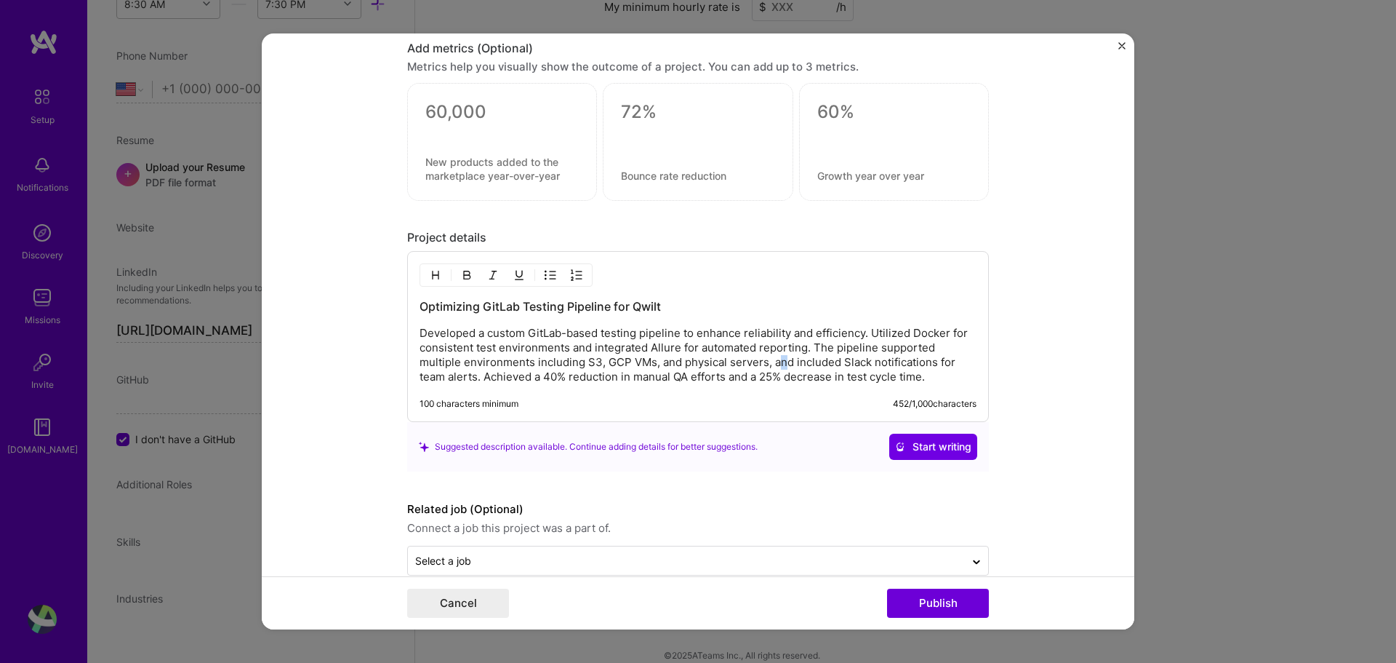
scroll to position [1249, 0]
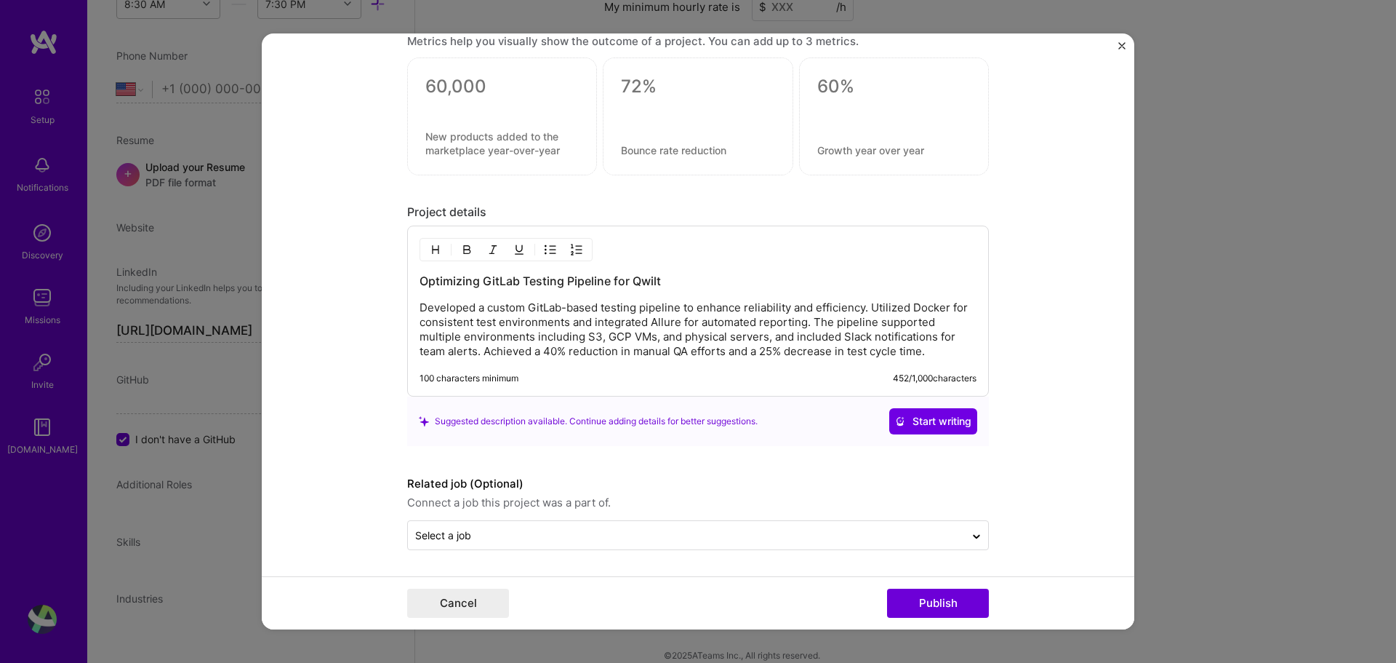
click at [796, 320] on p "Developed a custom GitLab-based testing pipeline to enhance reliability and eff…" at bounding box center [698, 329] width 557 height 58
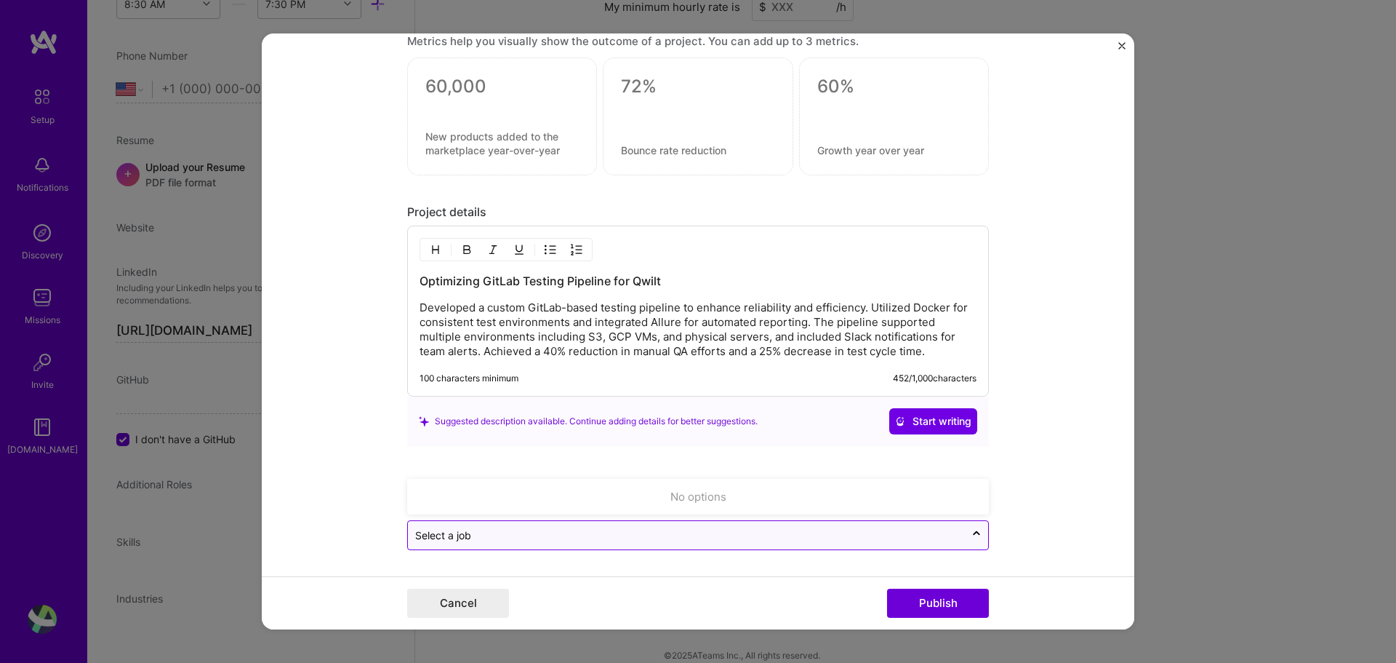
click at [666, 532] on input "text" at bounding box center [686, 534] width 543 height 15
click at [663, 532] on input "text" at bounding box center [686, 534] width 543 height 15
drag, startPoint x: 970, startPoint y: 528, endPoint x: 971, endPoint y: 535, distance: 7.3
click at [971, 529] on icon at bounding box center [977, 536] width 12 height 15
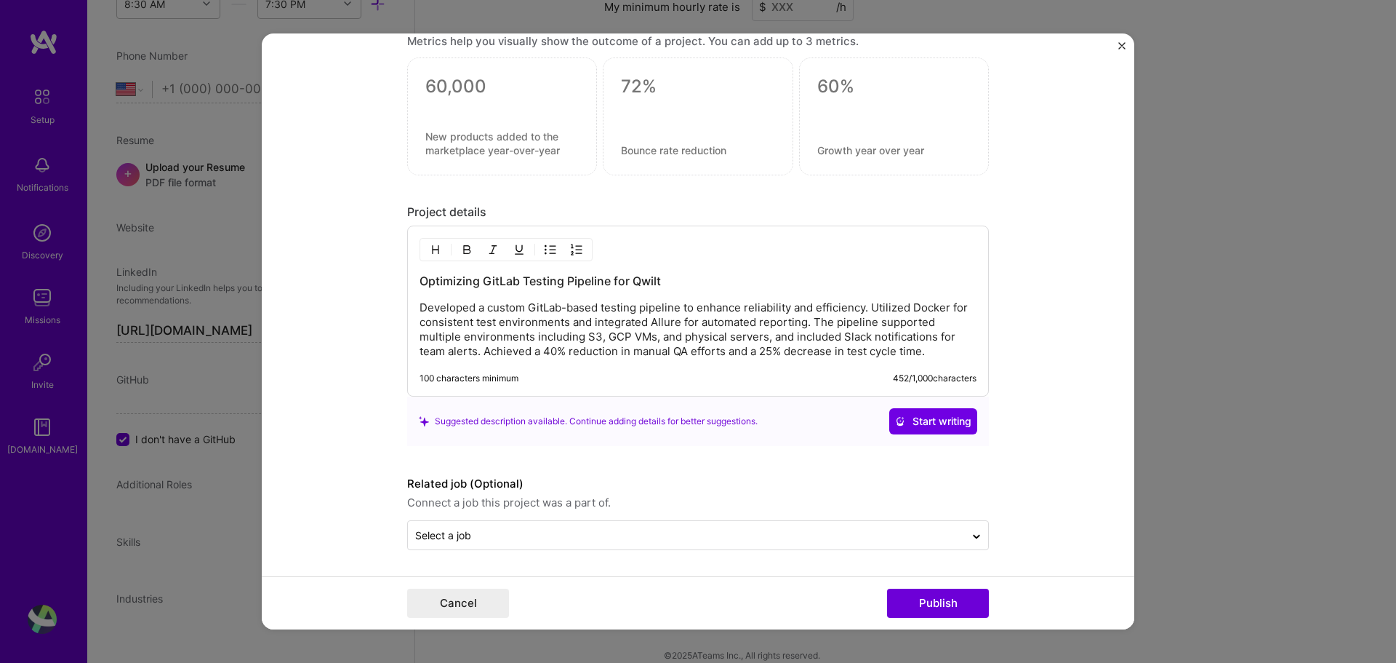
click at [1056, 471] on form "Editing suggested project This project is suggested based on your LinkedIn, res…" at bounding box center [698, 331] width 873 height 596
click at [954, 602] on button "Publish" at bounding box center [938, 602] width 102 height 29
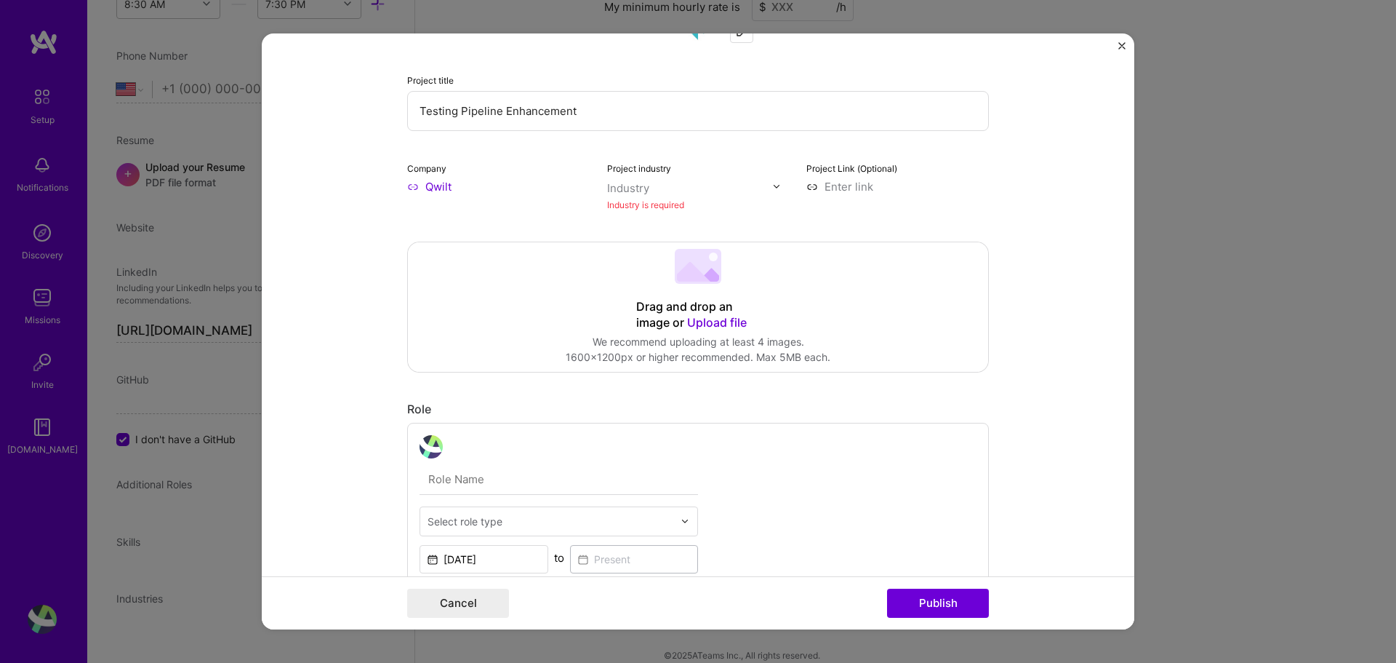
scroll to position [95, 0]
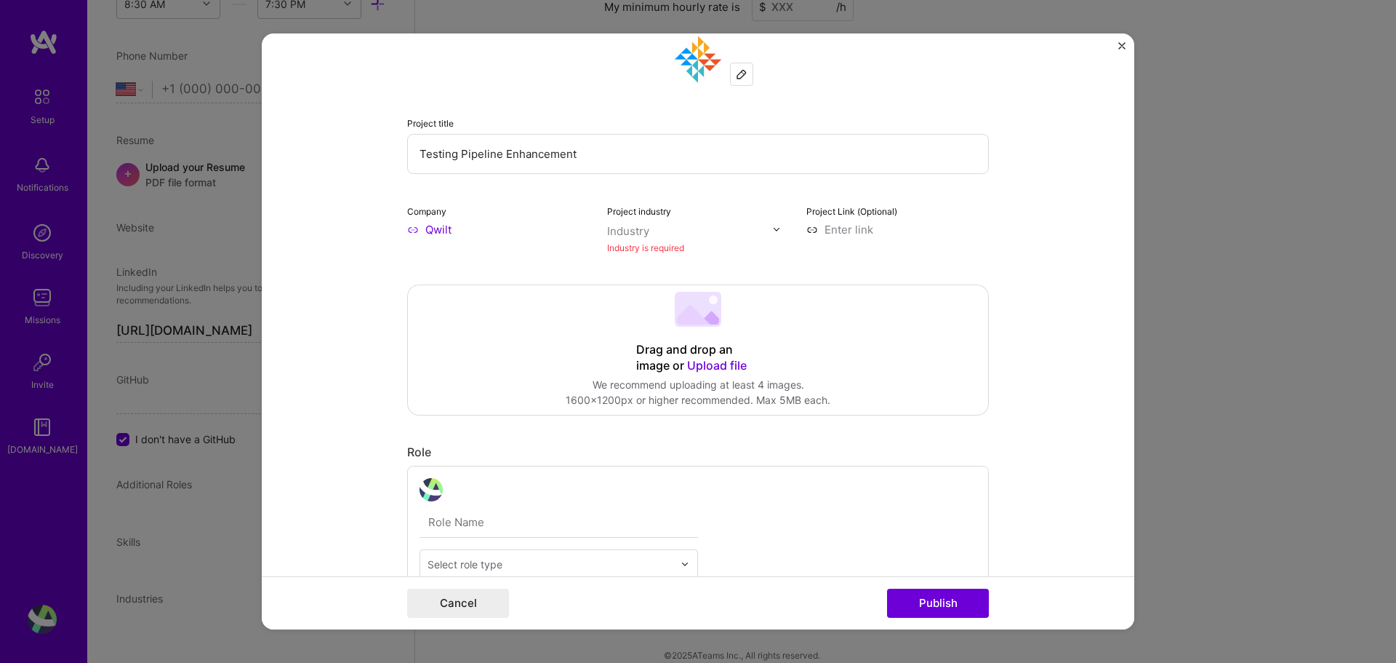
click at [647, 249] on div "Industry is required" at bounding box center [698, 247] width 183 height 15
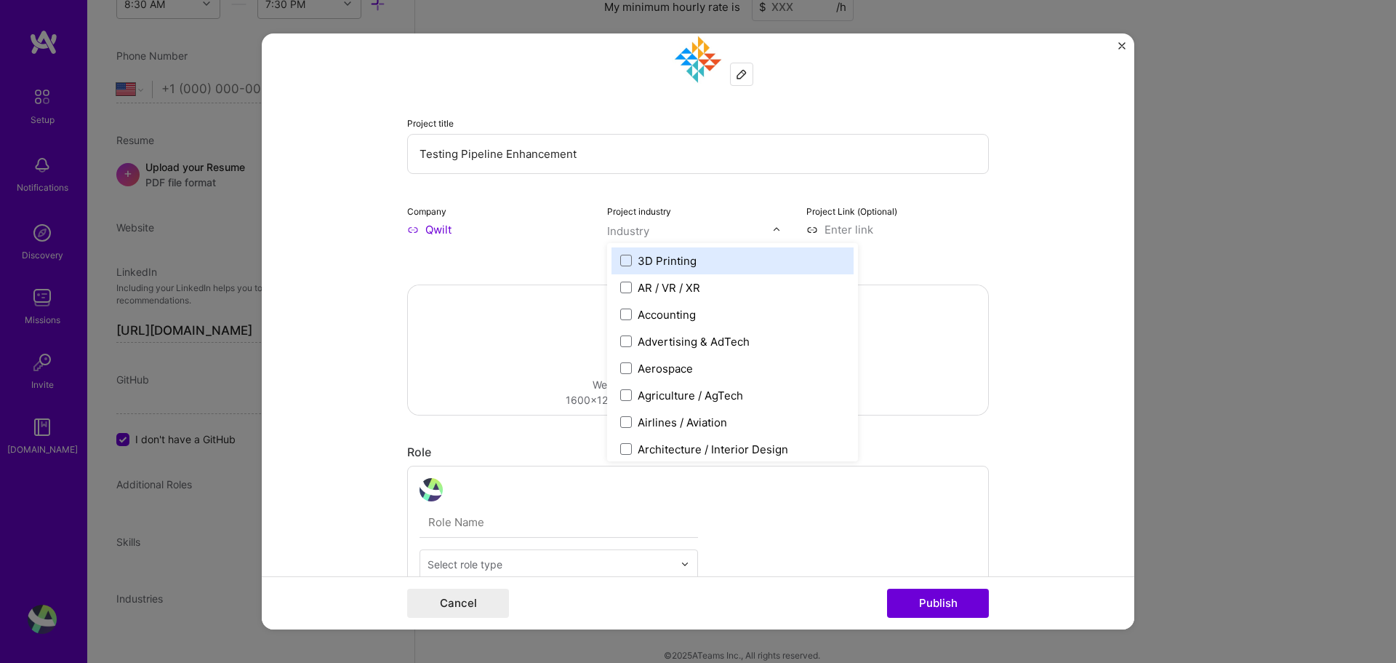
click at [735, 227] on input "text" at bounding box center [690, 230] width 166 height 15
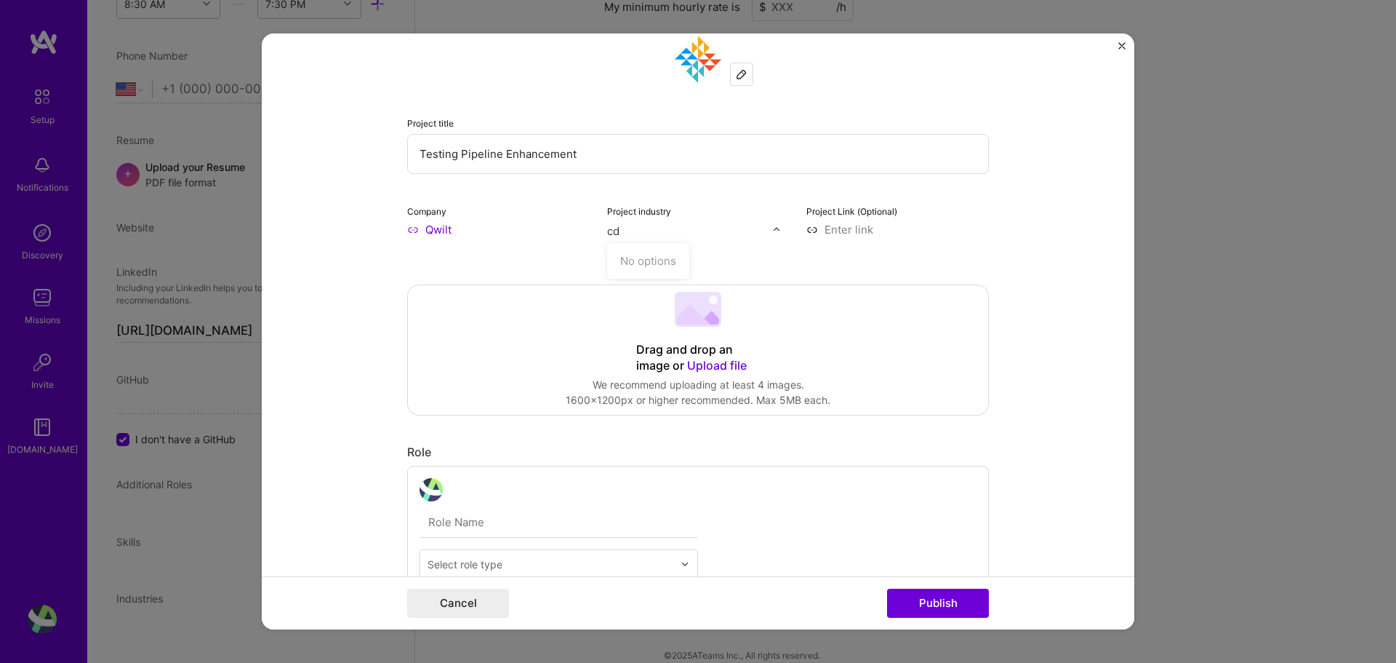
type input "c"
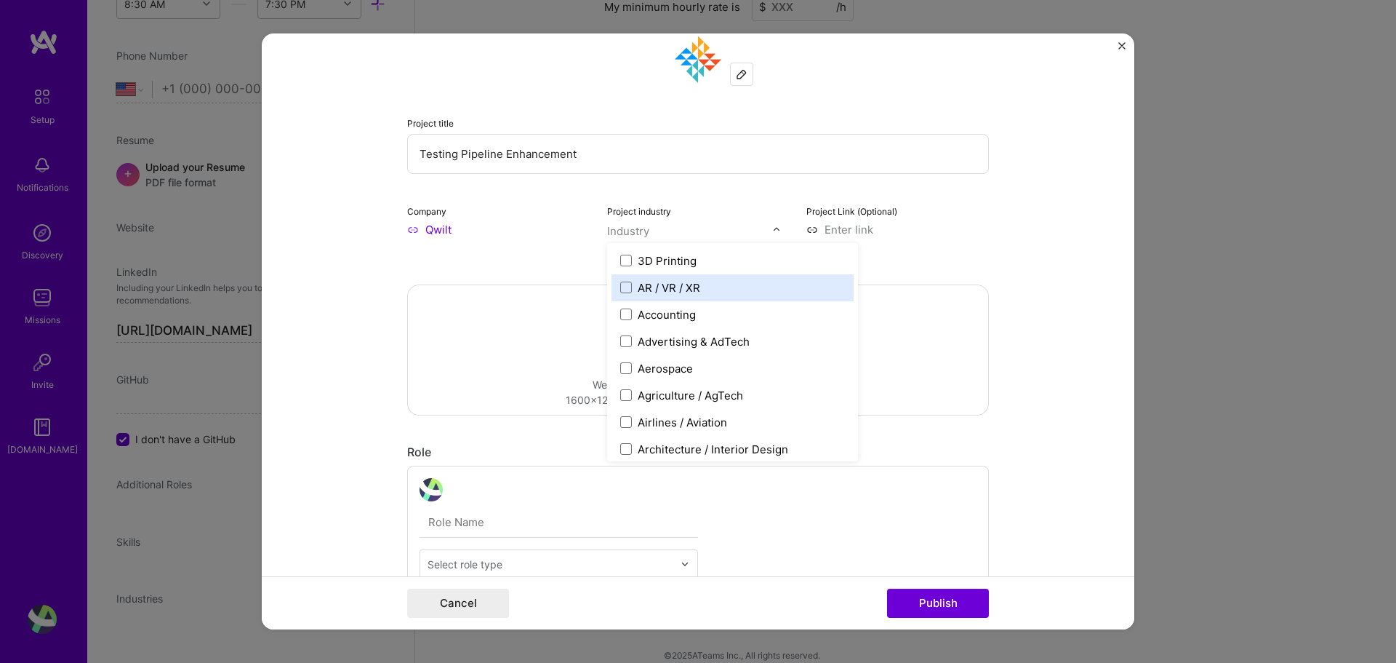
type input "c"
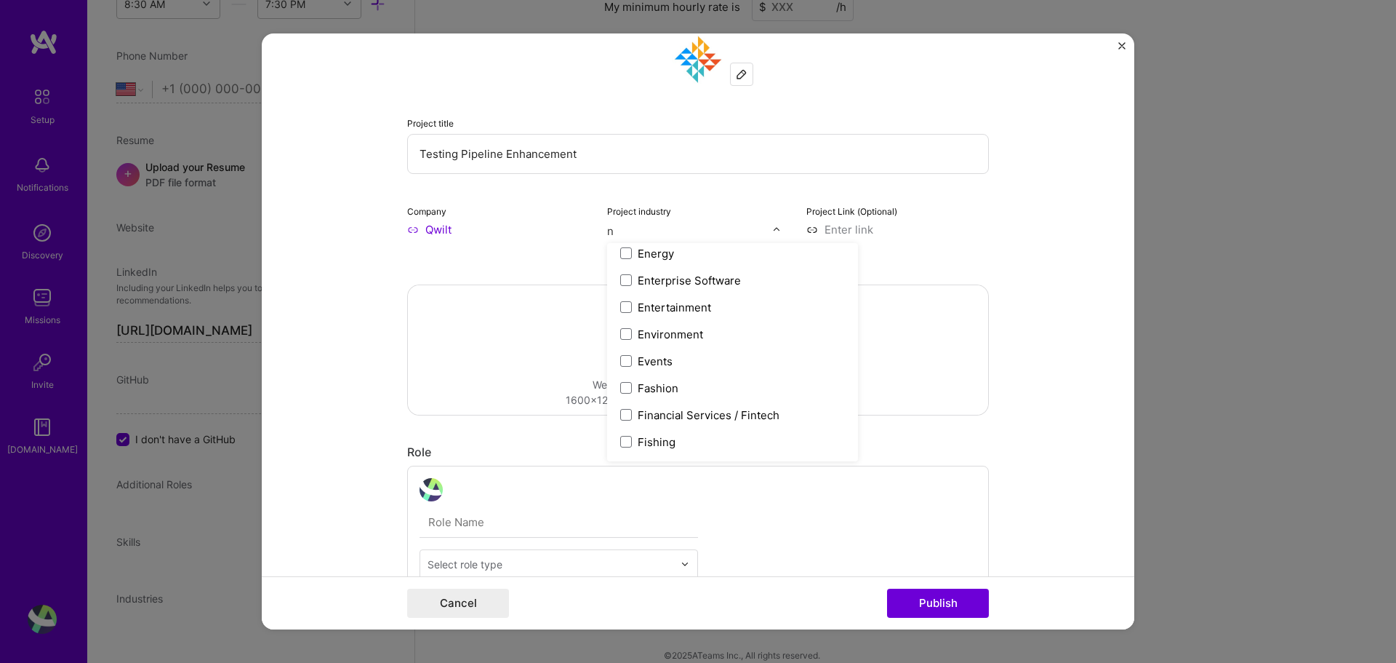
scroll to position [655, 0]
type input "n"
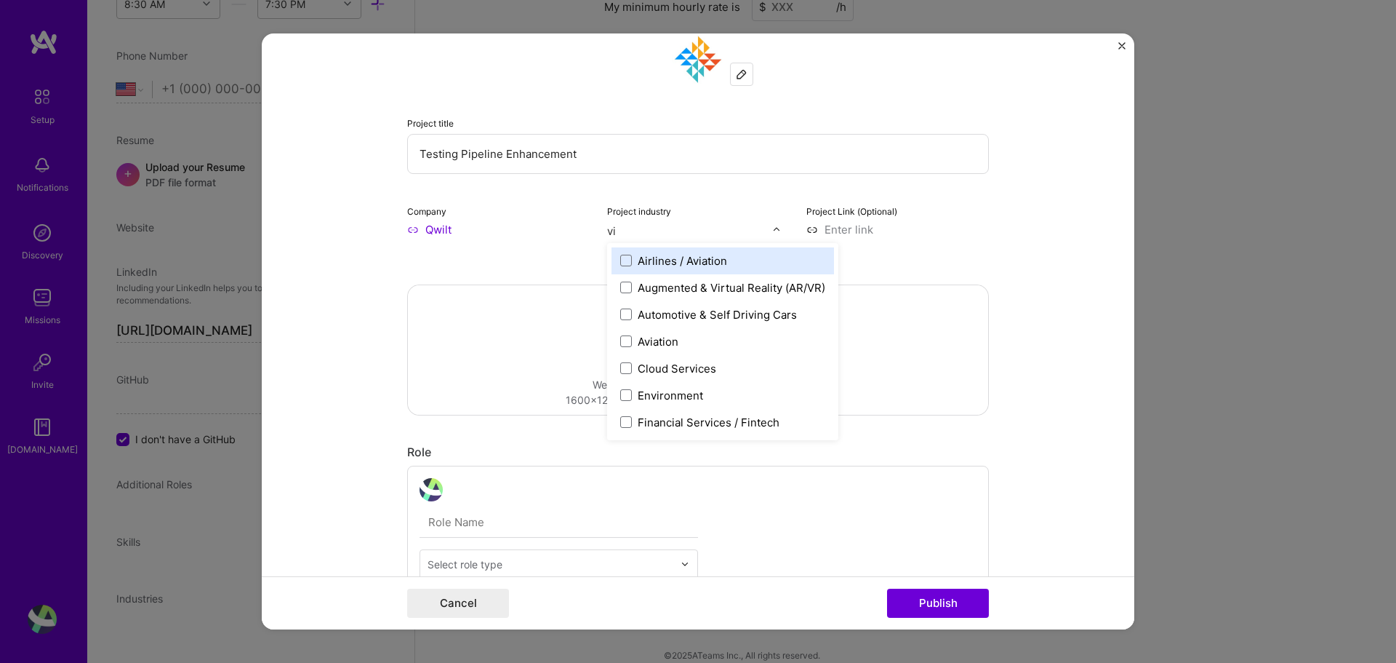
type input "v"
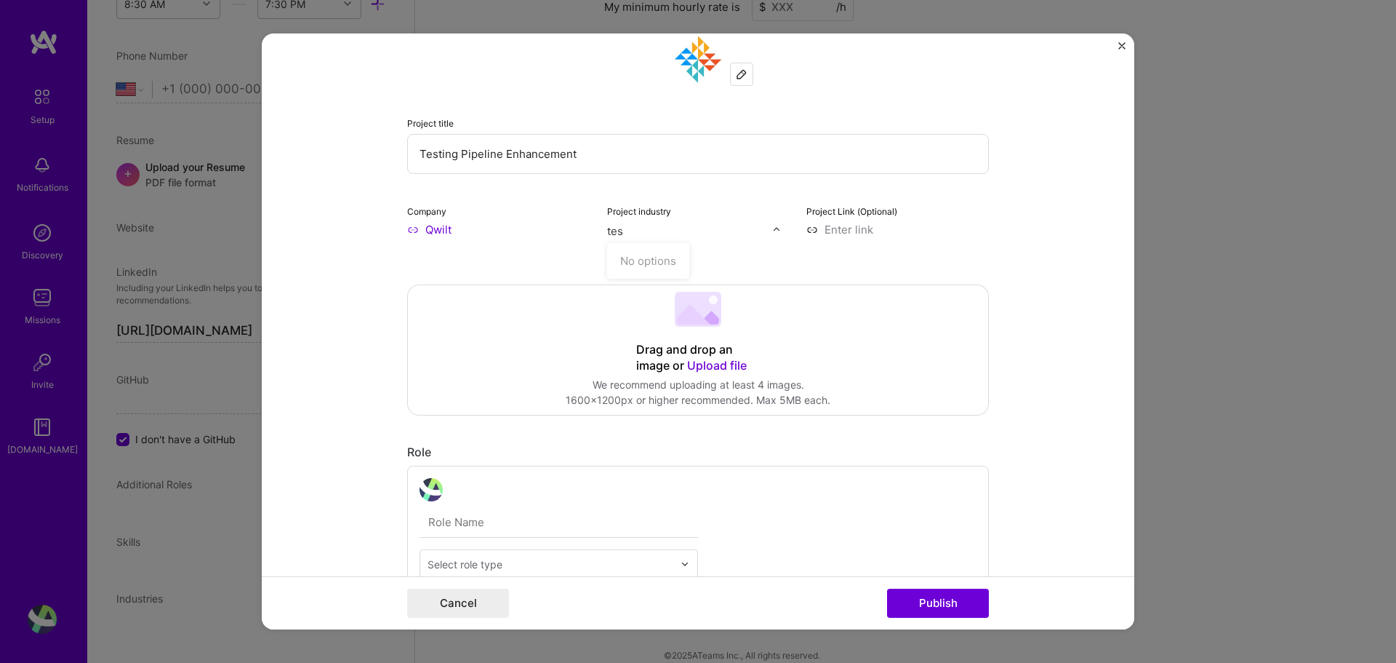
scroll to position [0, 0]
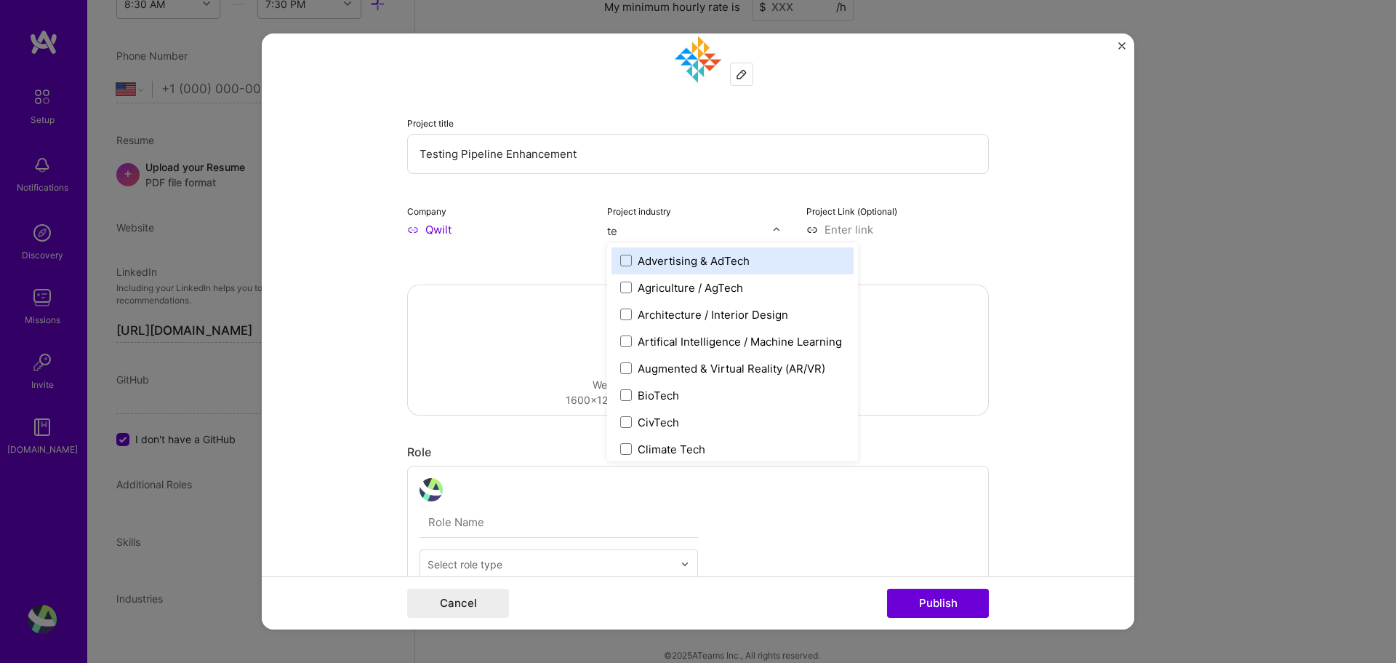
type input "t"
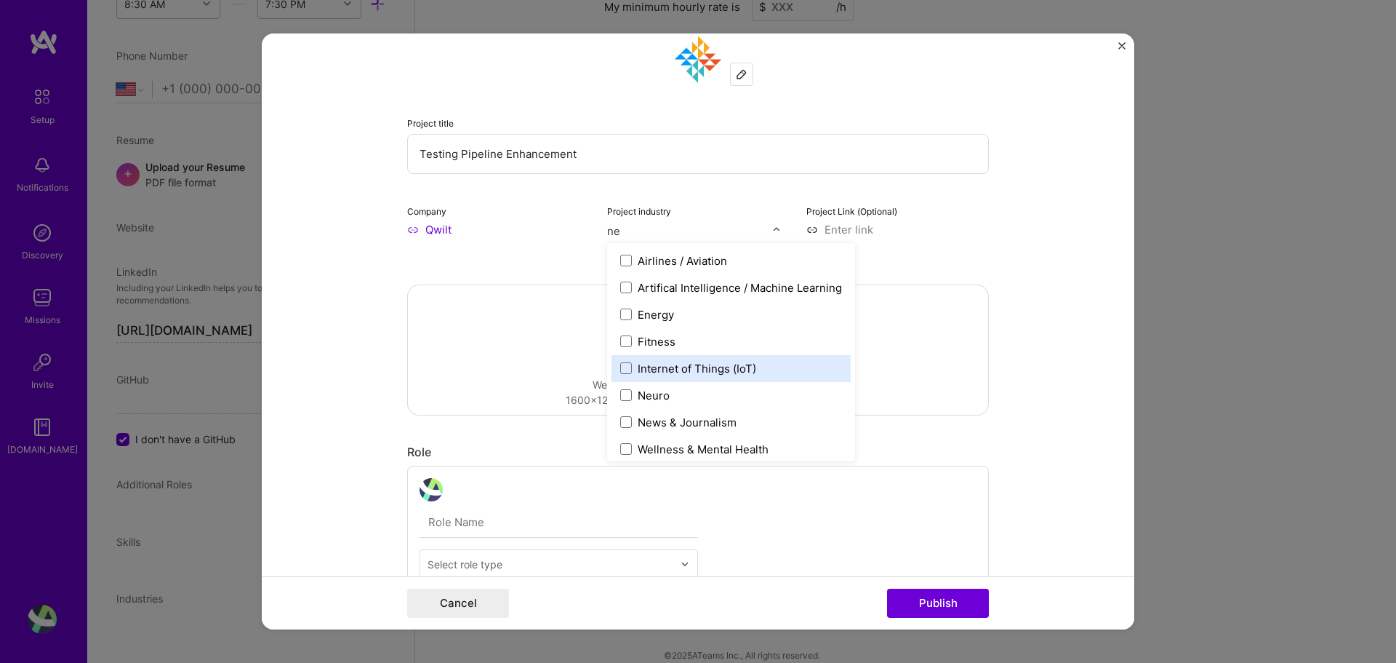
type input "n"
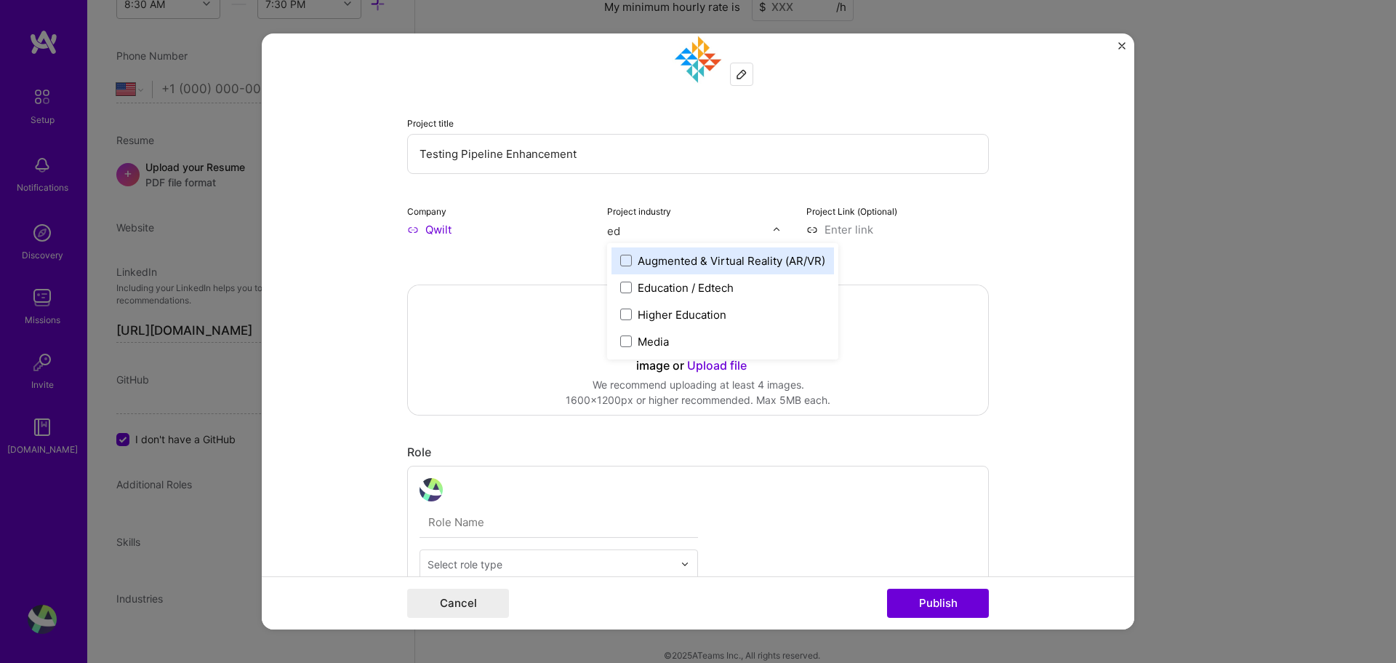
type input "e"
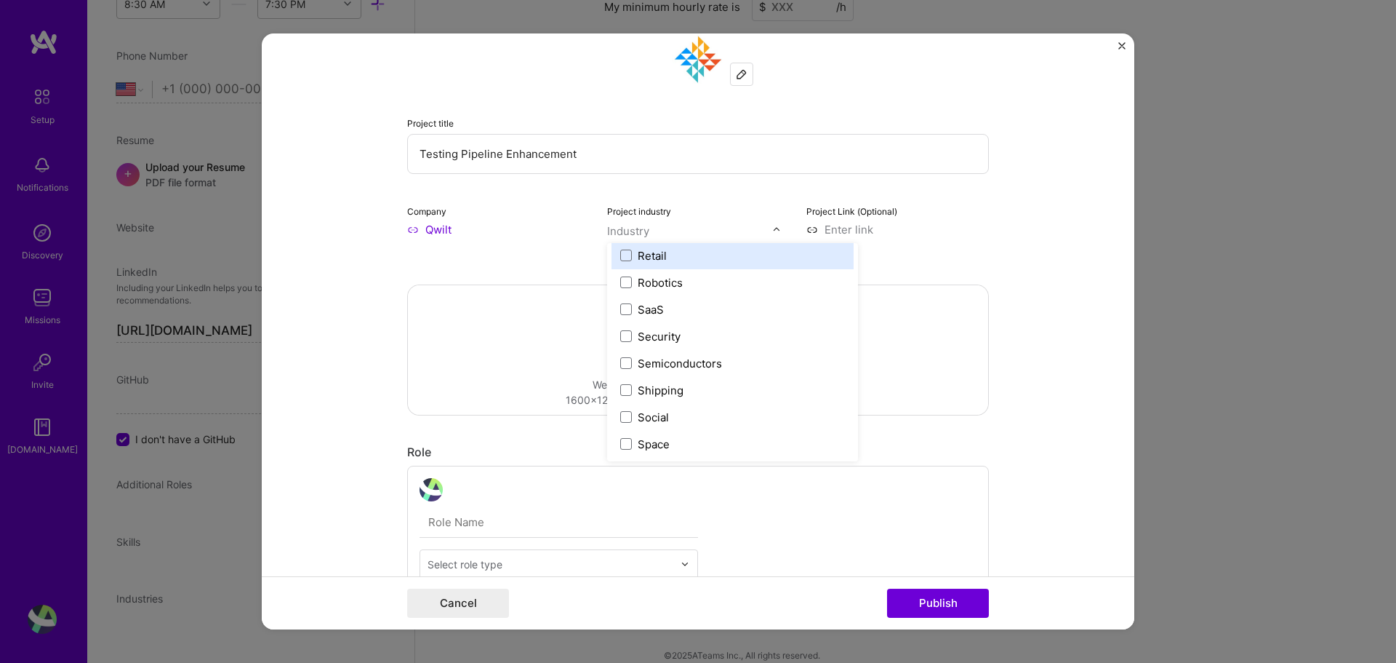
scroll to position [2874, 0]
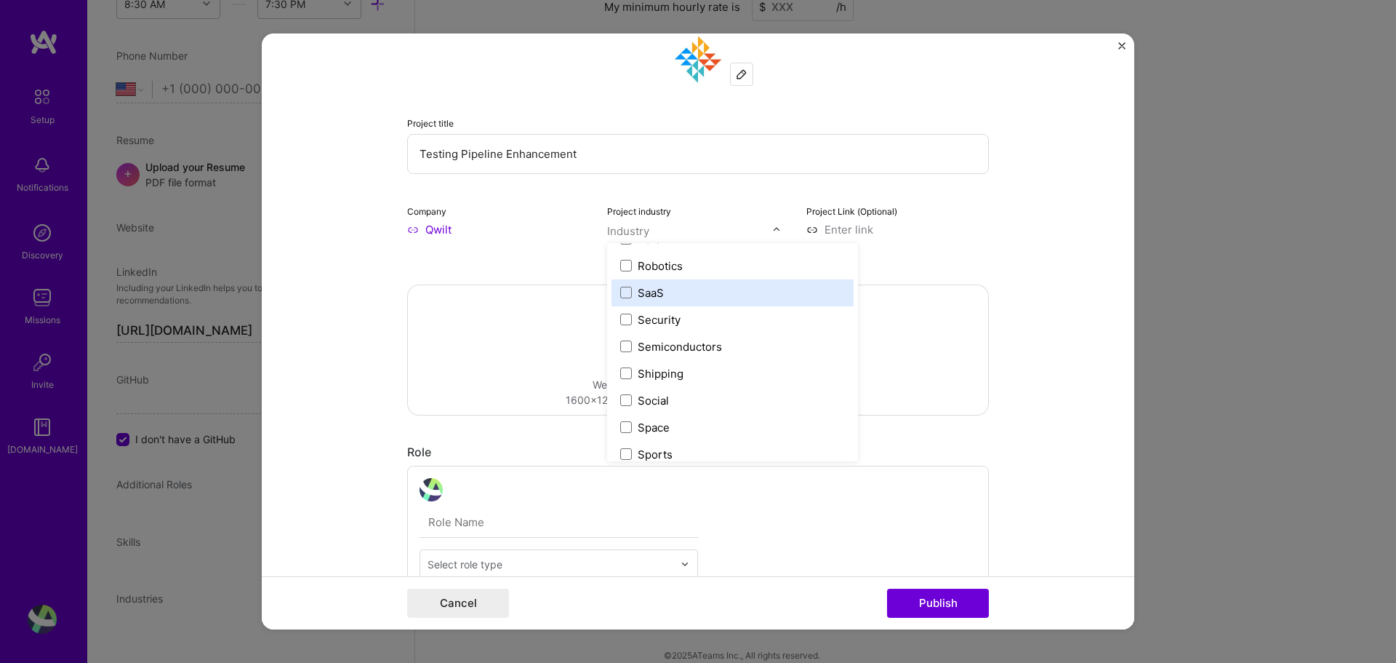
click at [678, 292] on label "SaaS" at bounding box center [732, 292] width 225 height 15
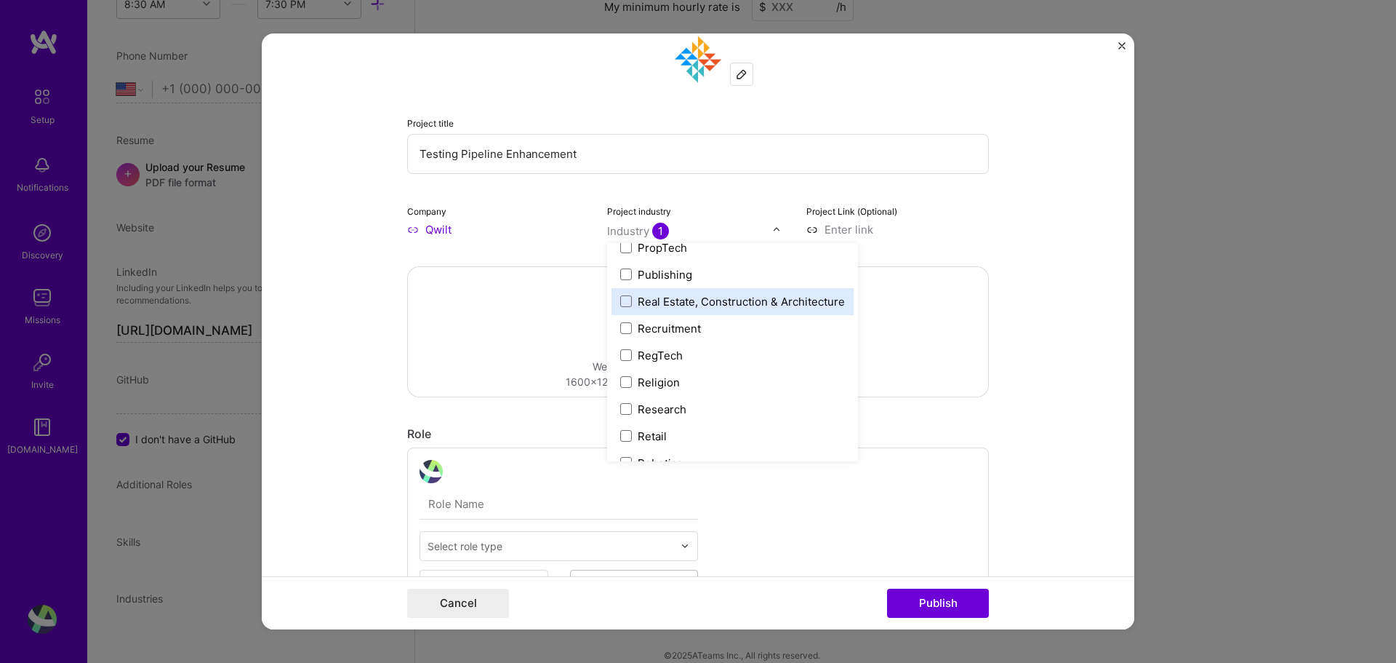
scroll to position [2656, 0]
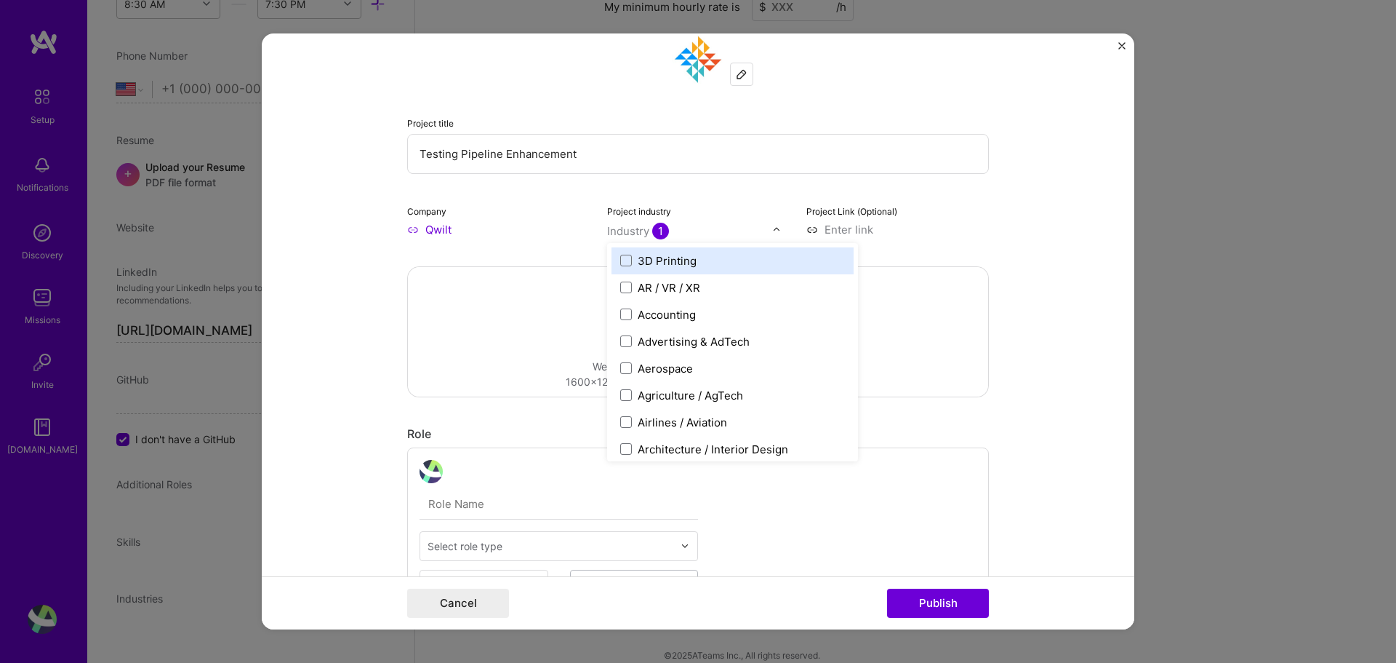
click at [627, 227] on div "Industry 1" at bounding box center [638, 230] width 62 height 15
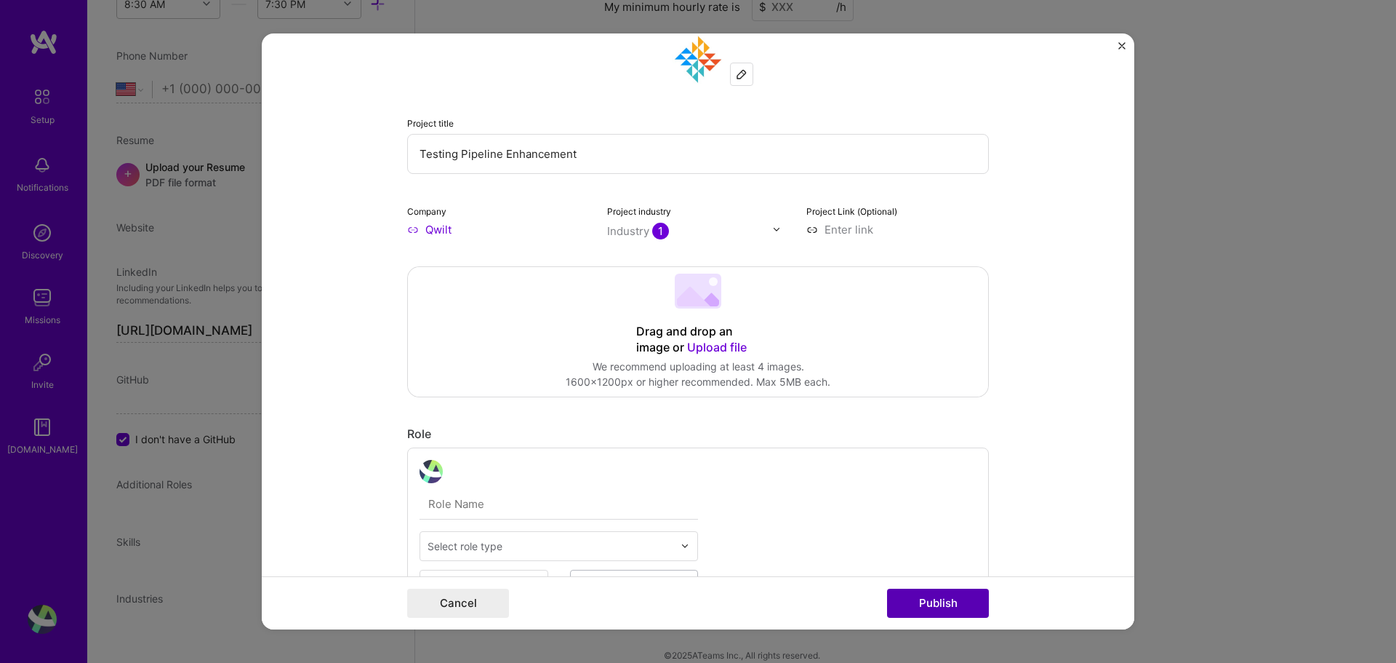
click at [945, 595] on button "Publish" at bounding box center [938, 602] width 102 height 29
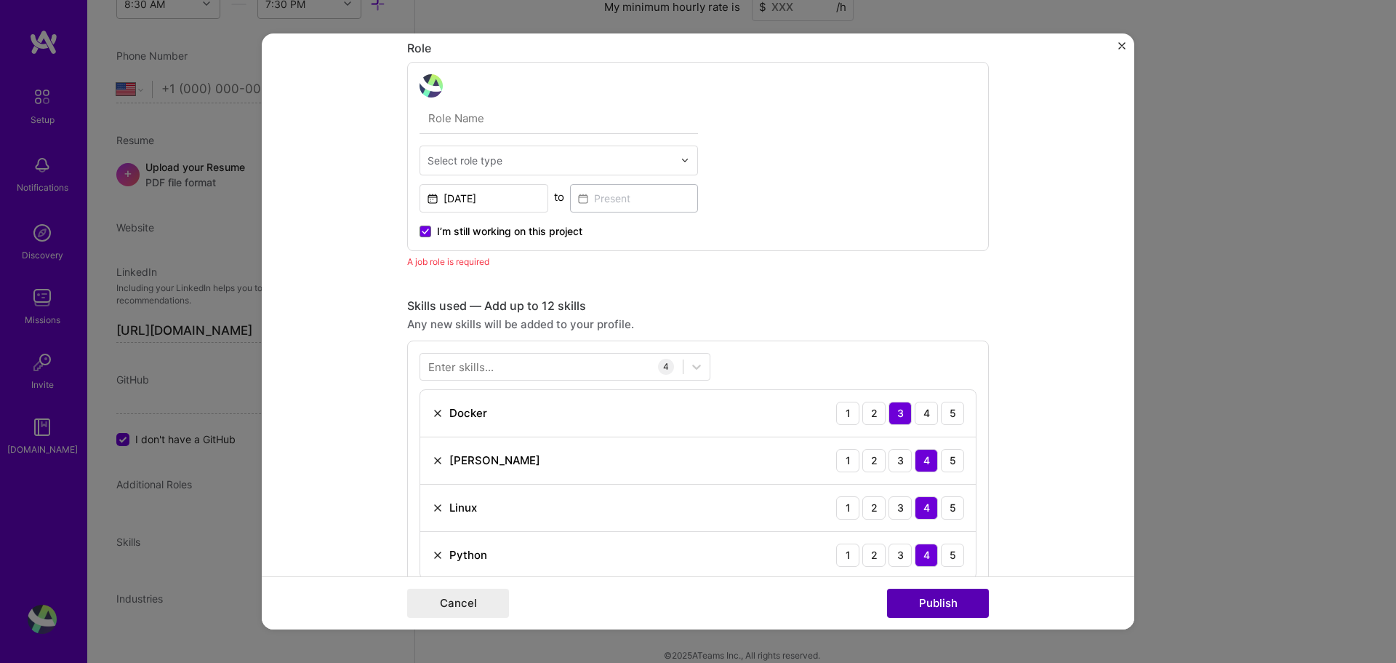
scroll to position [488, 0]
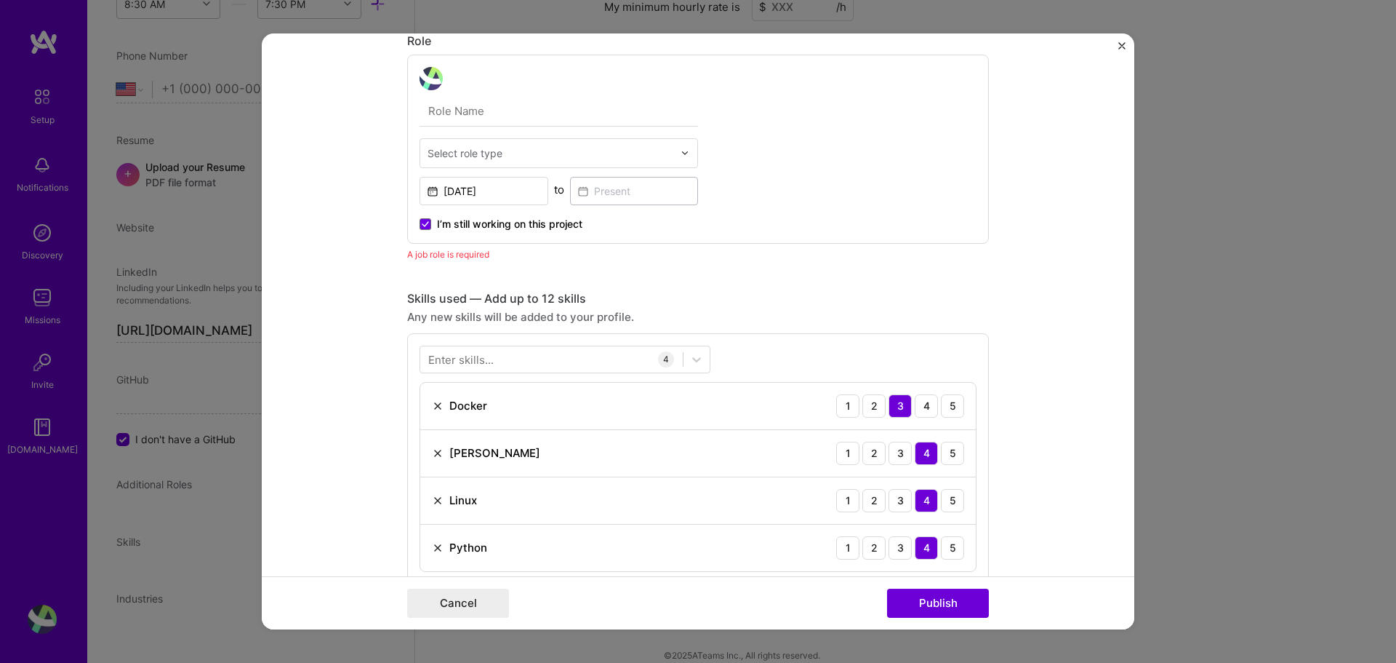
click at [466, 254] on div "A job role is required" at bounding box center [698, 254] width 582 height 15
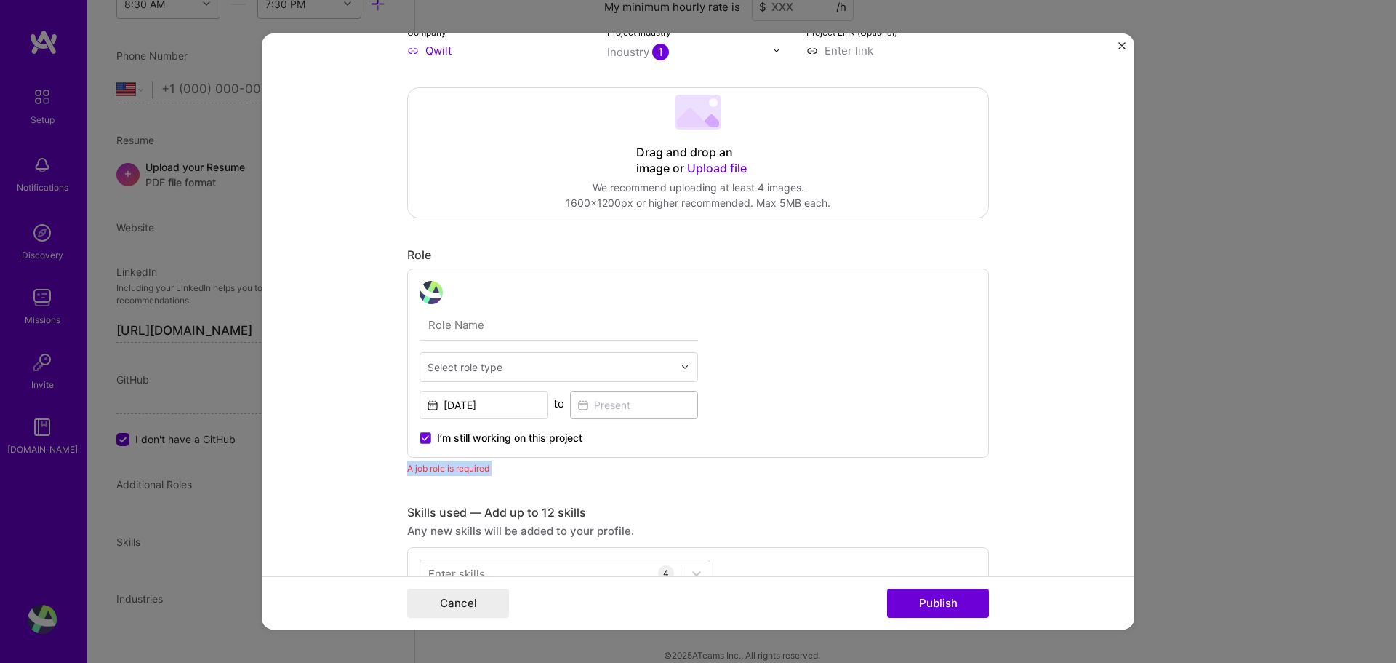
scroll to position [270, 0]
click at [485, 331] on input "text" at bounding box center [559, 329] width 279 height 31
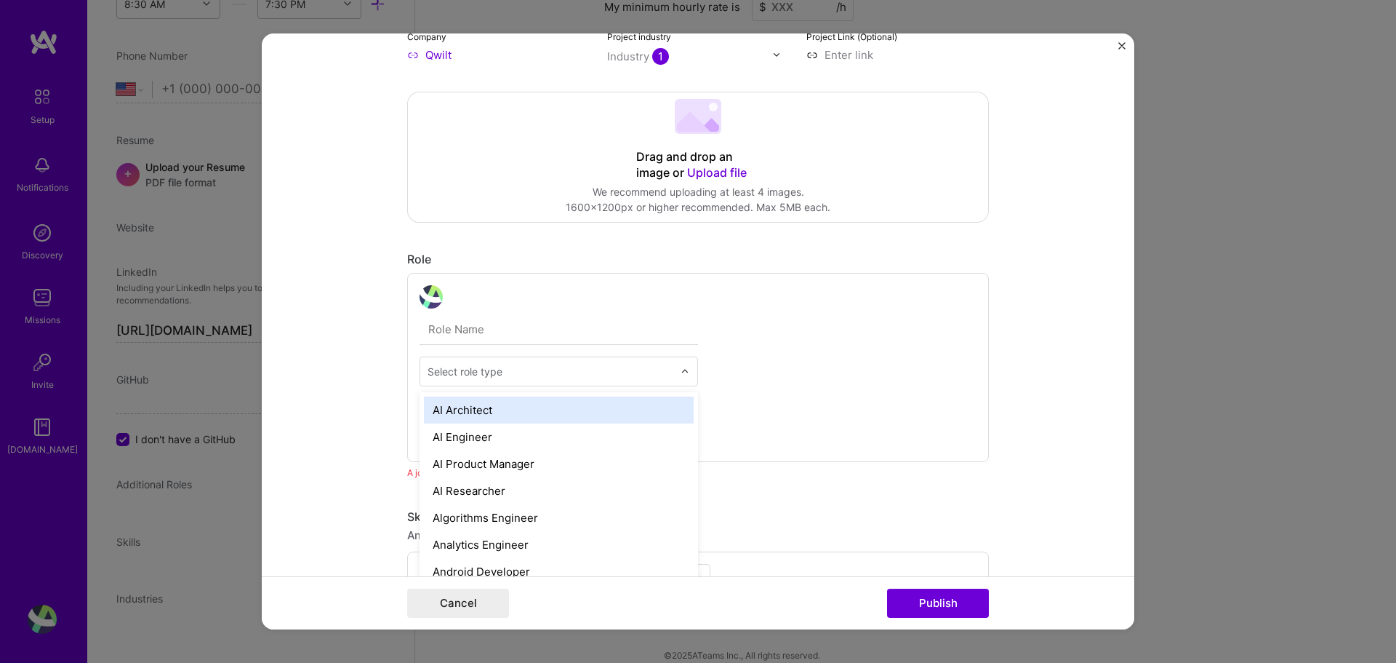
click at [519, 368] on input "text" at bounding box center [551, 371] width 246 height 15
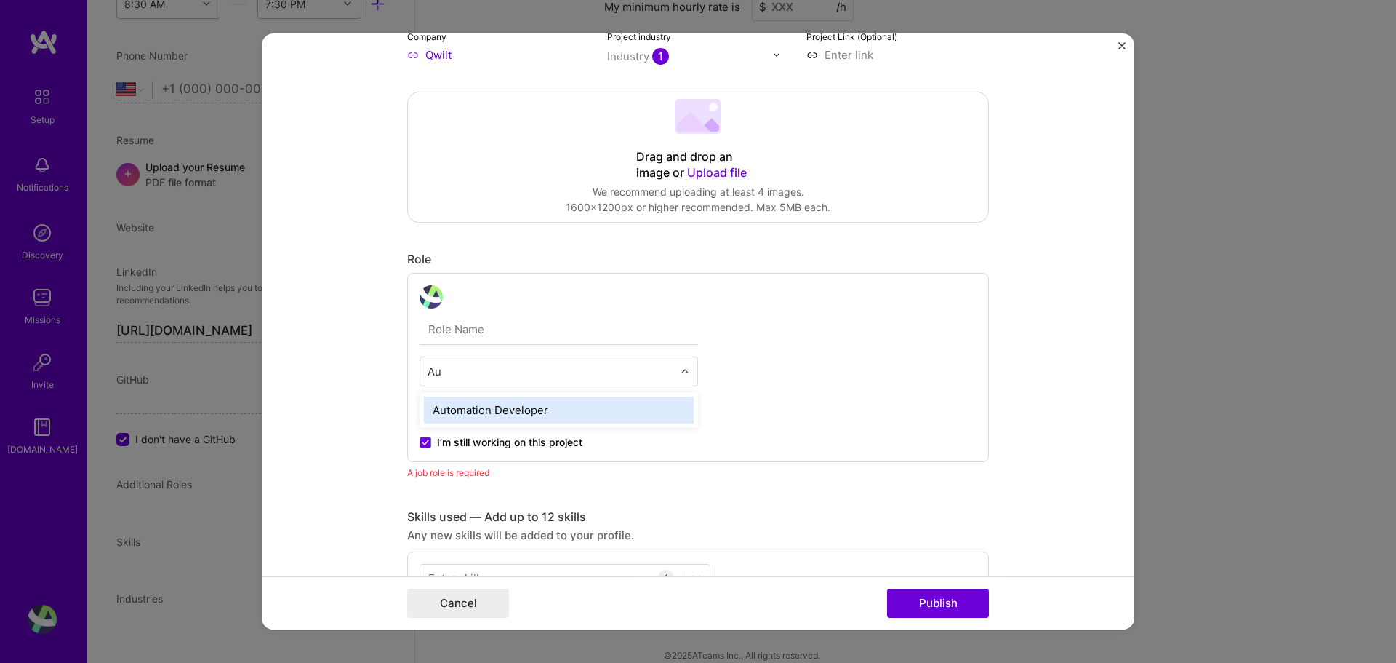
type input "Aut"
click at [492, 414] on div "Automation Developer" at bounding box center [559, 409] width 270 height 27
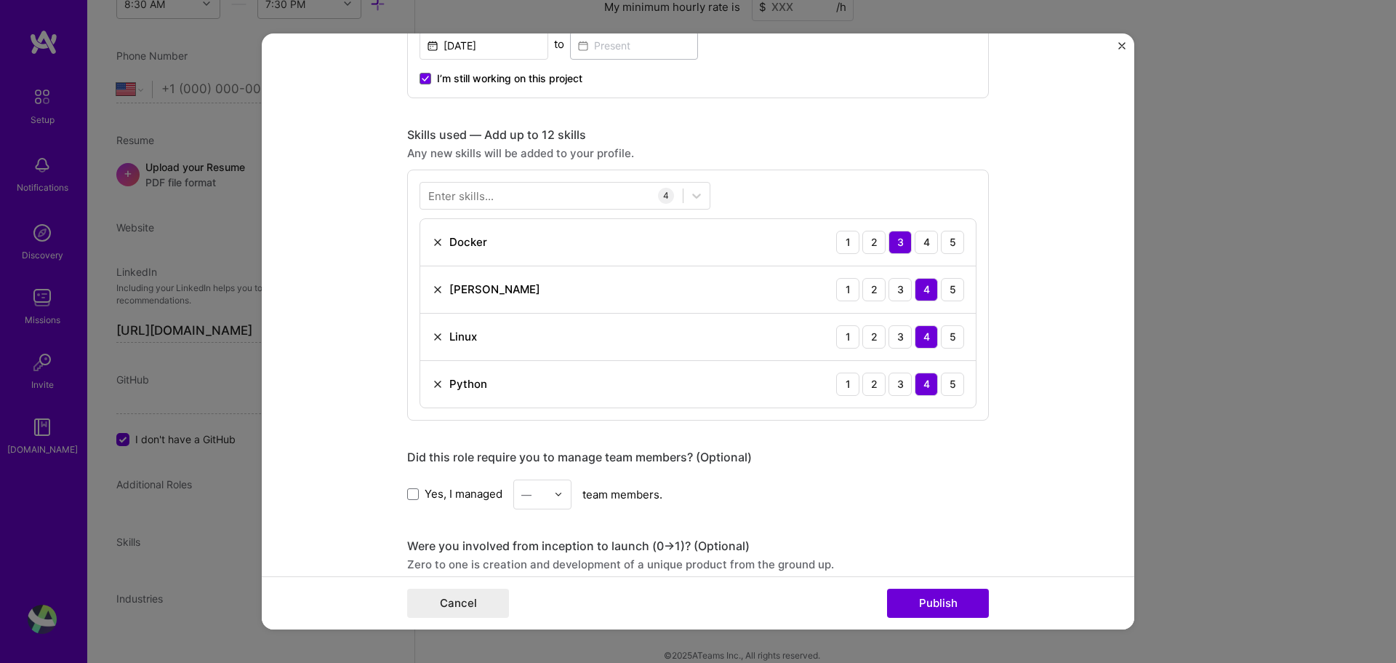
scroll to position [1070, 0]
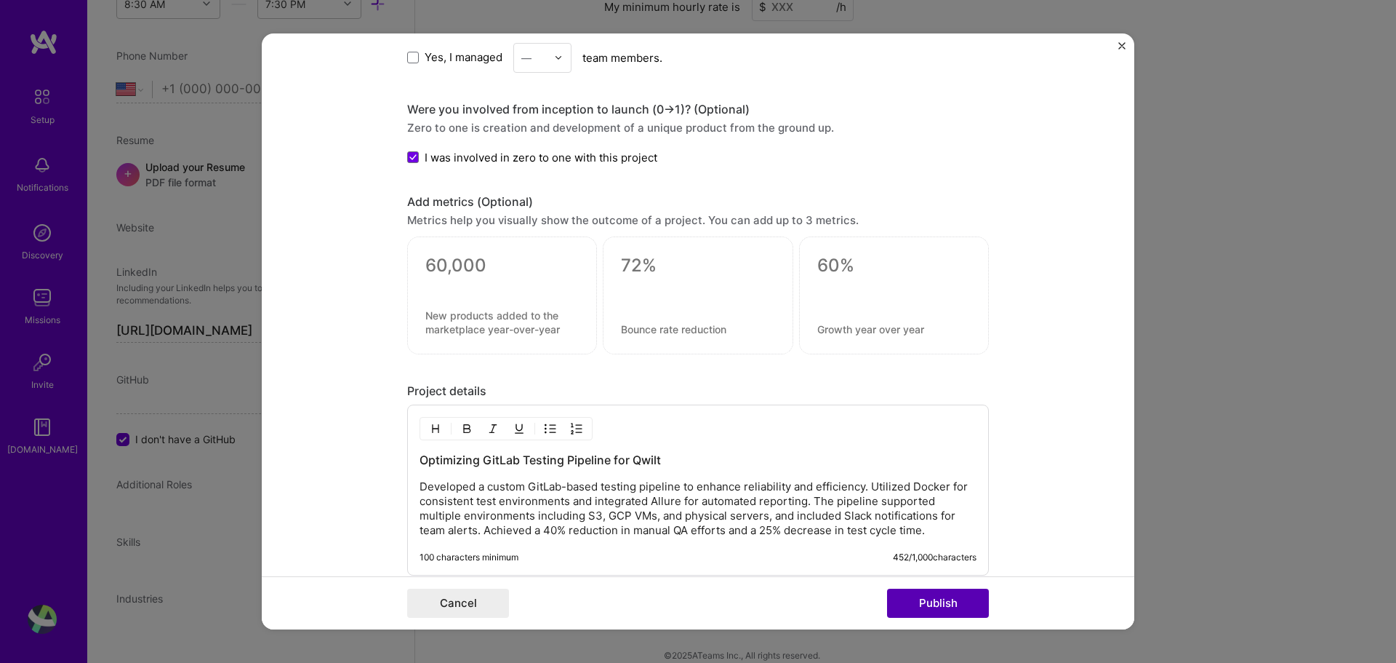
click at [955, 599] on button "Publish" at bounding box center [938, 602] width 102 height 29
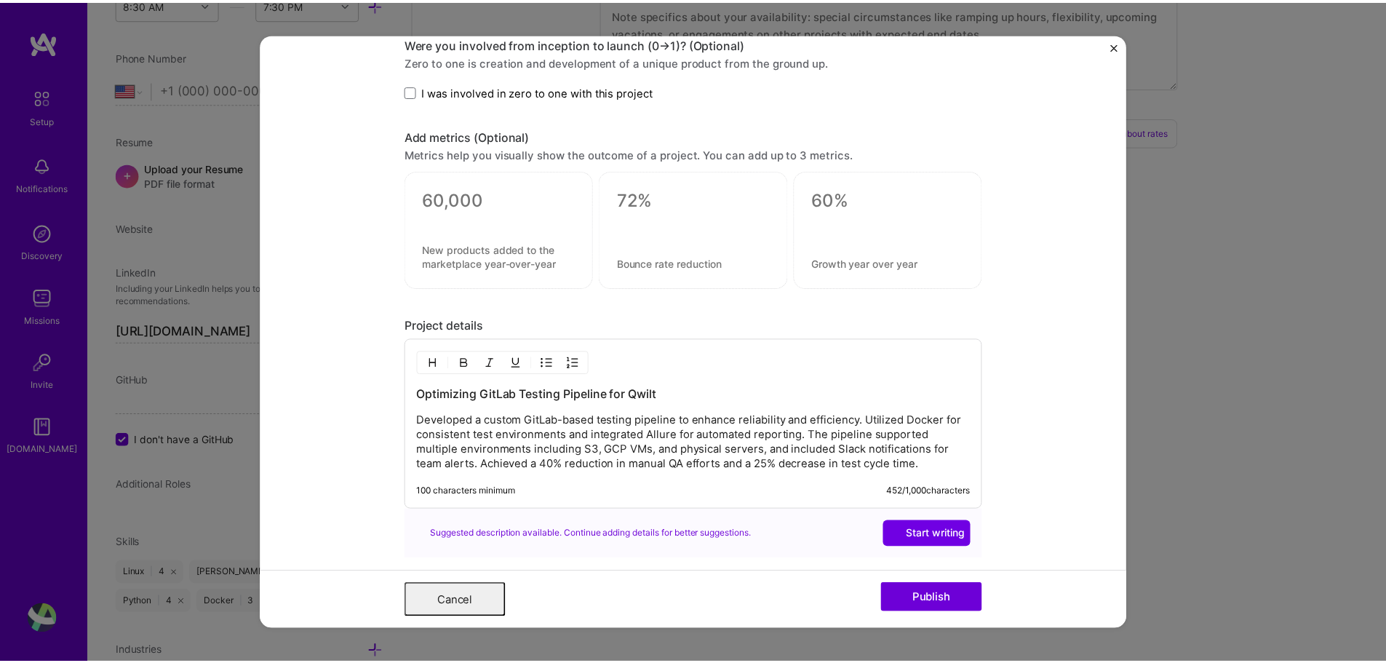
scroll to position [0, 0]
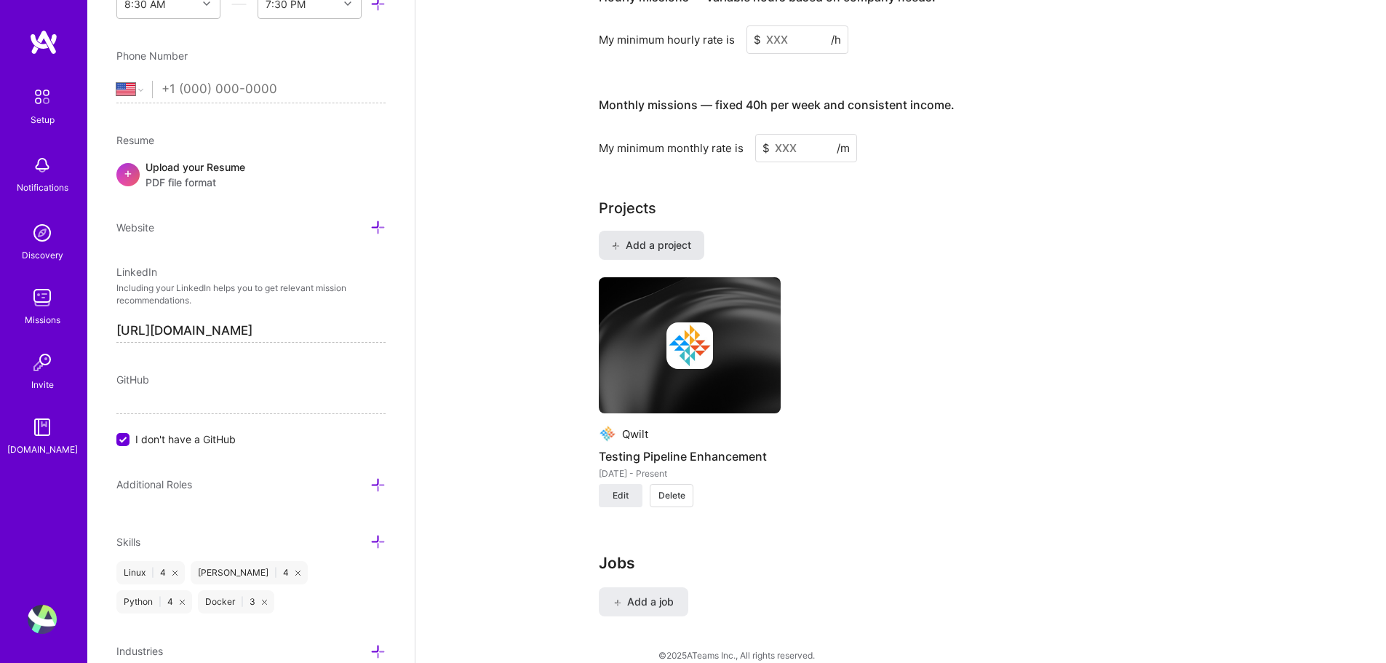
click at [669, 238] on span "Add a project" at bounding box center [651, 245] width 79 height 15
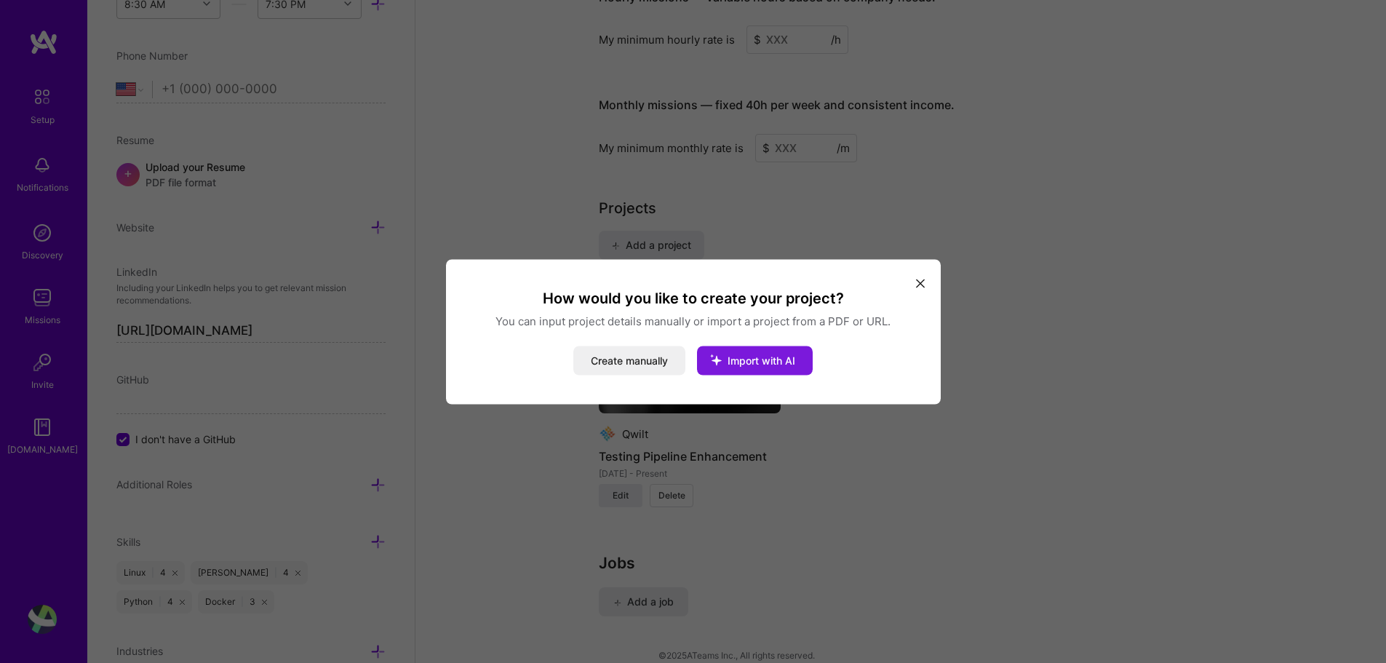
click at [772, 359] on span "Import with AI" at bounding box center [761, 359] width 68 height 12
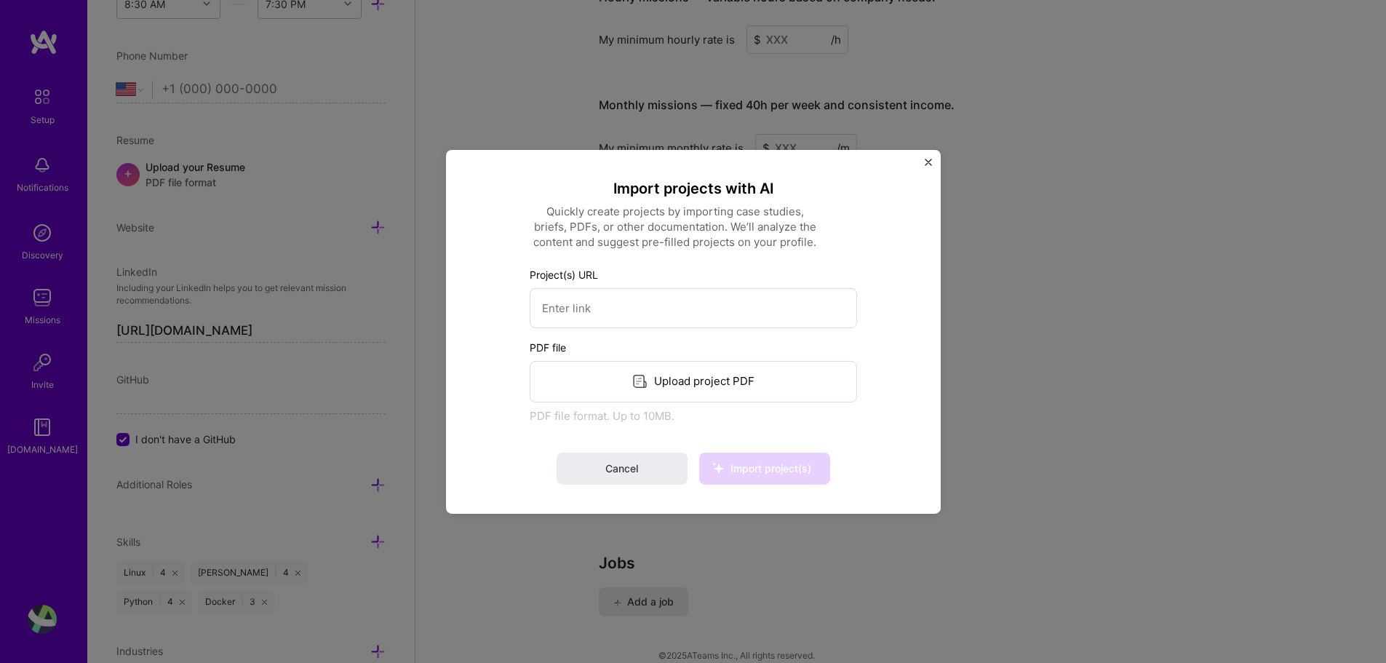
click at [678, 382] on div "Upload project PDF" at bounding box center [692, 380] width 327 height 41
click at [771, 469] on span "Import project(s)" at bounding box center [770, 468] width 81 height 12
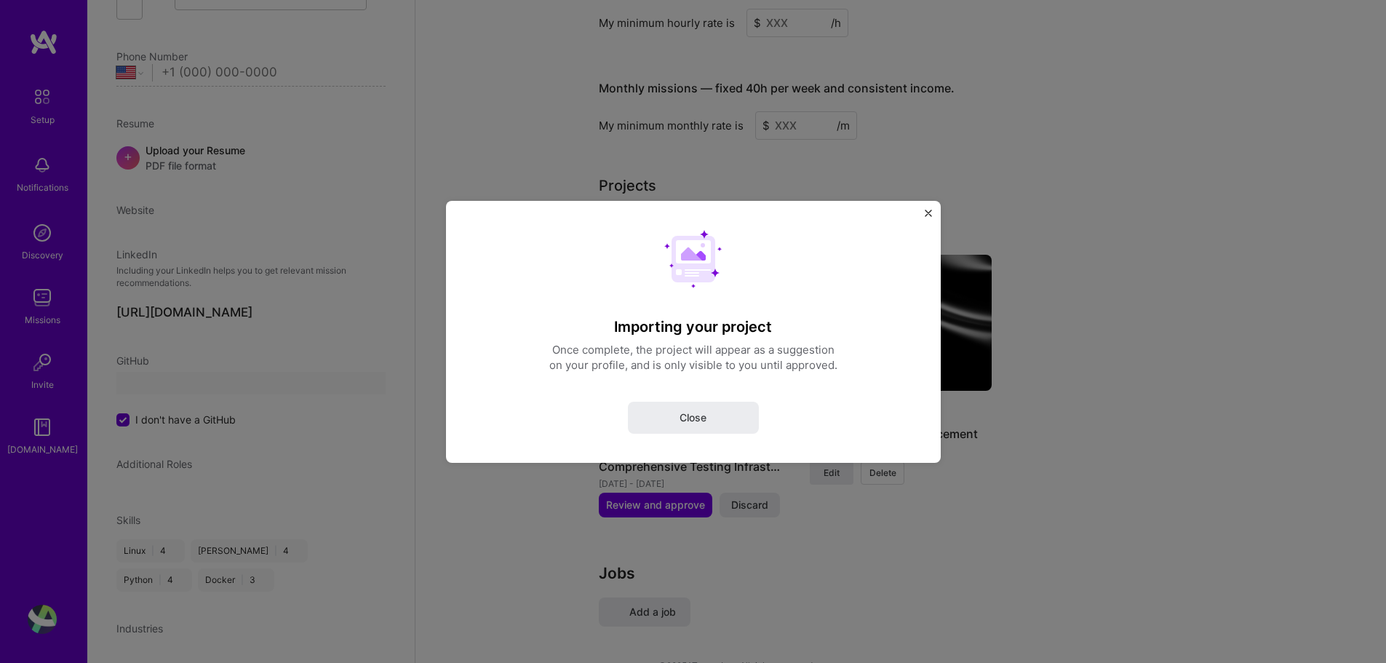
select select "US"
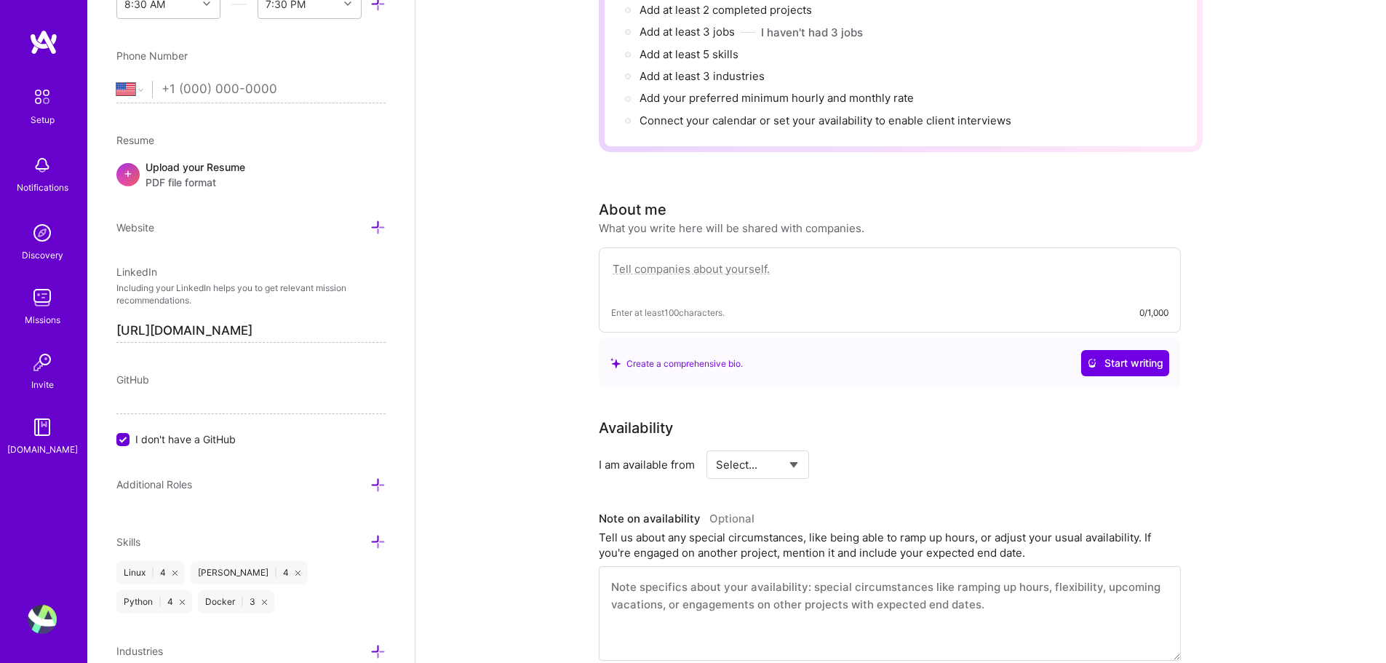
scroll to position [234, 0]
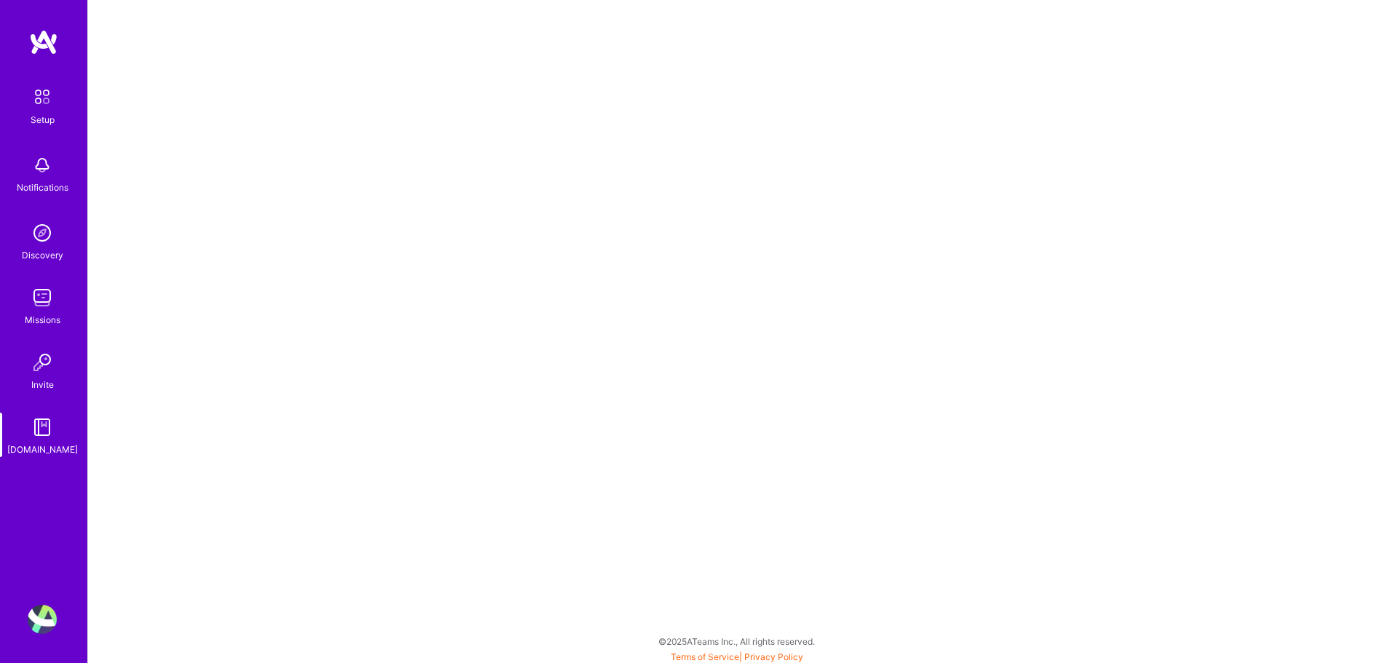
scroll to position [4, 0]
